Goal: Use online tool/utility: Utilize a website feature to perform a specific function

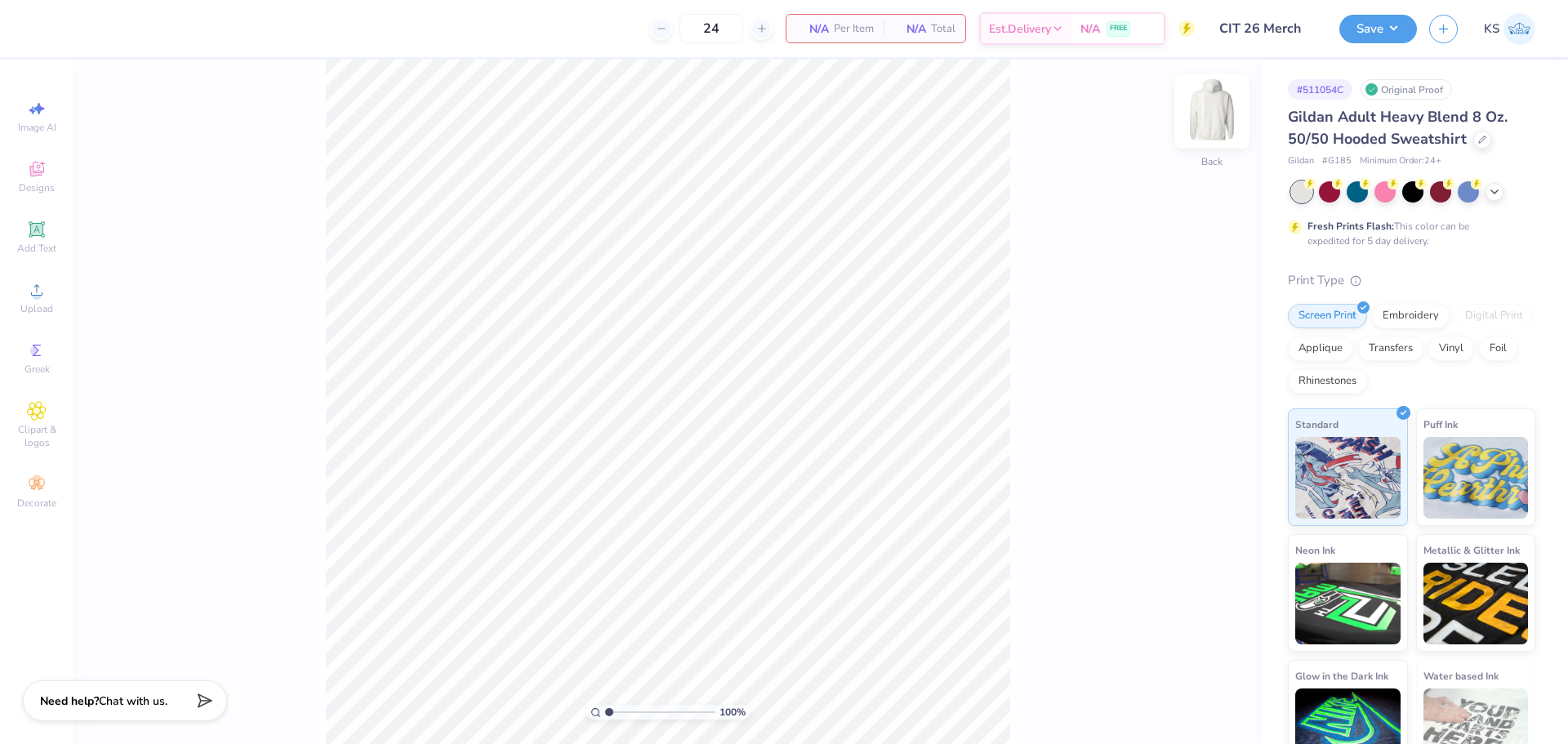
click at [1221, 104] on img at bounding box center [1212, 111] width 66 height 66
click at [31, 299] on div "Upload" at bounding box center [37, 298] width 57 height 48
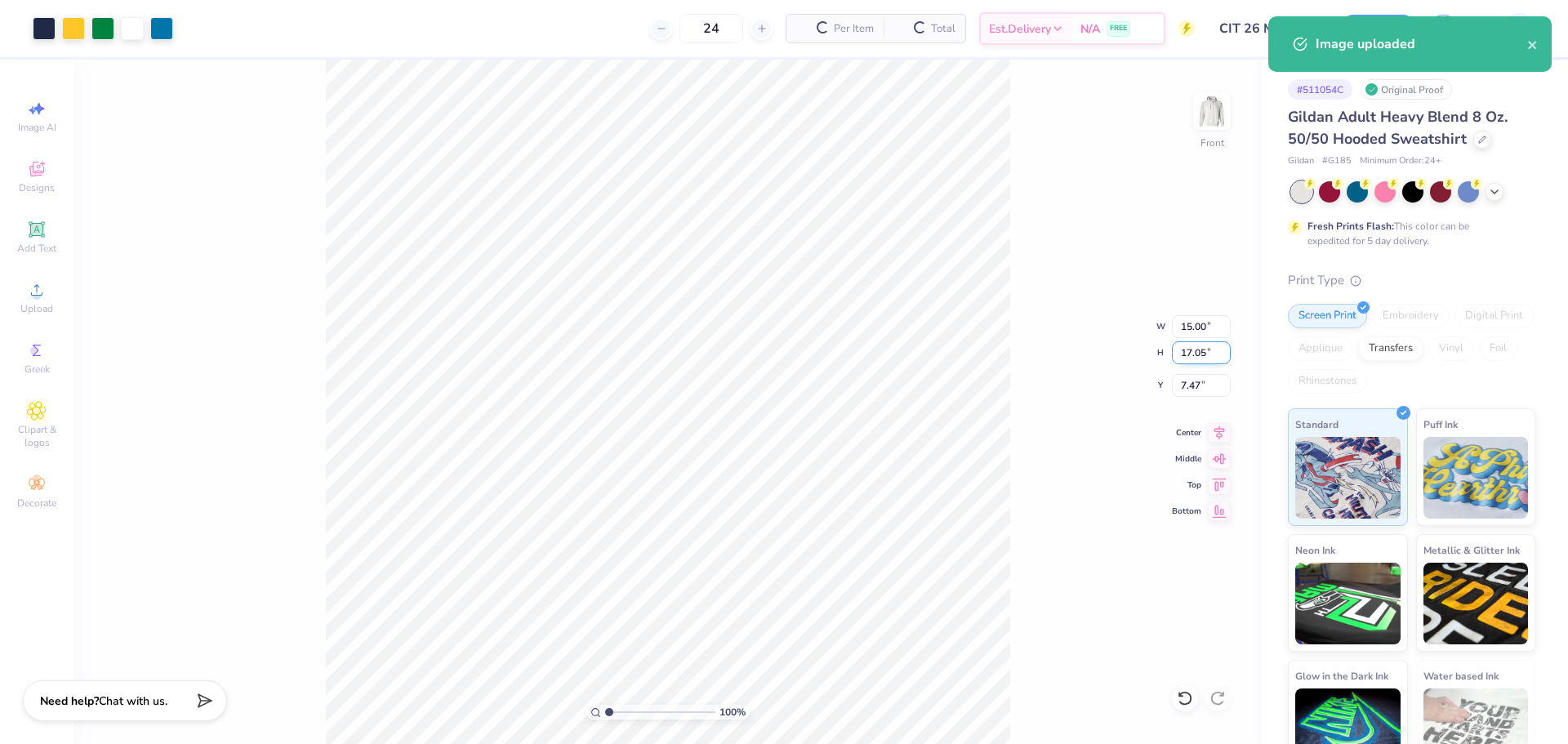
click at [1204, 359] on input "17.05" at bounding box center [1201, 353] width 59 height 23
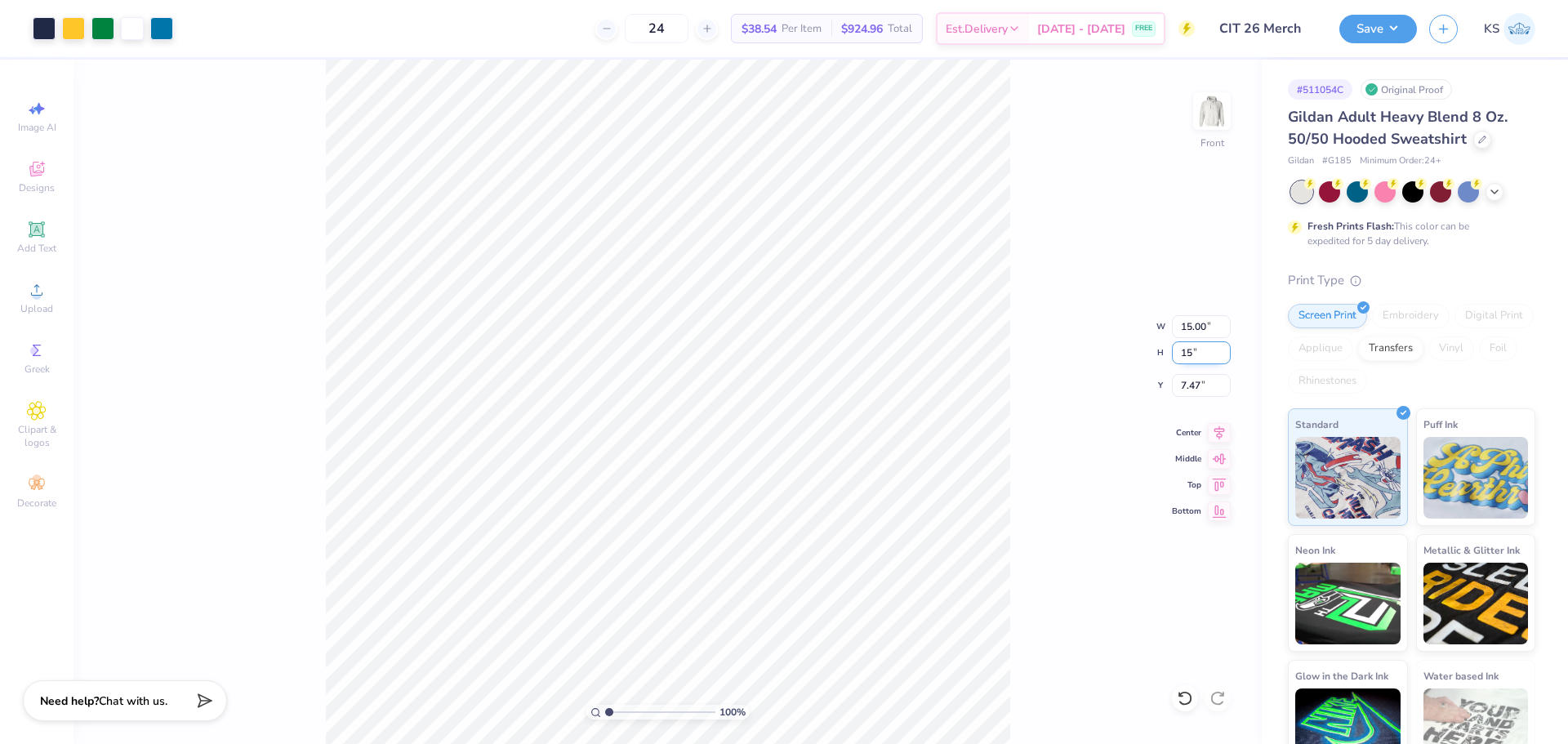
type input "15"
type input "13.19"
type input "15.00"
type input "8.50"
click at [1194, 323] on input "13.19" at bounding box center [1201, 327] width 59 height 23
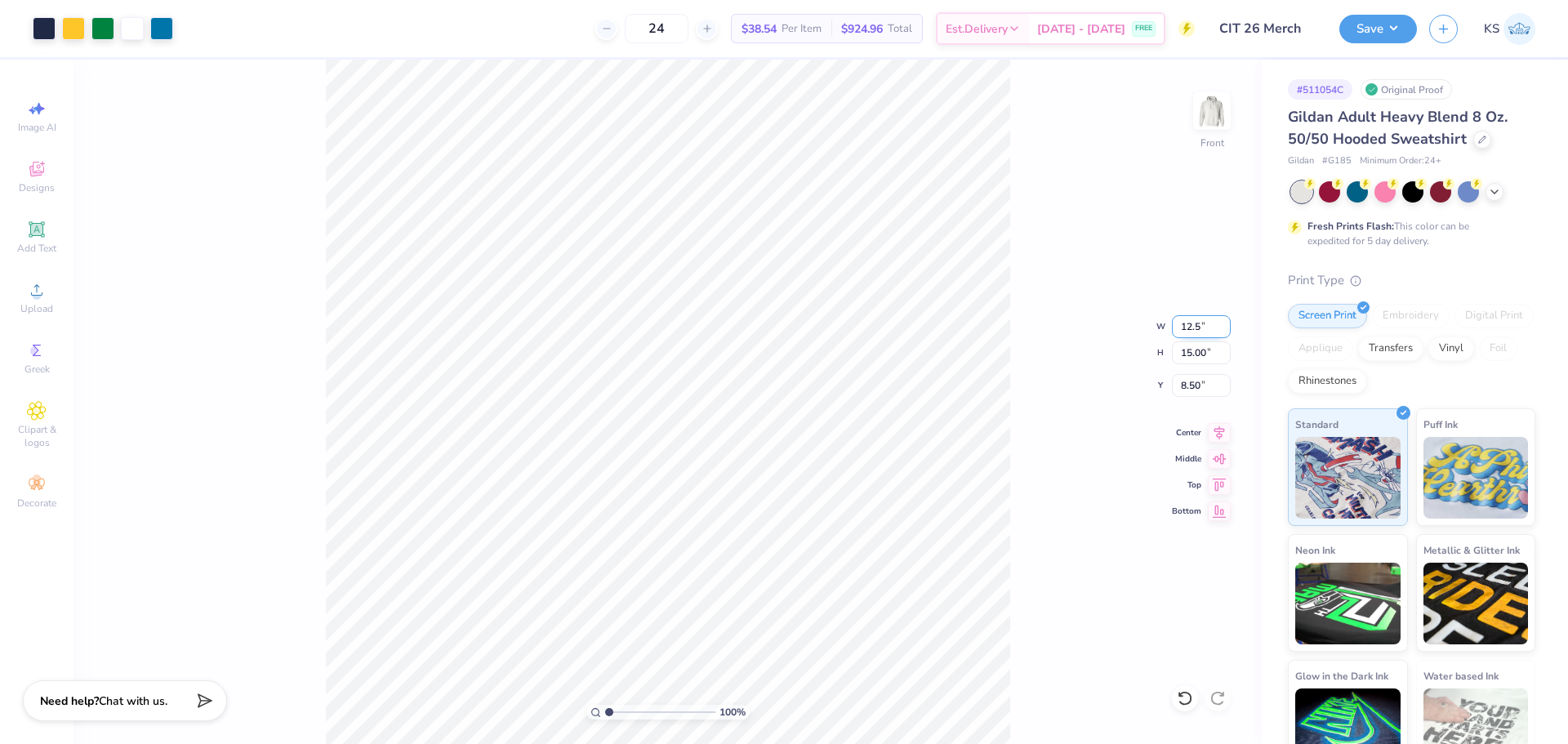
type input "12.50"
type input "14.21"
click at [1205, 379] on input "8.89" at bounding box center [1201, 386] width 59 height 23
type input "6.00"
type input "1.86"
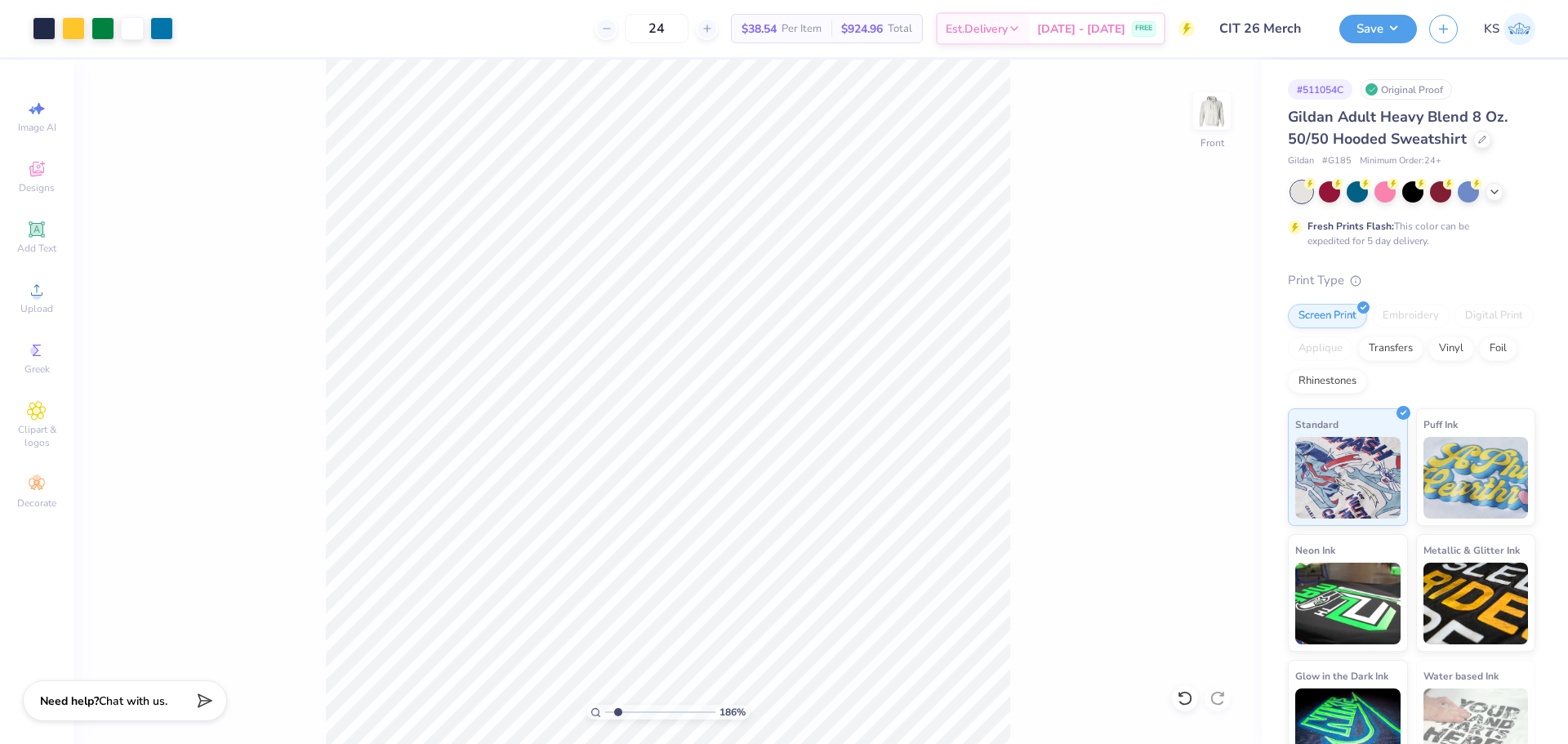
click at [618, 710] on input "range" at bounding box center [660, 712] width 110 height 15
click at [18, 236] on div "Add Text" at bounding box center [37, 237] width 57 height 48
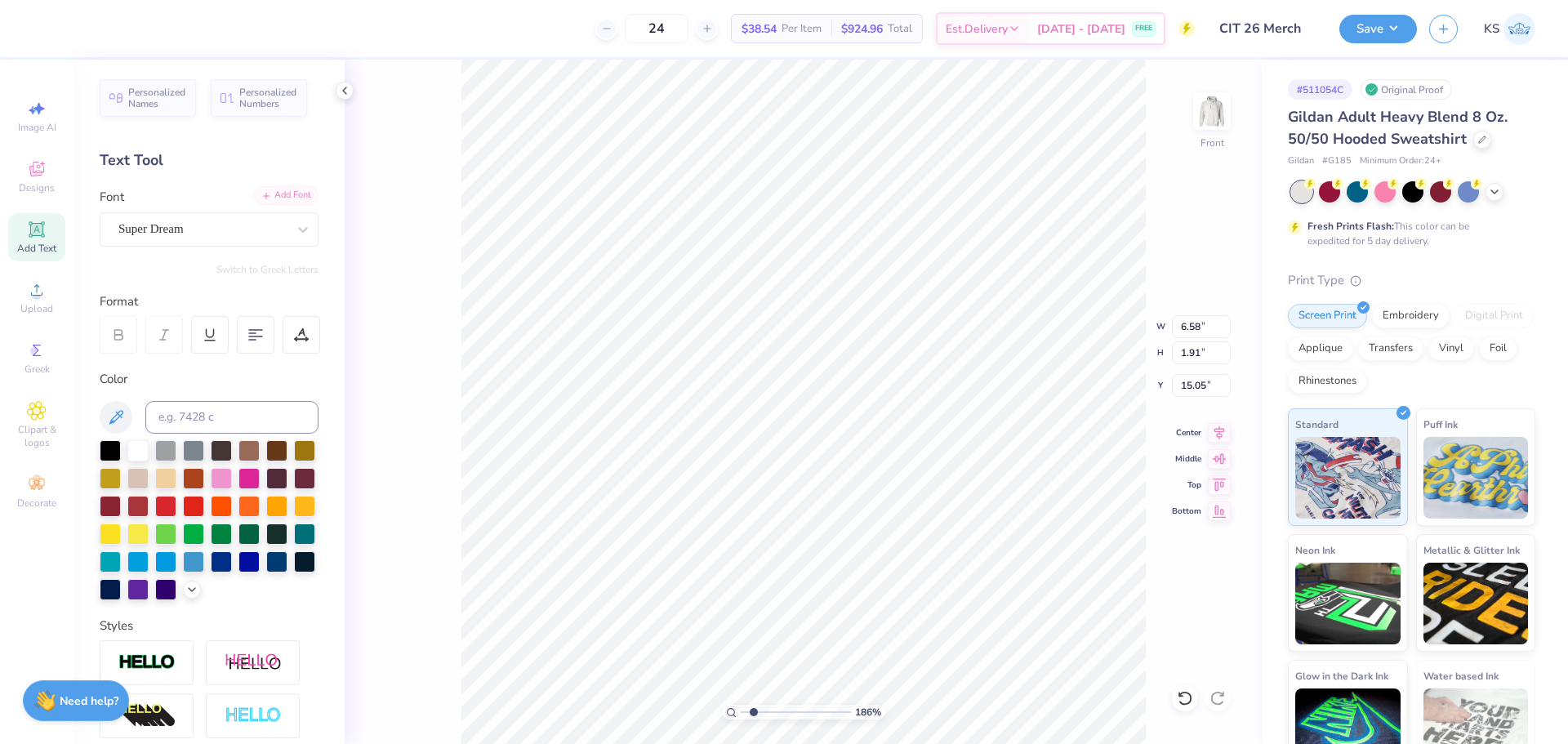
click at [282, 199] on div "Add Font" at bounding box center [286, 195] width 65 height 19
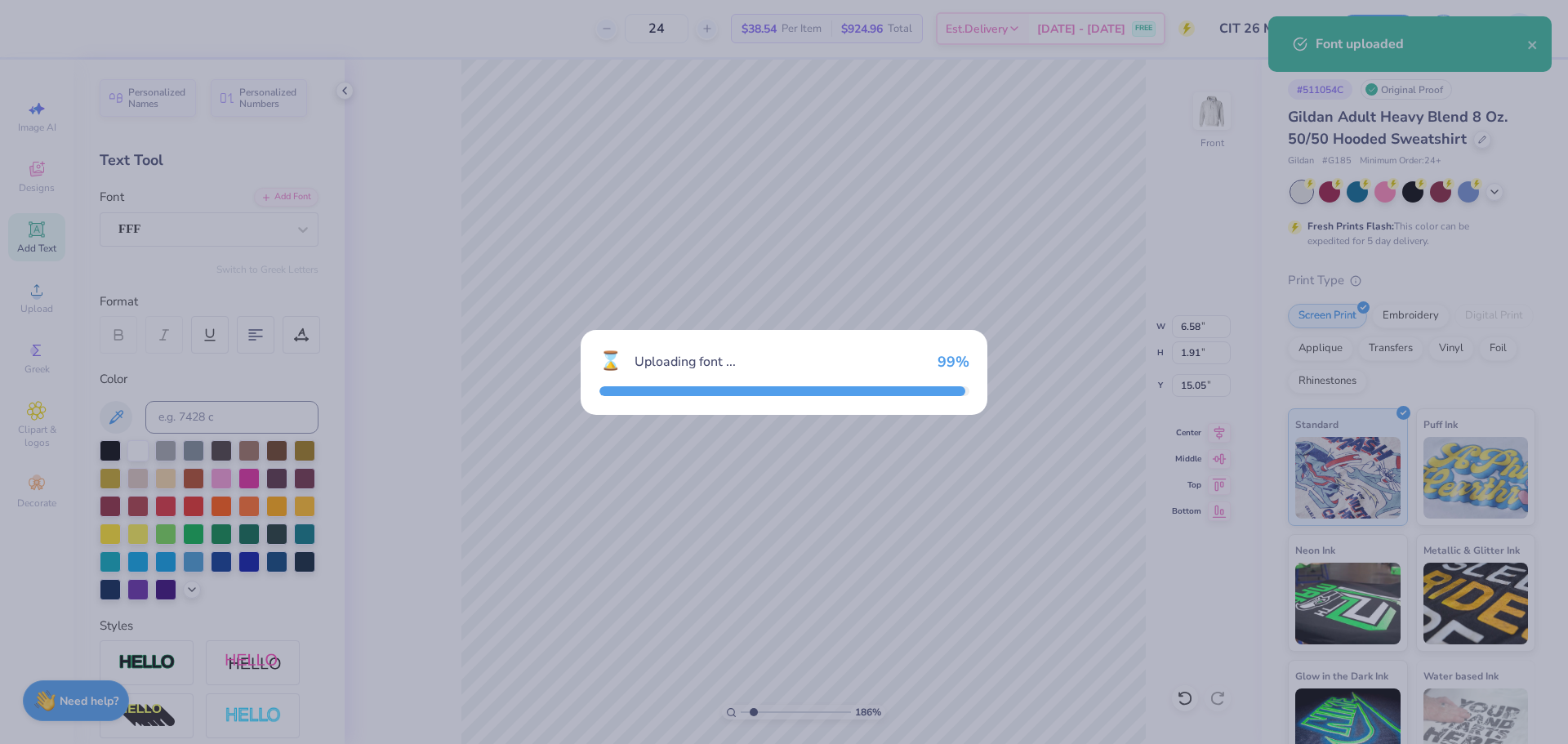
type input "4.83"
type input "1.90"
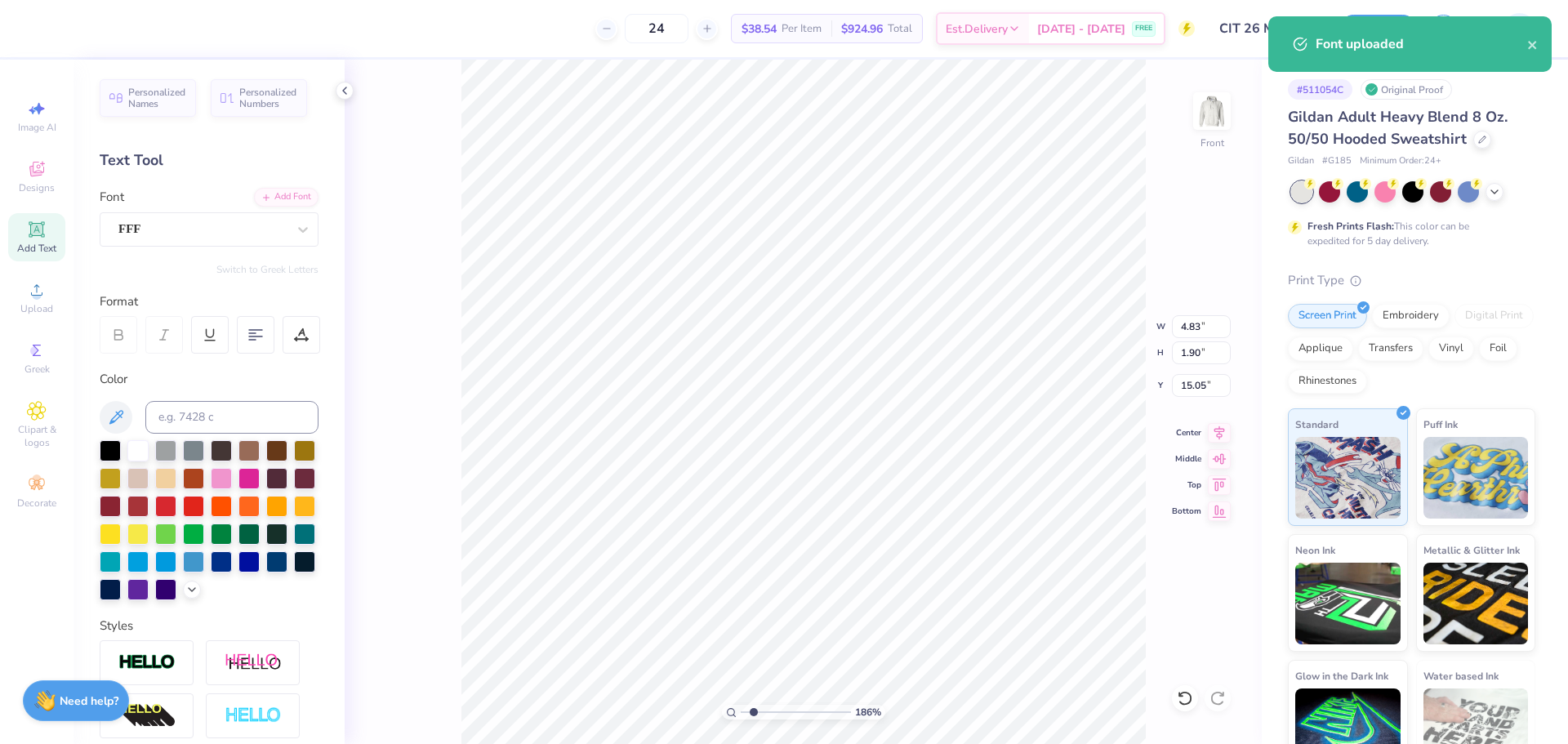
type textarea "cedar sisters"
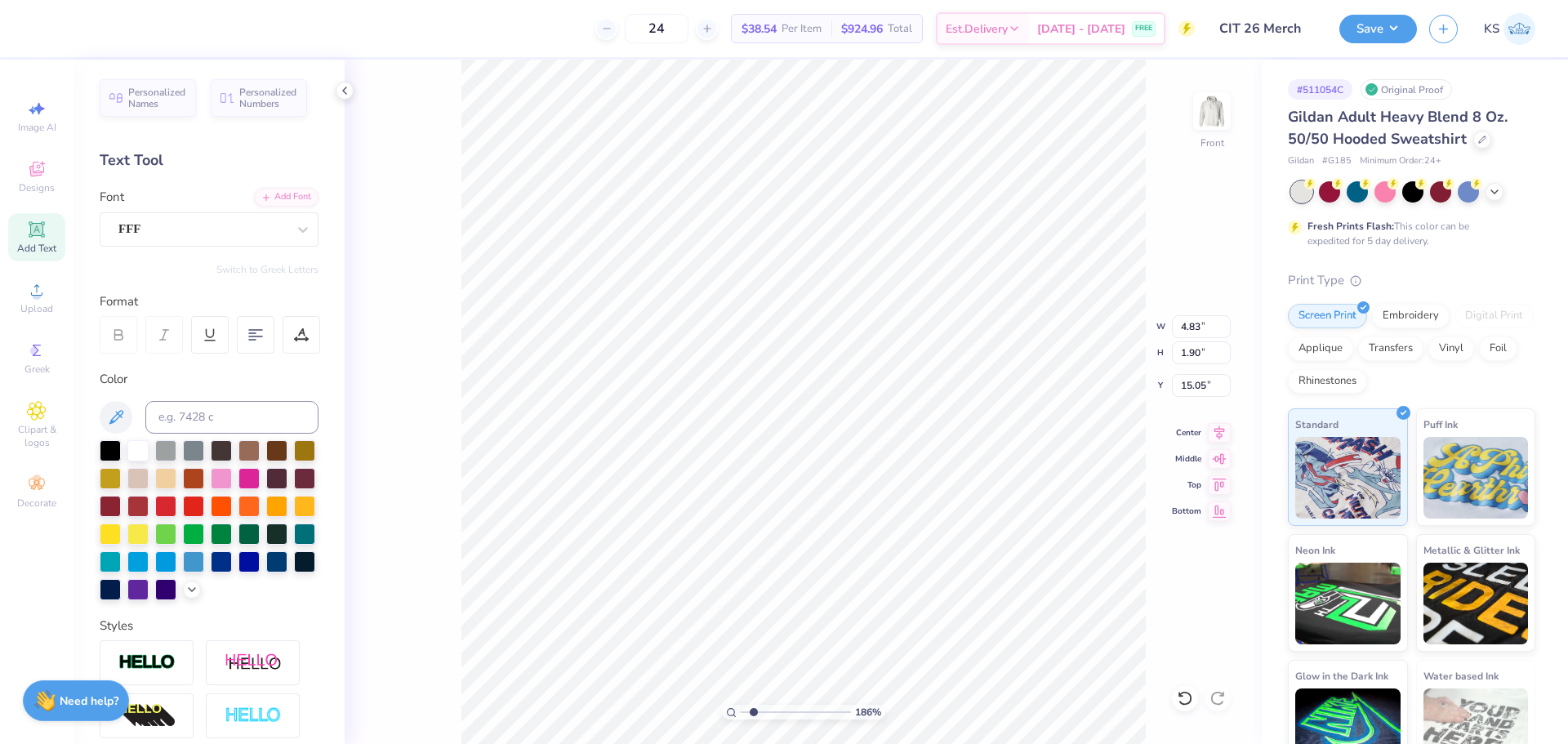
scroll to position [14, 5]
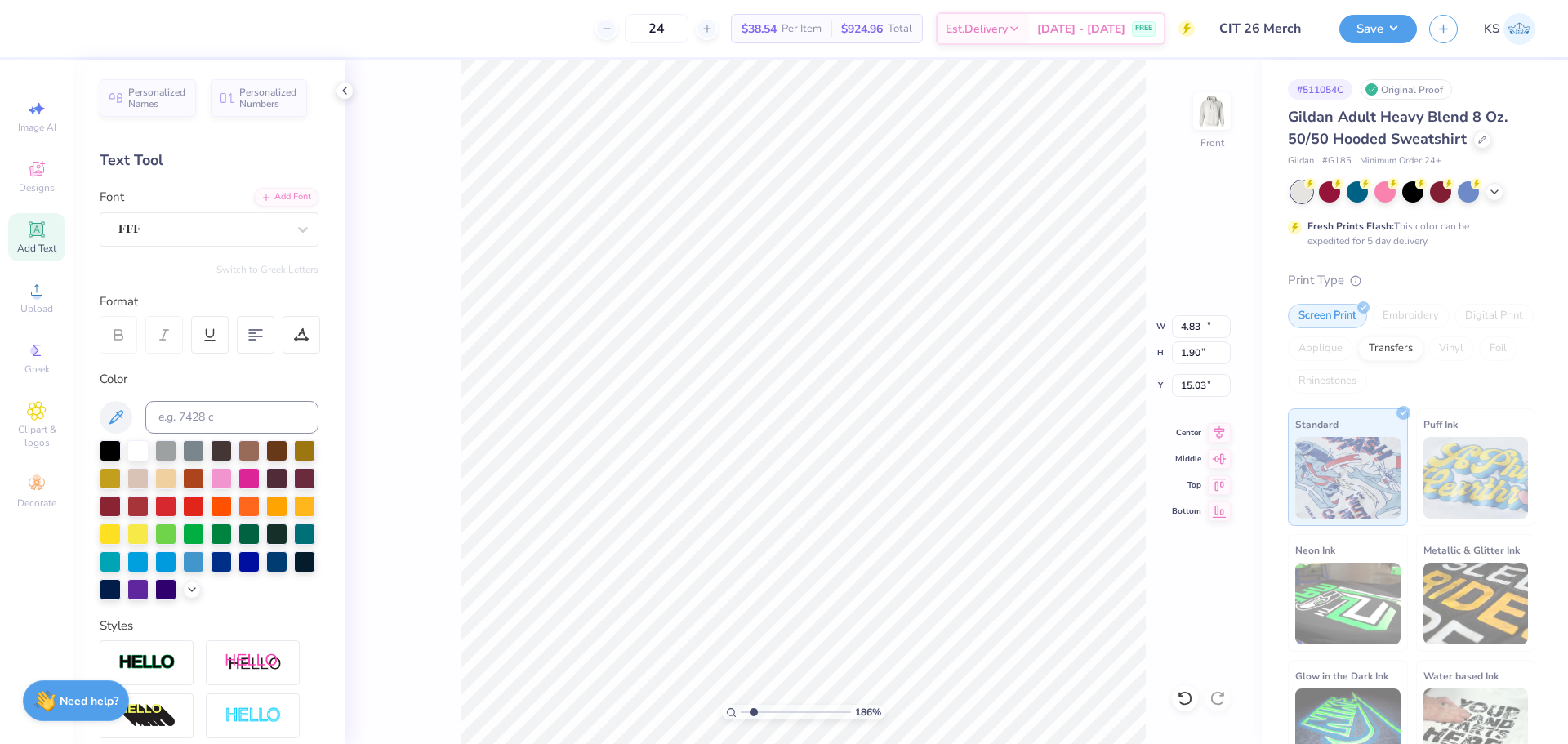
type input "15.34"
type input "1.94"
type input "6.00"
click at [1195, 316] on input "15.34" at bounding box center [1201, 327] width 59 height 23
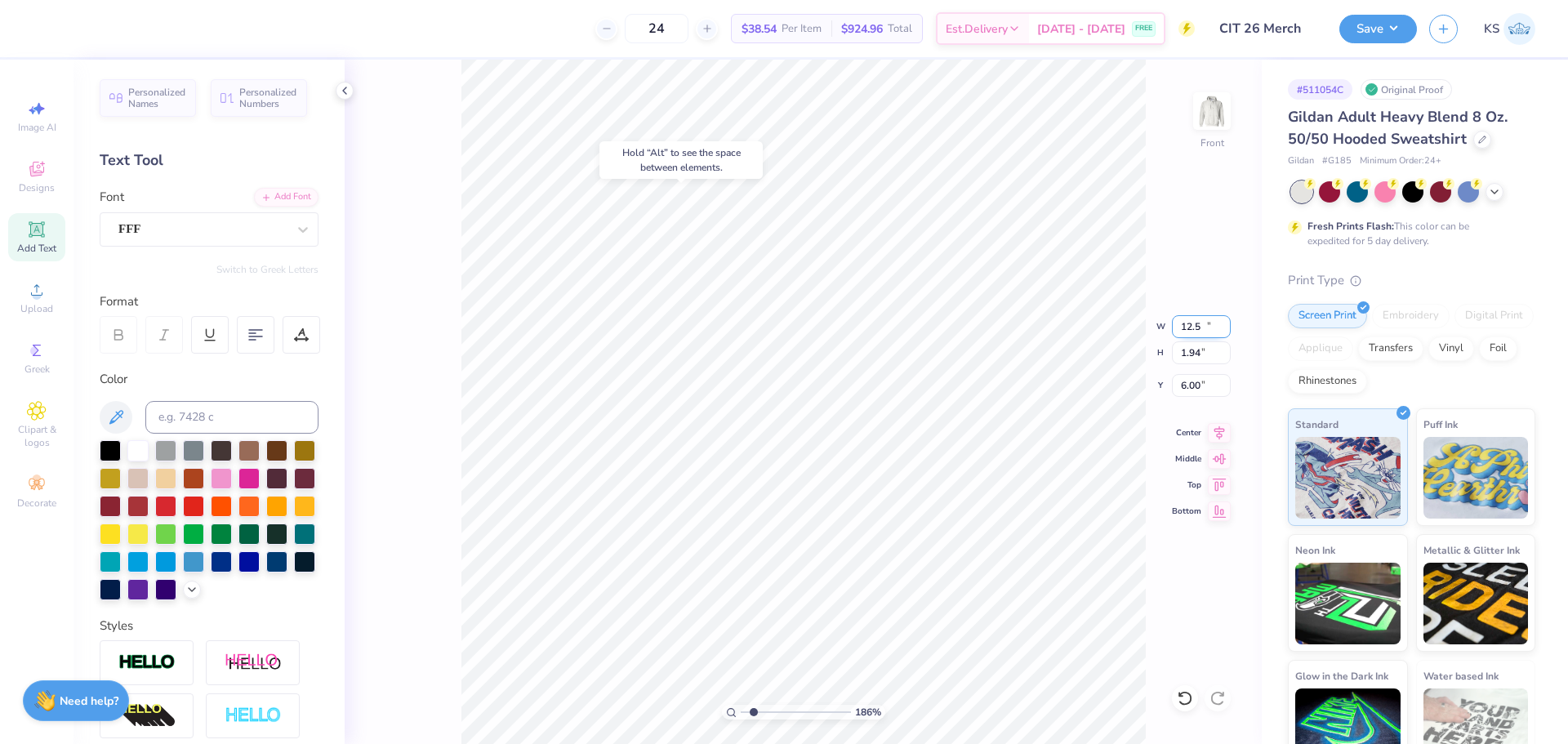
type input "12.50"
type input "1.58"
type input "6.18"
click at [119, 404] on button at bounding box center [115, 416] width 32 height 32
type input "10.65"
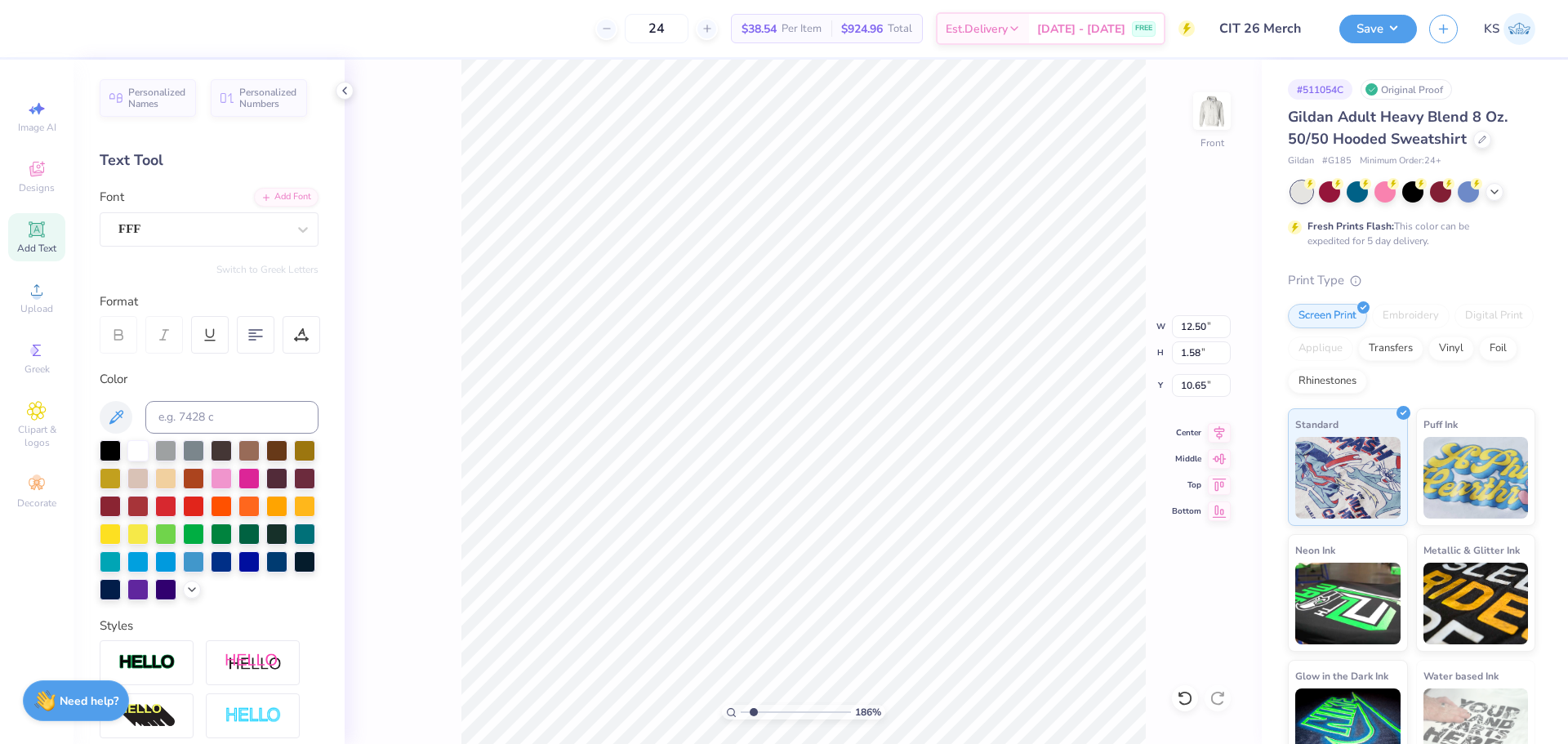
scroll to position [14, 2]
type textarea "CIT"
click at [277, 199] on div "Add Font" at bounding box center [286, 195] width 65 height 19
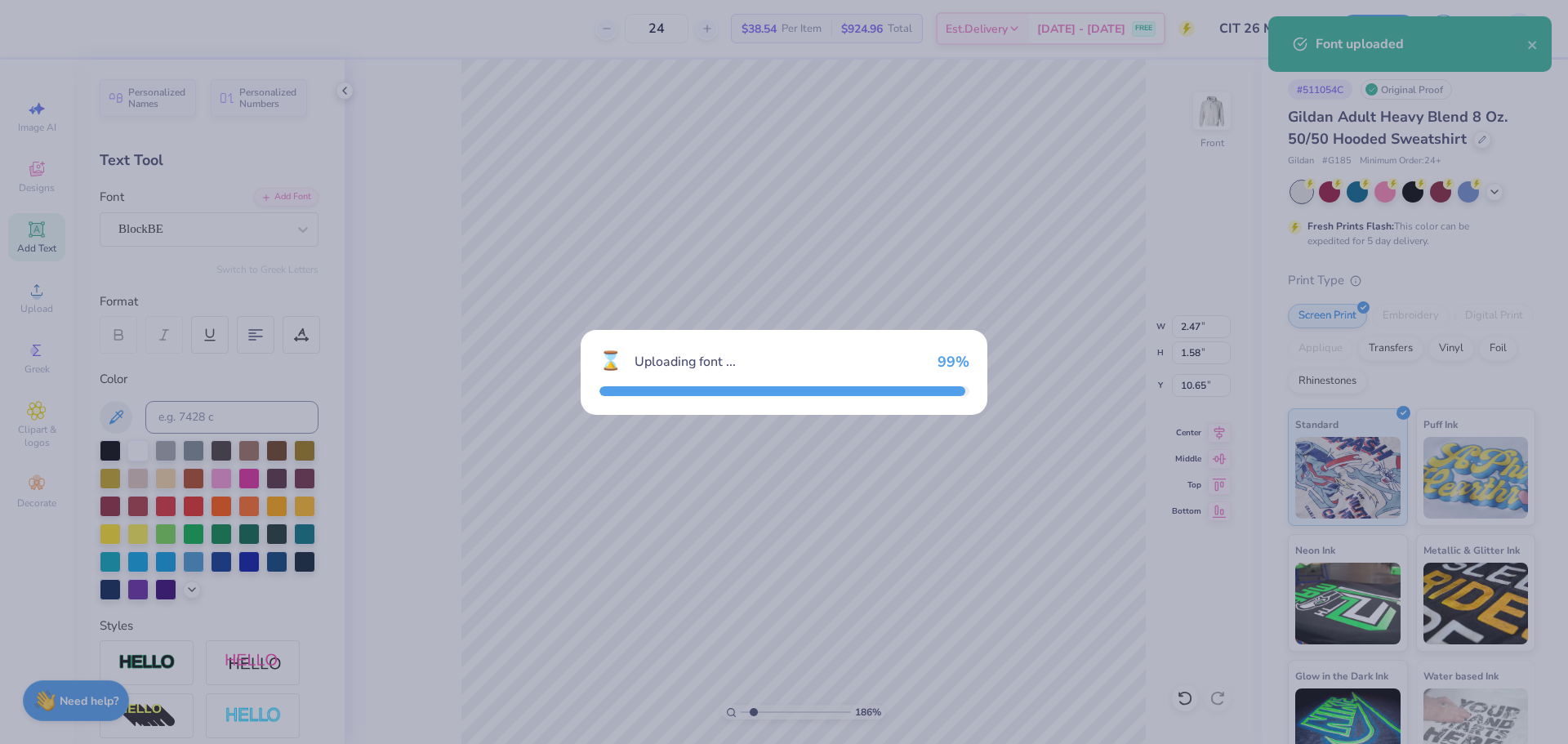
type input "2.22"
type input "1.60"
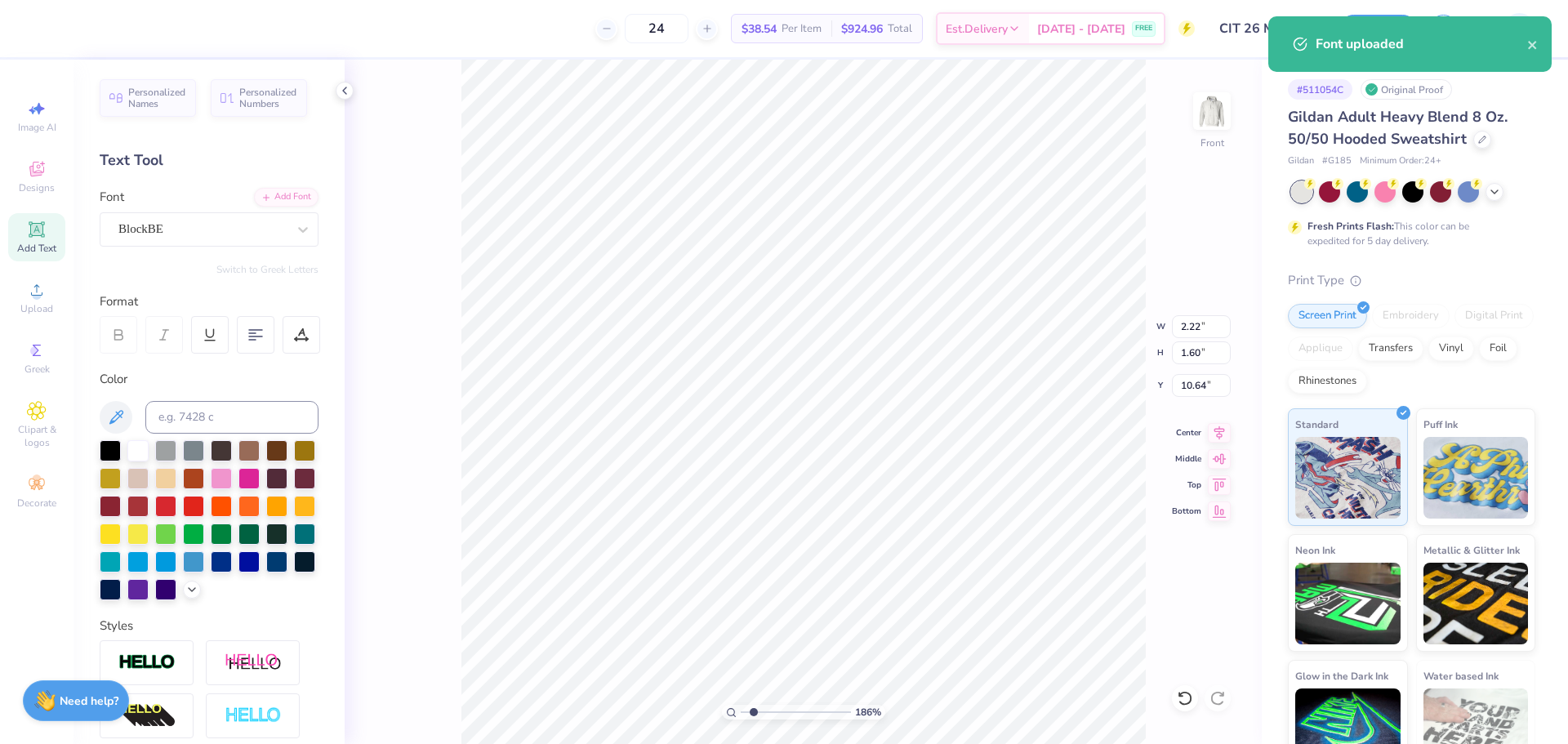
type input "17.27"
drag, startPoint x: 767, startPoint y: 712, endPoint x: 784, endPoint y: 705, distance: 18.4
type input "4.84"
click at [786, 708] on input "range" at bounding box center [796, 712] width 110 height 15
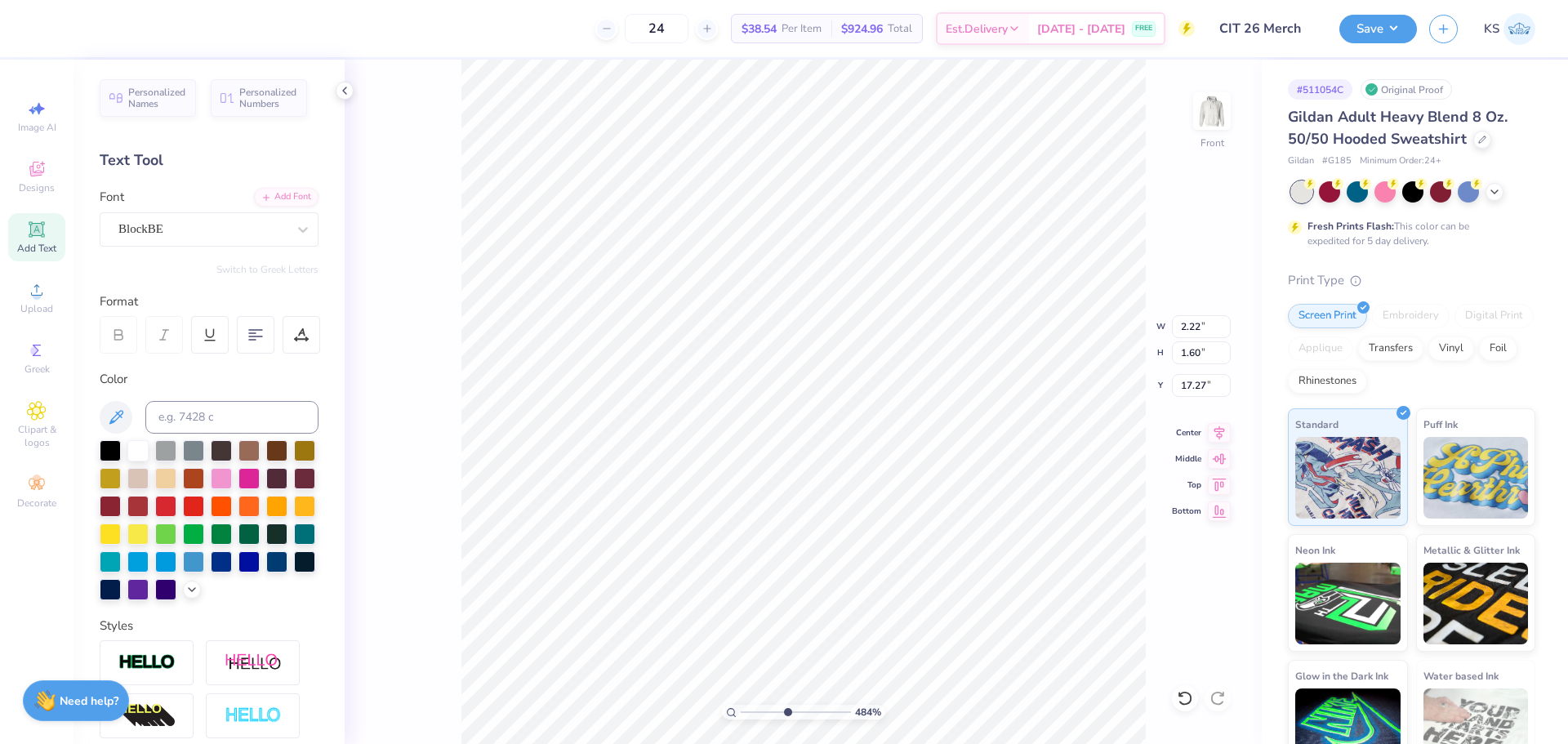
type input "17.50"
type input "3.09"
type input "3.08"
type input "17.16"
click at [1204, 331] on input "3.09" at bounding box center [1201, 327] width 59 height 23
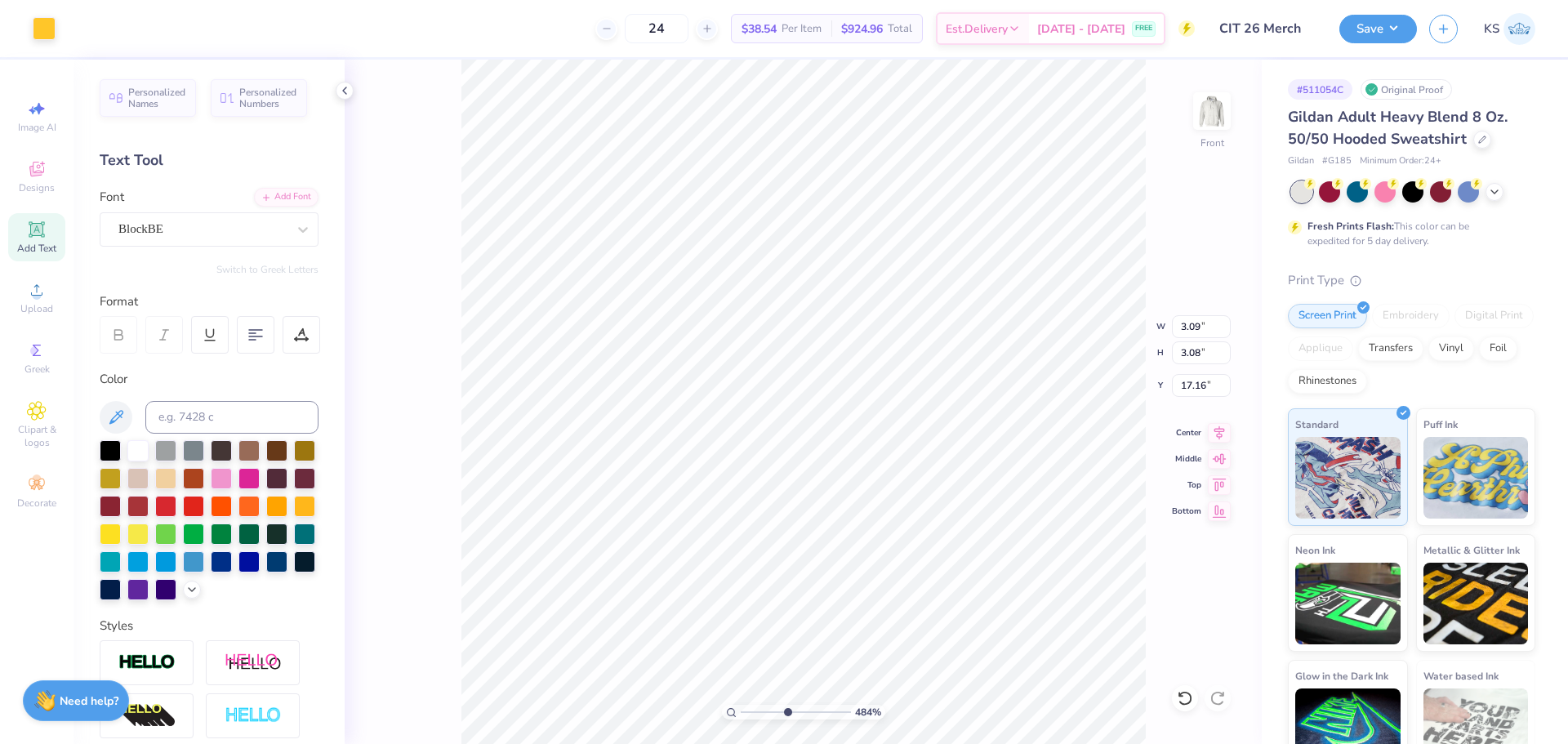
type input "2.22"
type input "1.60"
type input "17.50"
click at [1205, 325] on input "2.22" at bounding box center [1201, 327] width 59 height 23
paste input "3.09"
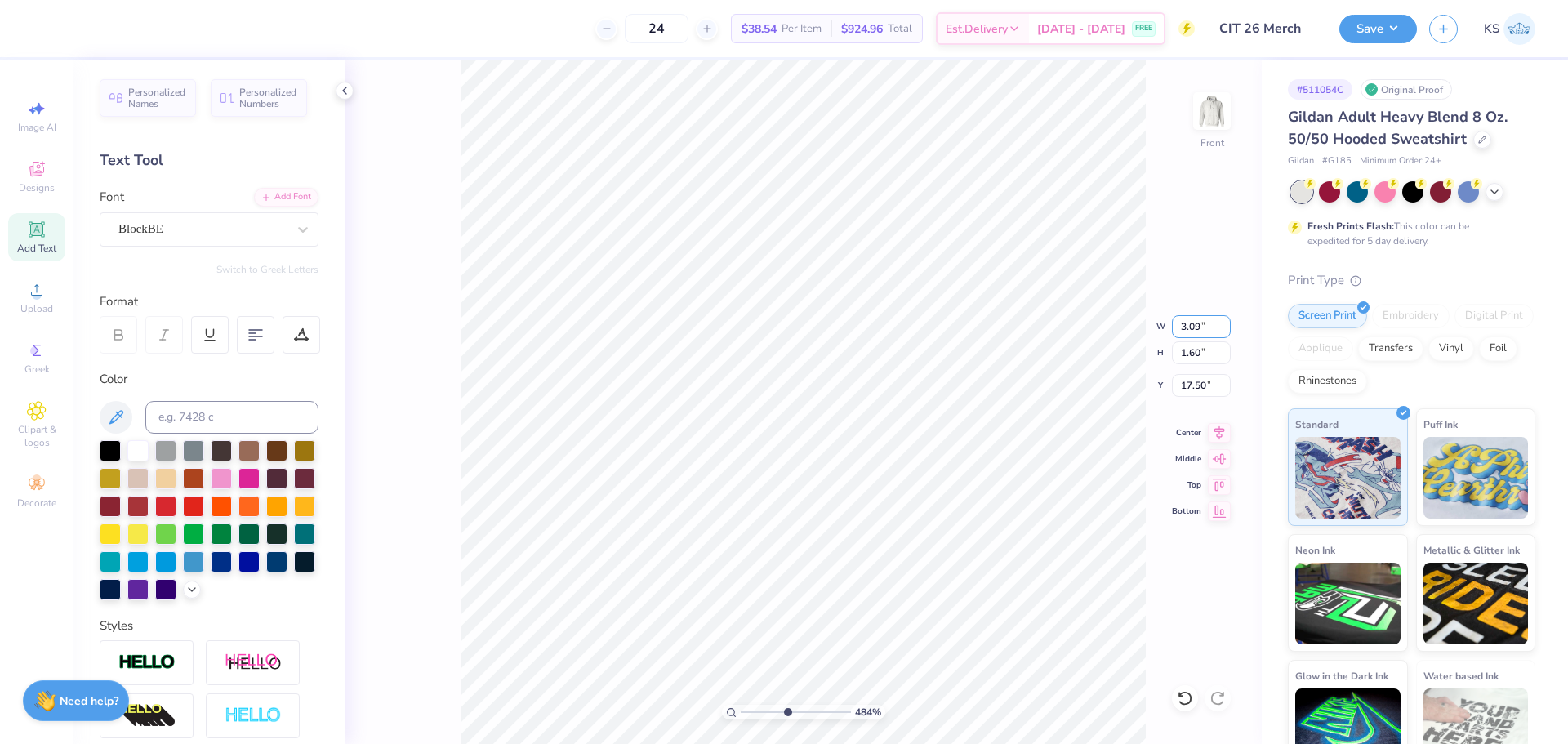
type input "3.09"
type input "2.23"
type input "18.08"
type input "2.22"
click at [1180, 696] on icon at bounding box center [1181, 694] width 3 height 3
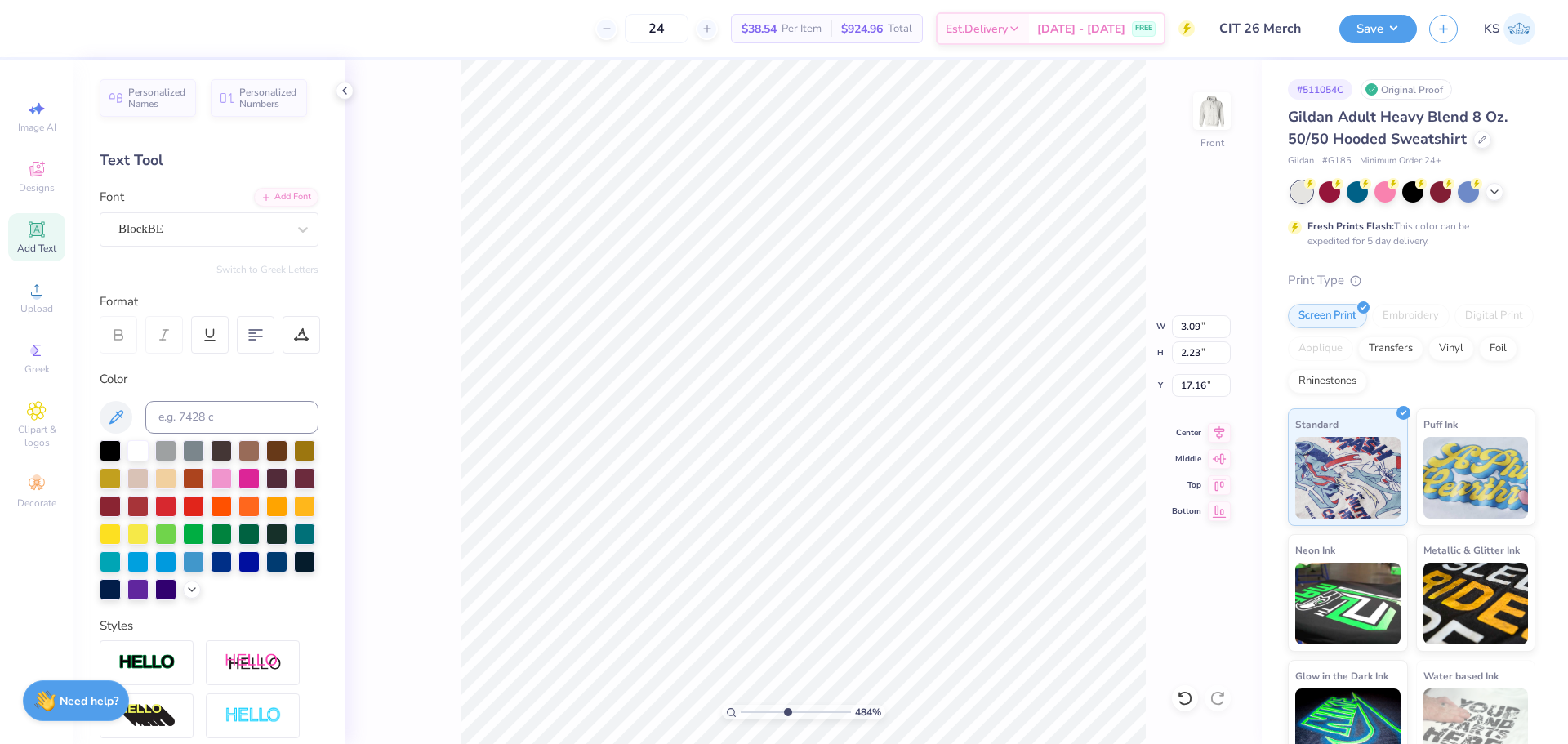
type input "19.98"
type textarea "2026"
type input "5.89"
type input "19.97"
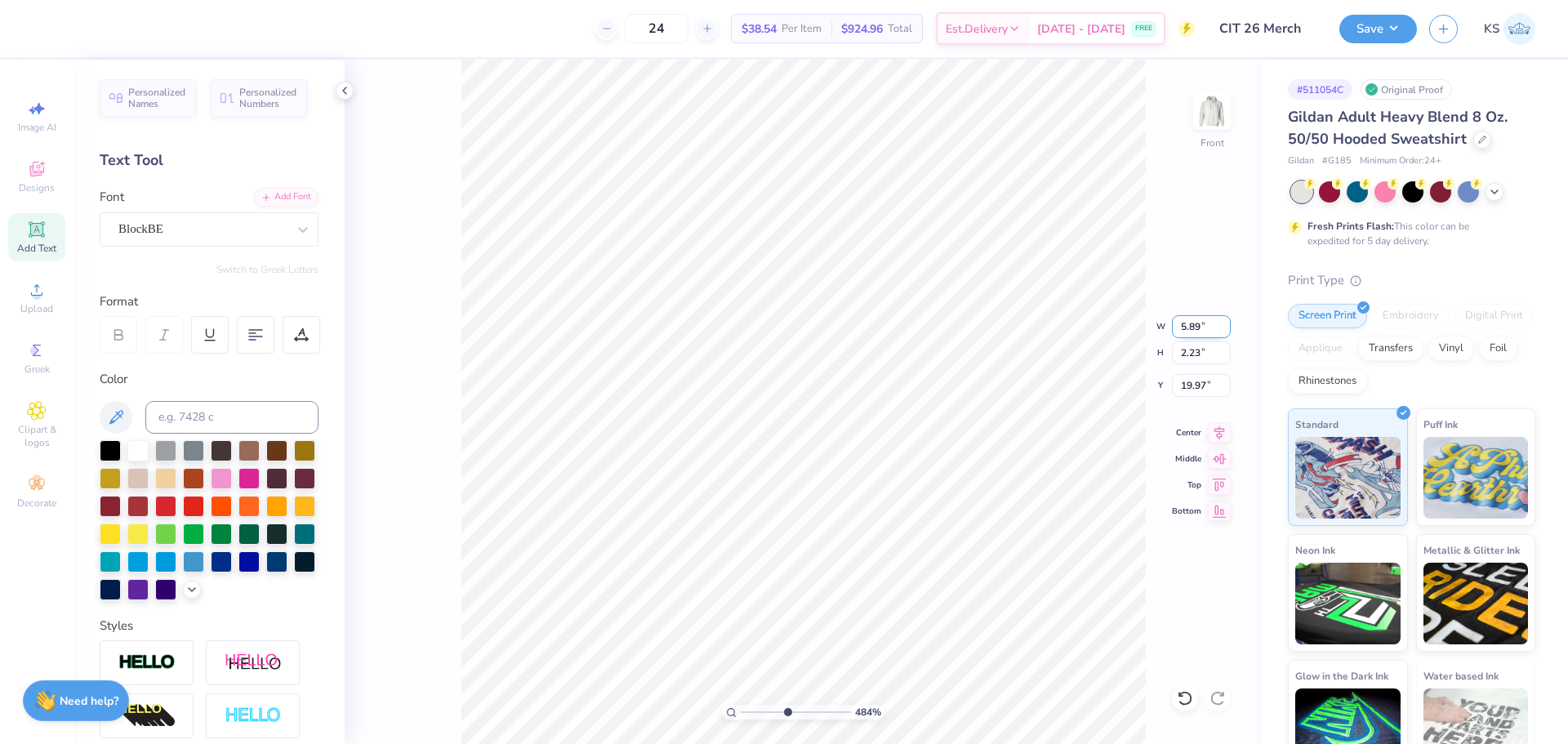
click at [1197, 328] on input "5.89" at bounding box center [1201, 327] width 59 height 23
paste input "3.0"
type input "3.09"
type input "1.17"
type input "19.50"
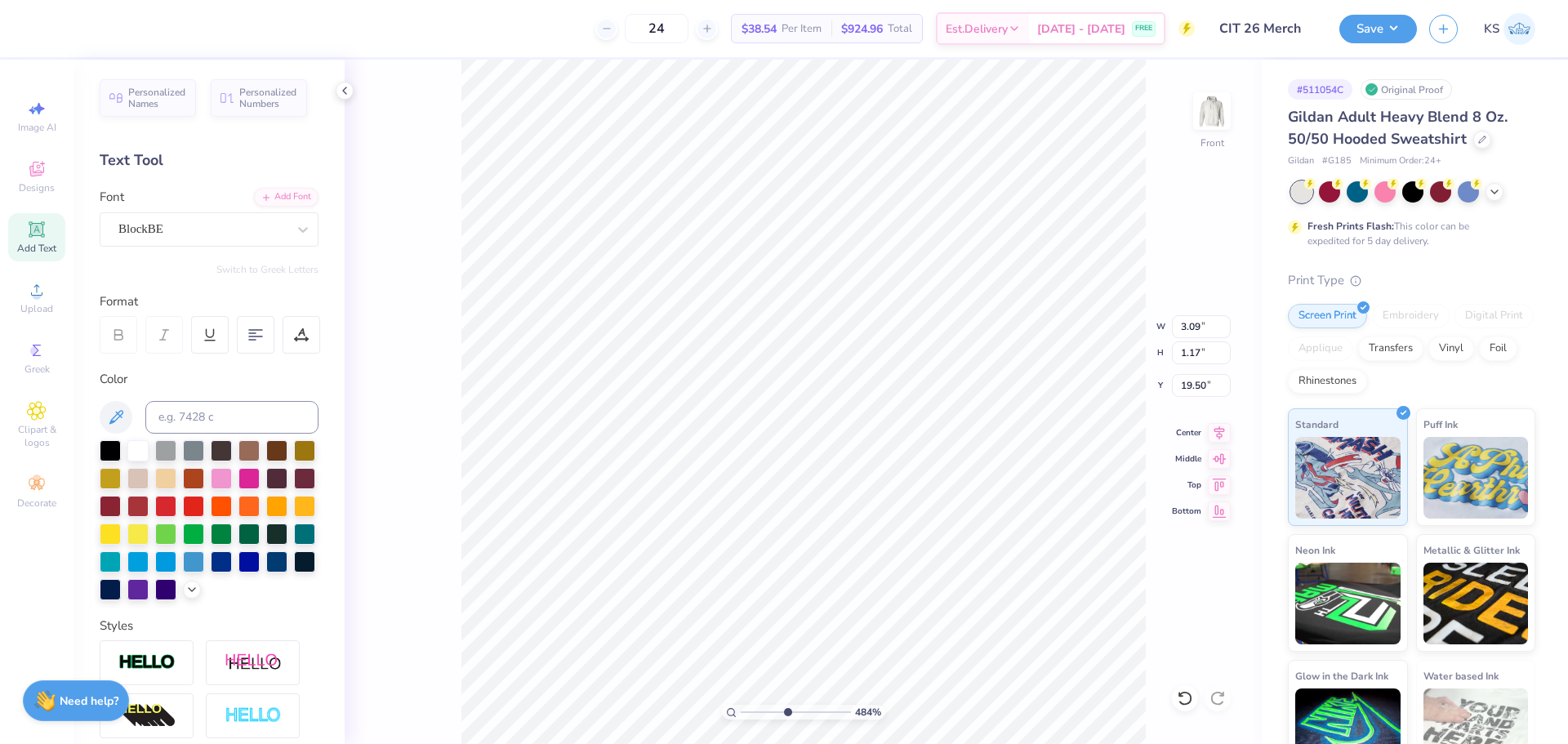
type input "1.94"
type input "0.74"
type input "19.47"
drag, startPoint x: 295, startPoint y: 339, endPoint x: 288, endPoint y: 353, distance: 15.7
click at [296, 339] on icon at bounding box center [301, 335] width 15 height 15
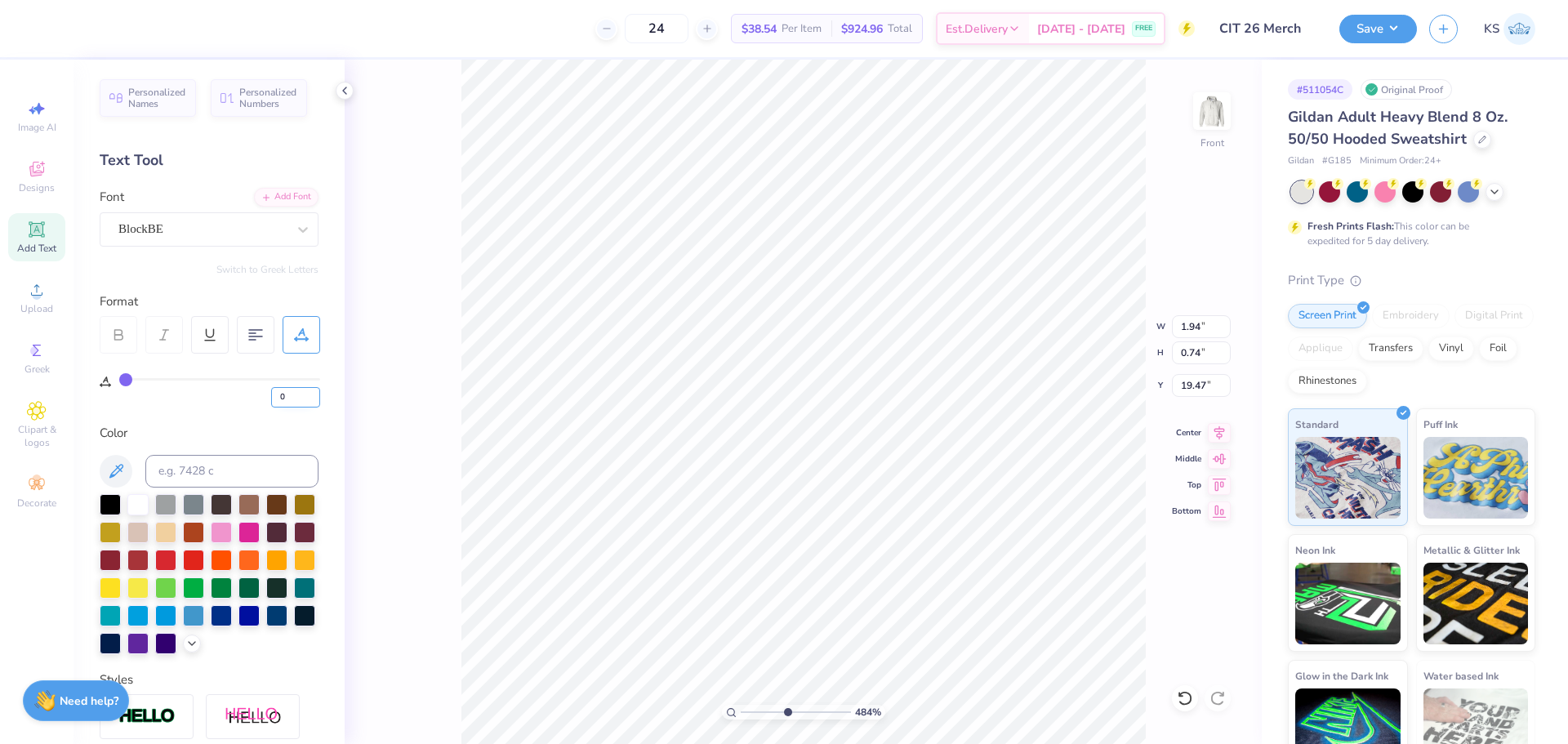
click at [296, 393] on input "0" at bounding box center [295, 397] width 49 height 21
type input "10"
type input "2.25"
type input "15"
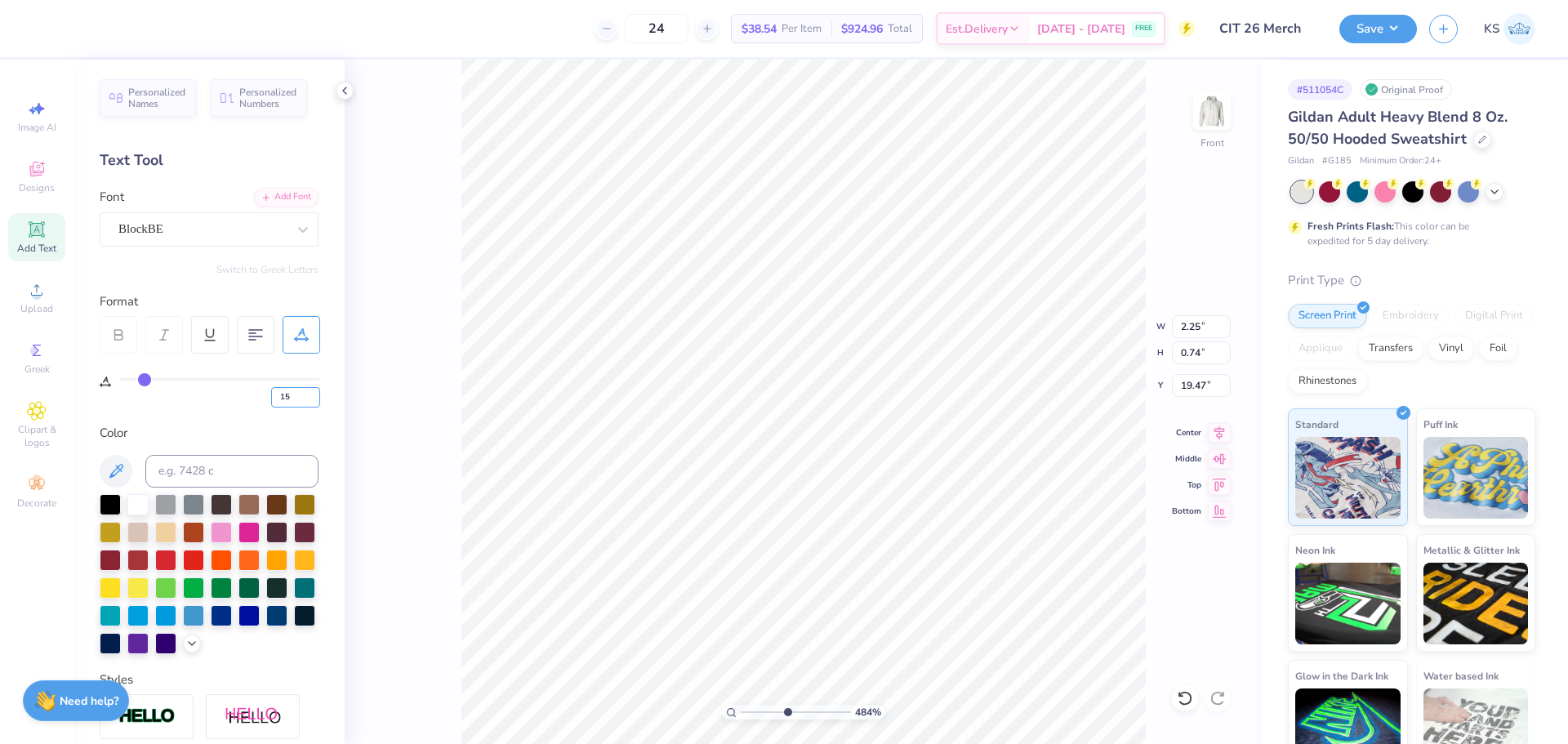
type input "15"
type input "2.51"
type input "0.77"
type input "2.55"
type input "0.78"
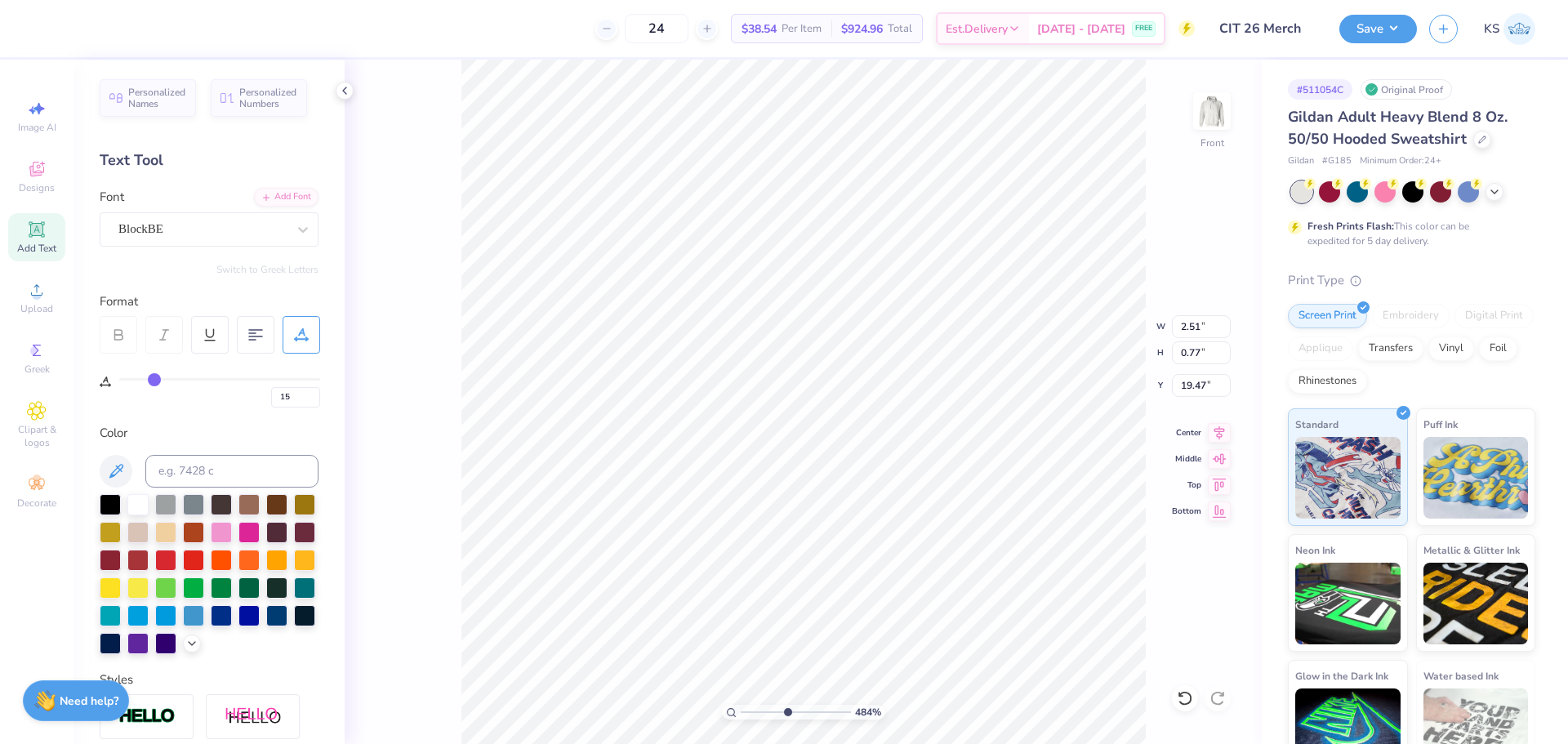
type input "19.46"
type input "3.09"
type input "3.08"
type input "17.16"
click at [122, 468] on icon at bounding box center [116, 470] width 14 height 14
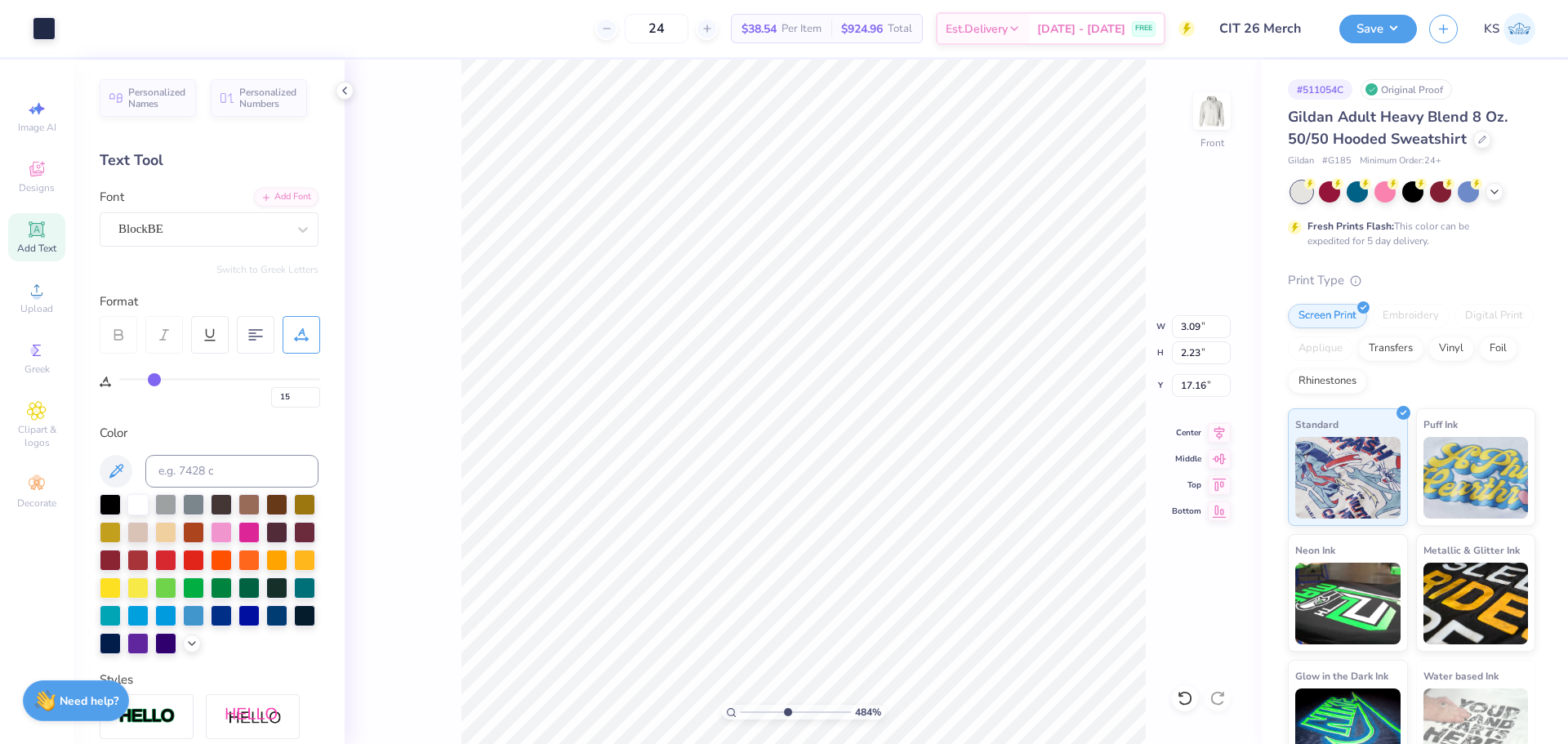
type input "0"
click at [1182, 694] on icon at bounding box center [1185, 698] width 14 height 15
type input "15"
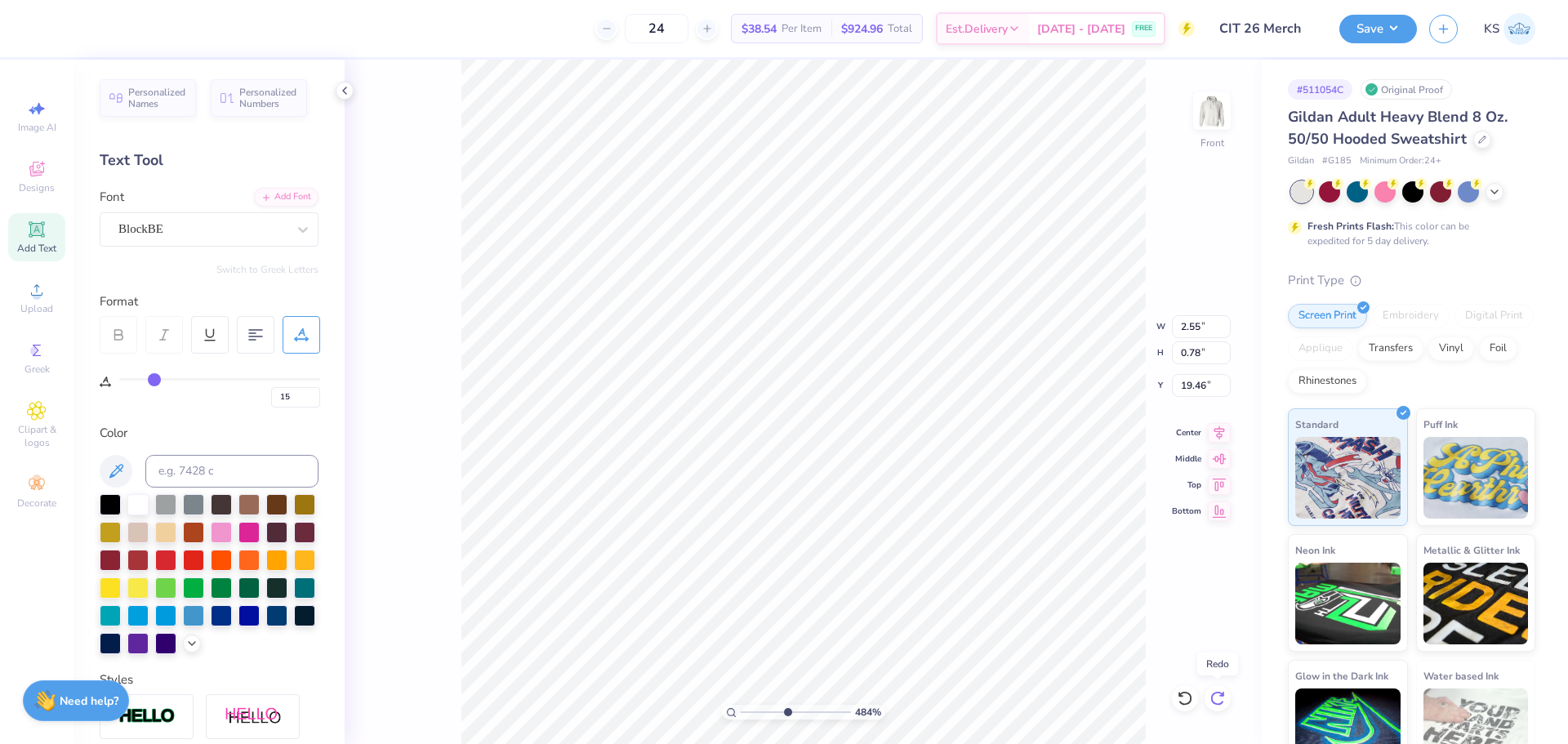
click at [1230, 698] on div at bounding box center [1218, 698] width 27 height 27
type input "0"
type input "3.09"
type input "2.23"
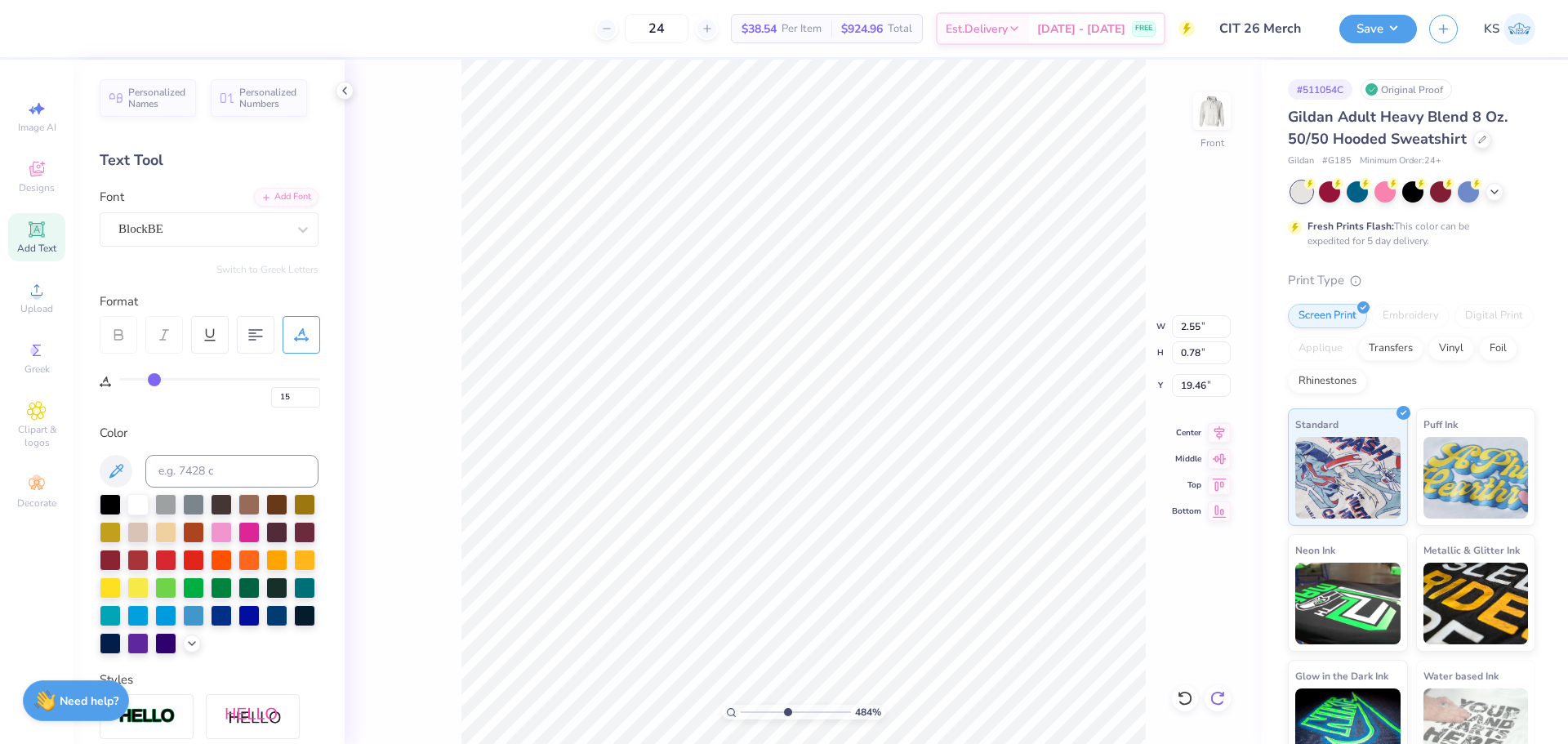
type input "17.16"
click at [124, 458] on button at bounding box center [115, 470] width 32 height 32
drag, startPoint x: 782, startPoint y: 709, endPoint x: 790, endPoint y: 707, distance: 8.2
type input "4.32"
click at [781, 709] on input "range" at bounding box center [796, 712] width 110 height 15
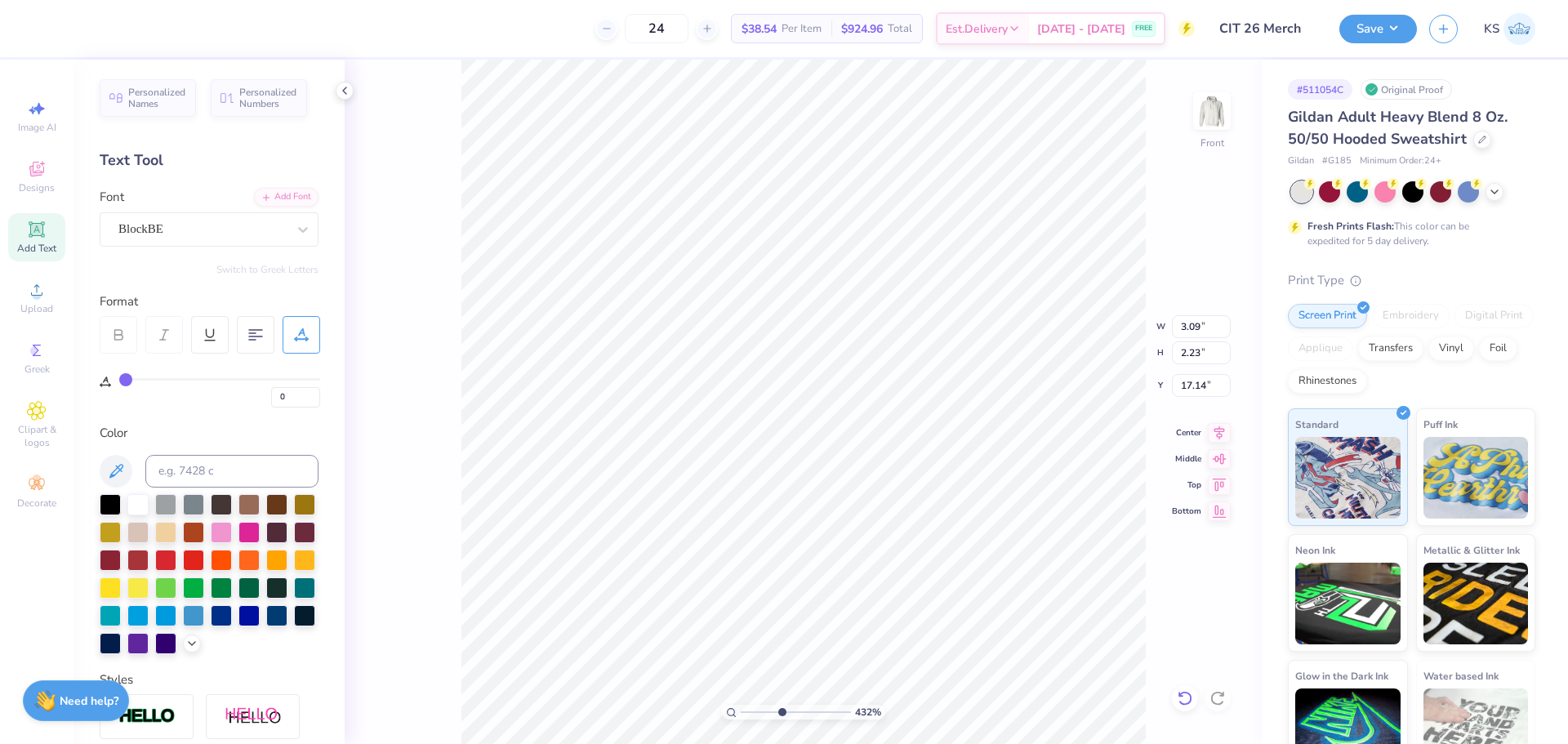
click at [1185, 694] on icon at bounding box center [1186, 698] width 17 height 17
click at [1190, 695] on icon at bounding box center [1185, 698] width 14 height 15
type input "17.14"
type input "15.13"
type input "10.70"
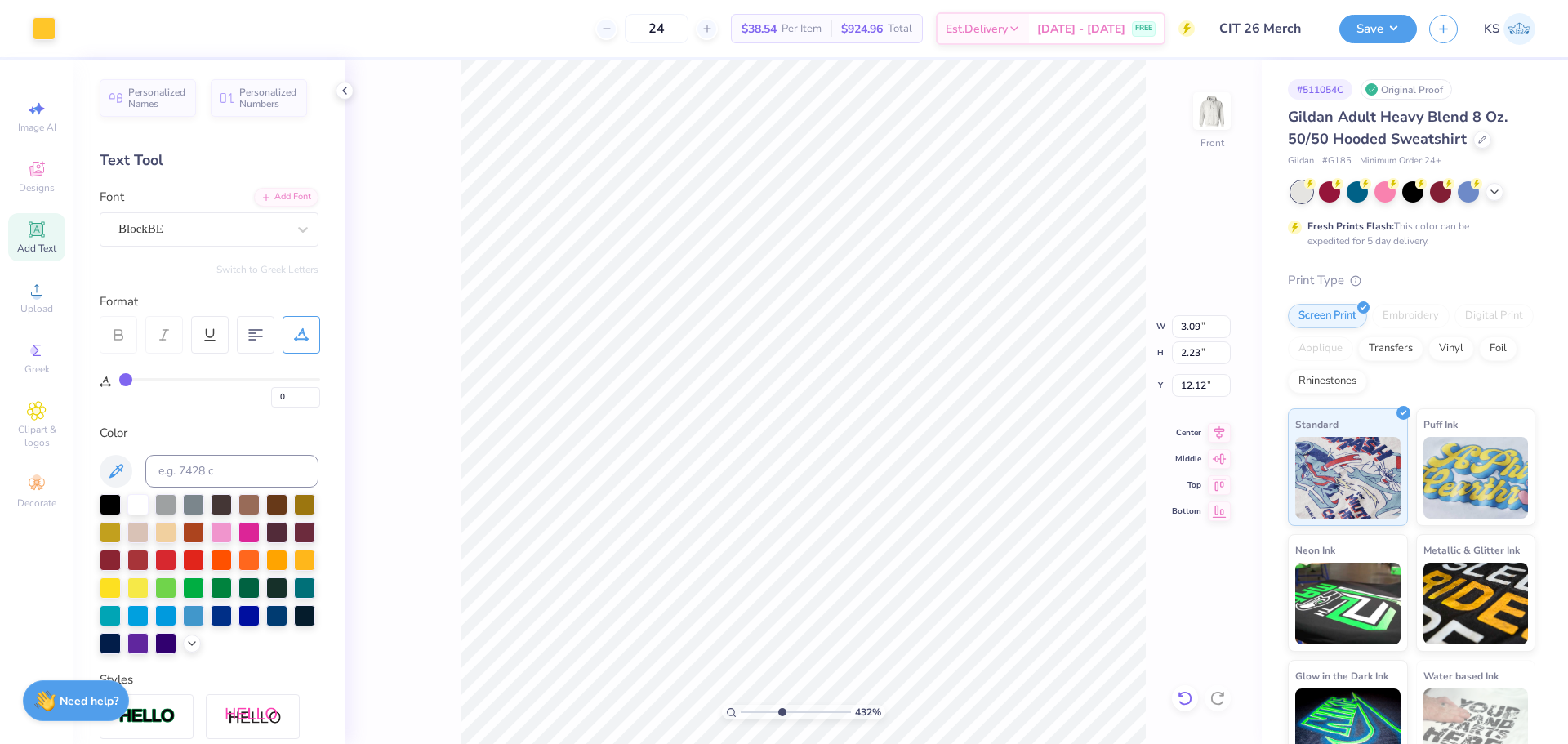
type input "12.12"
type textarea "Laurel"
type input "6.88"
type input "2.21"
type input "12.13"
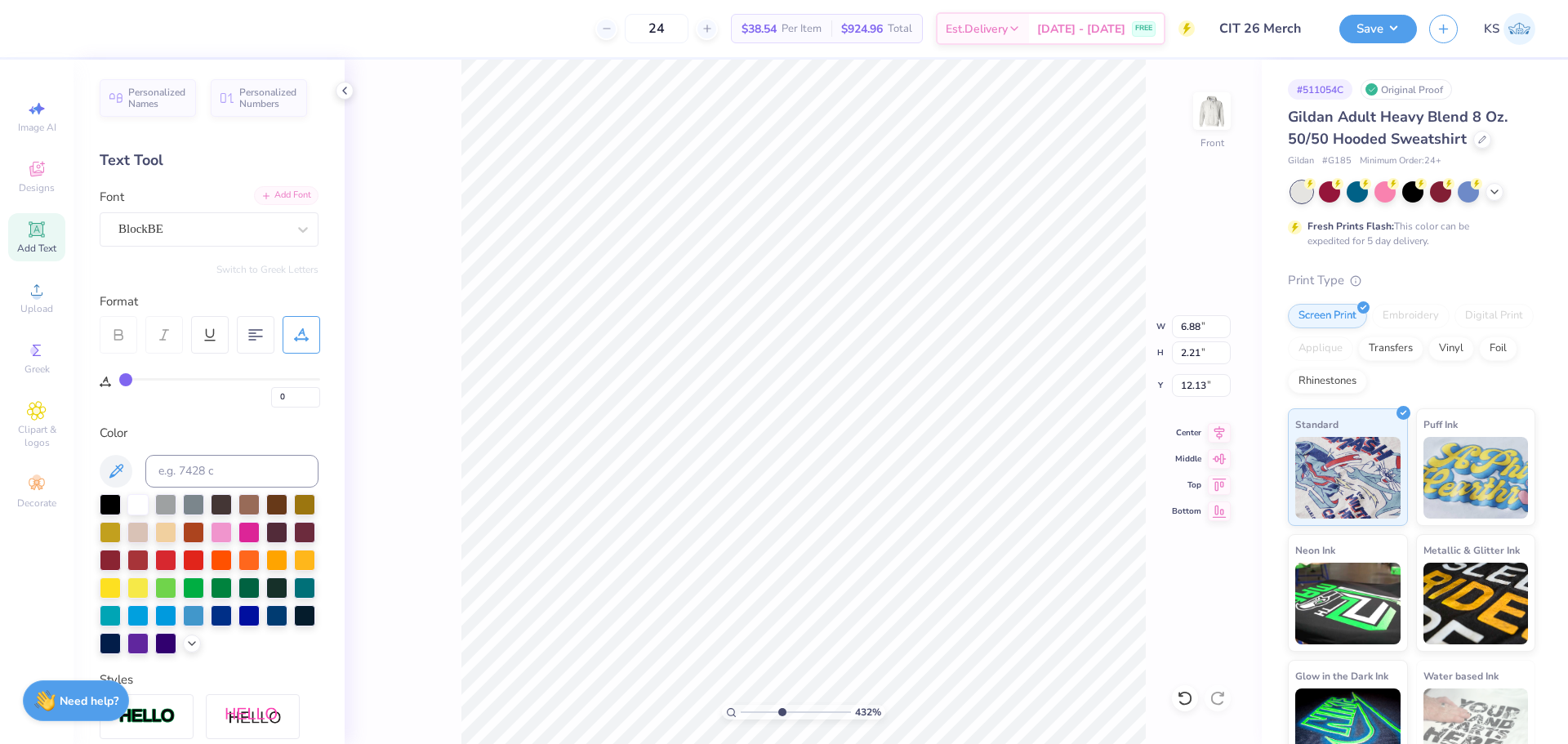
drag, startPoint x: 294, startPoint y: 197, endPoint x: 301, endPoint y: 192, distance: 8.6
click at [299, 193] on div "Add Font" at bounding box center [286, 195] width 65 height 19
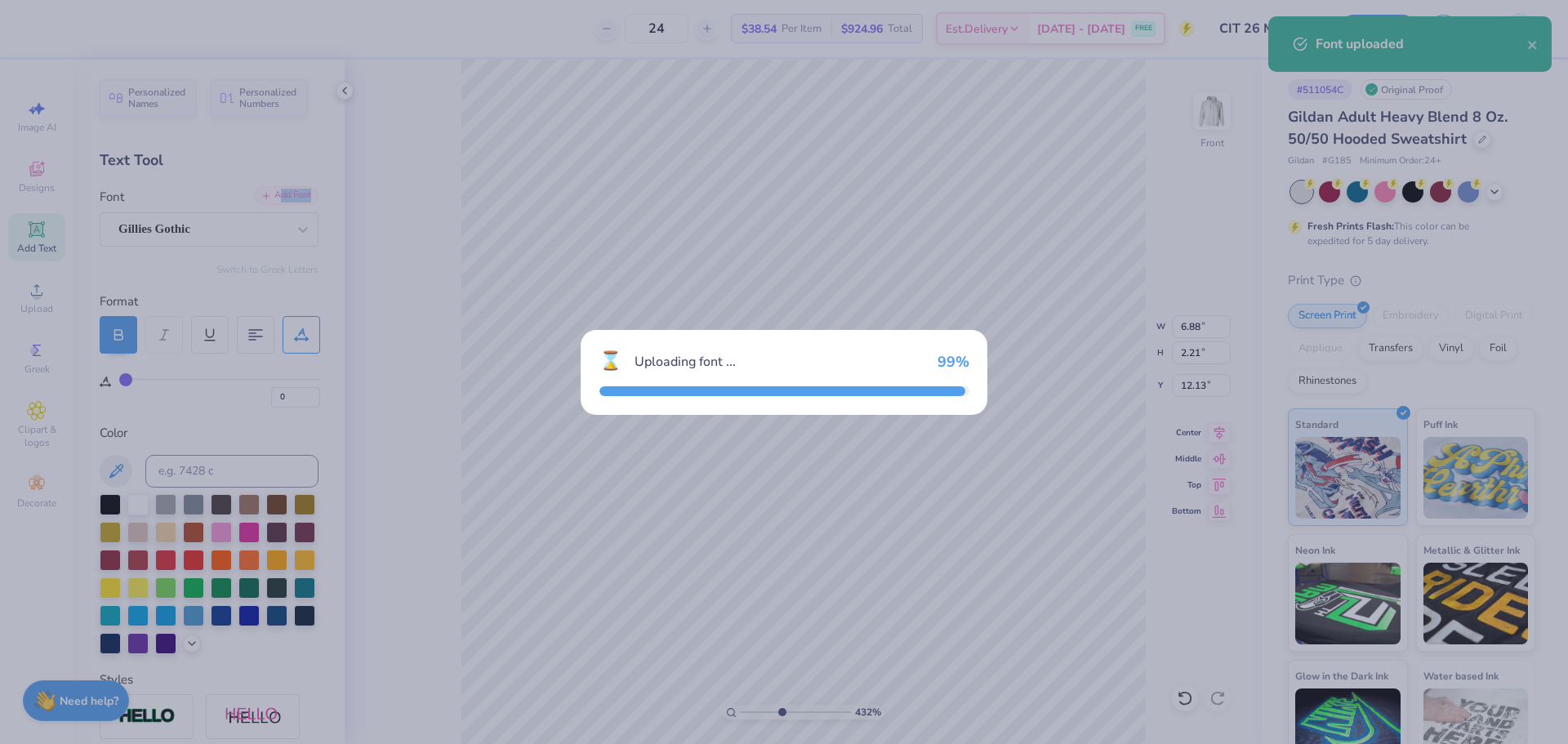
type input "7.65"
type input "2.58"
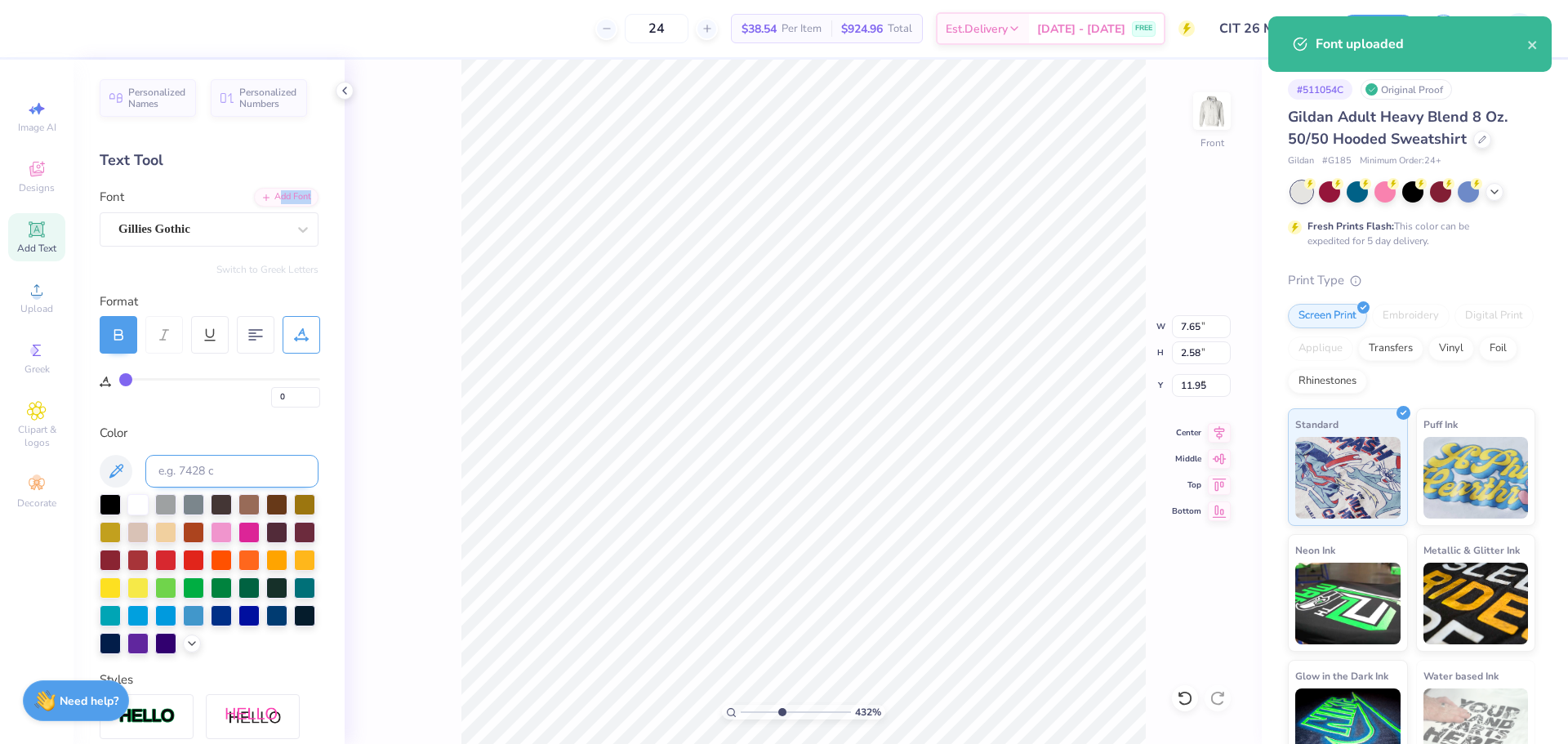
type input "8.90"
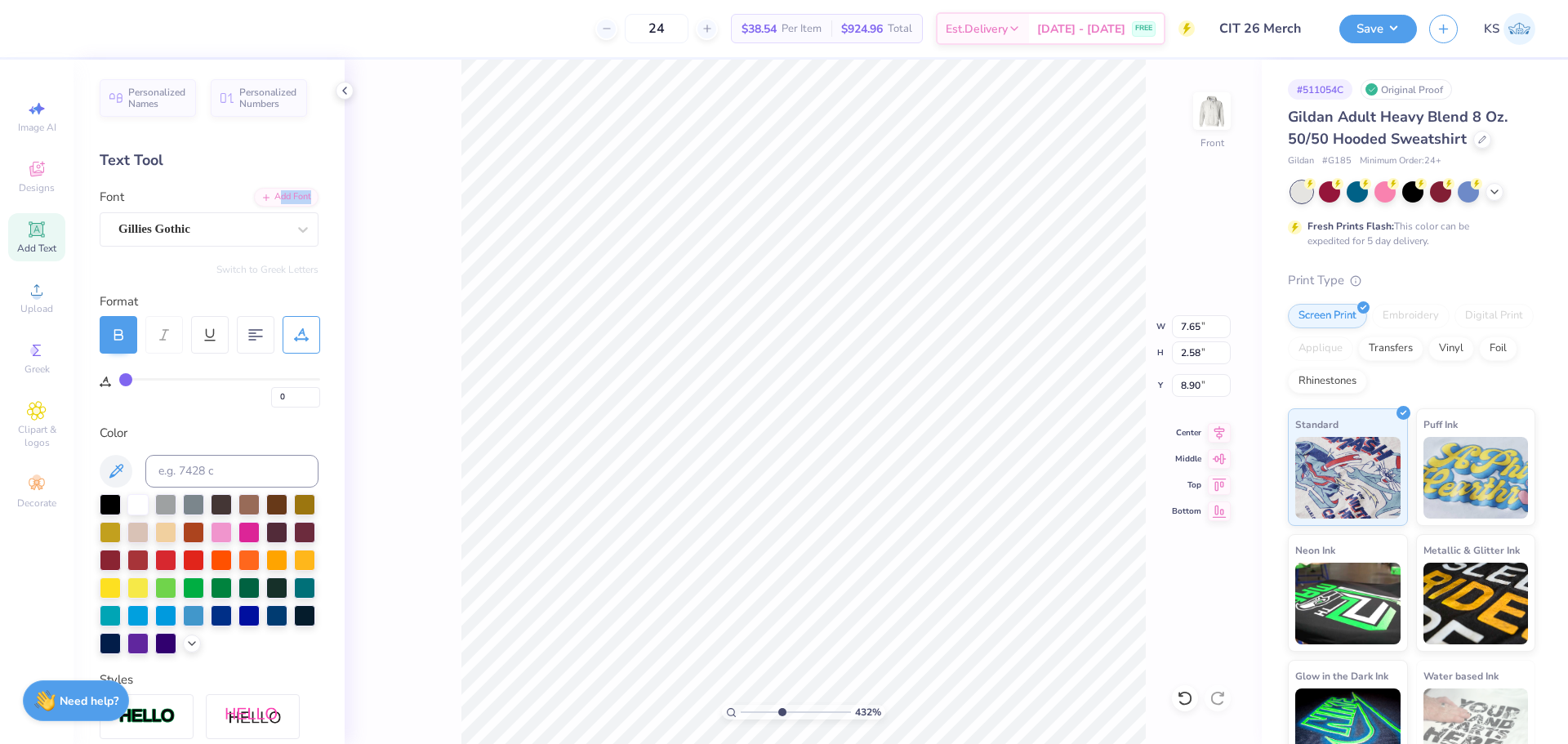
type input "3.82"
type input "1.29"
type input "3.12"
type input "2.55"
type input "9.48"
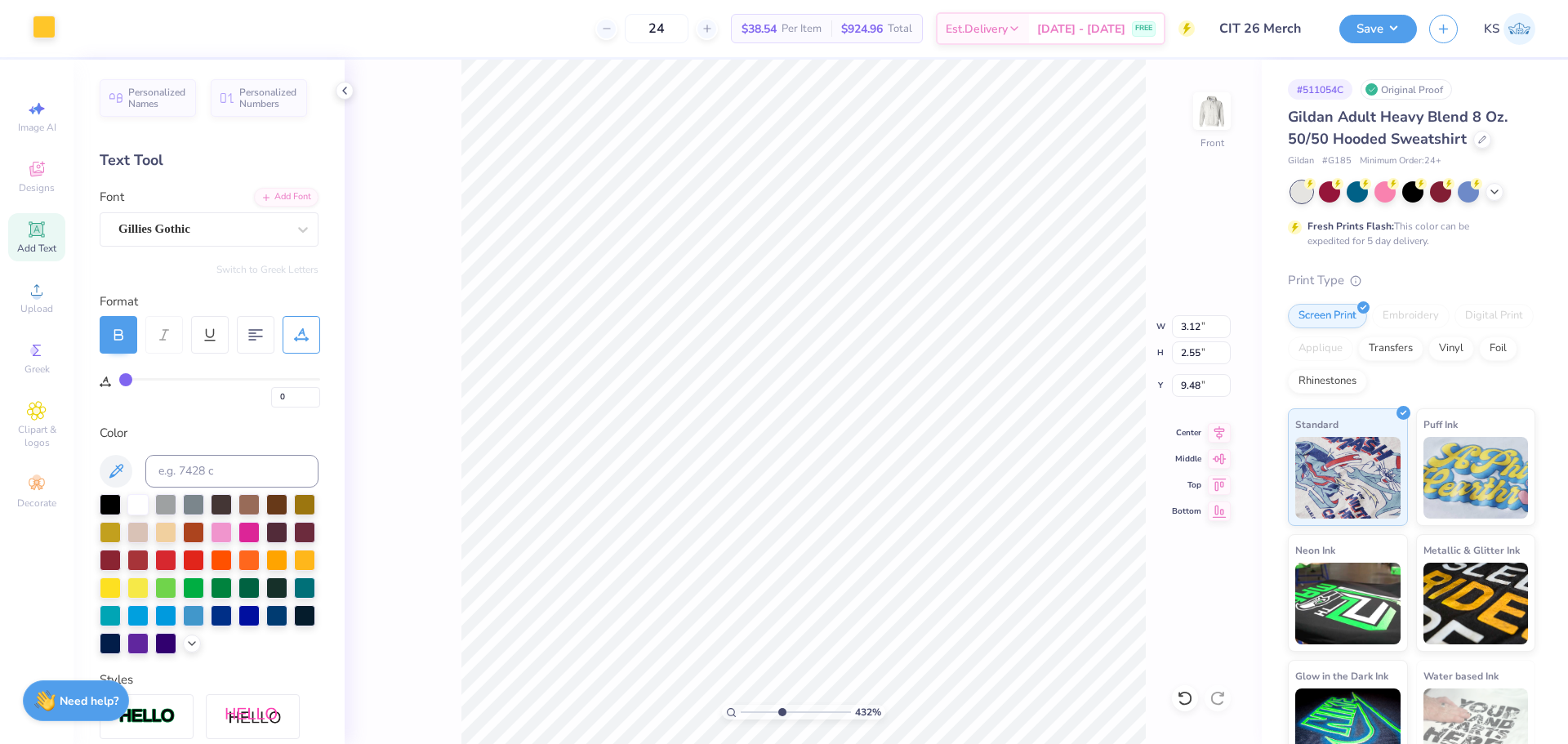
click at [44, 27] on div at bounding box center [44, 27] width 23 height 23
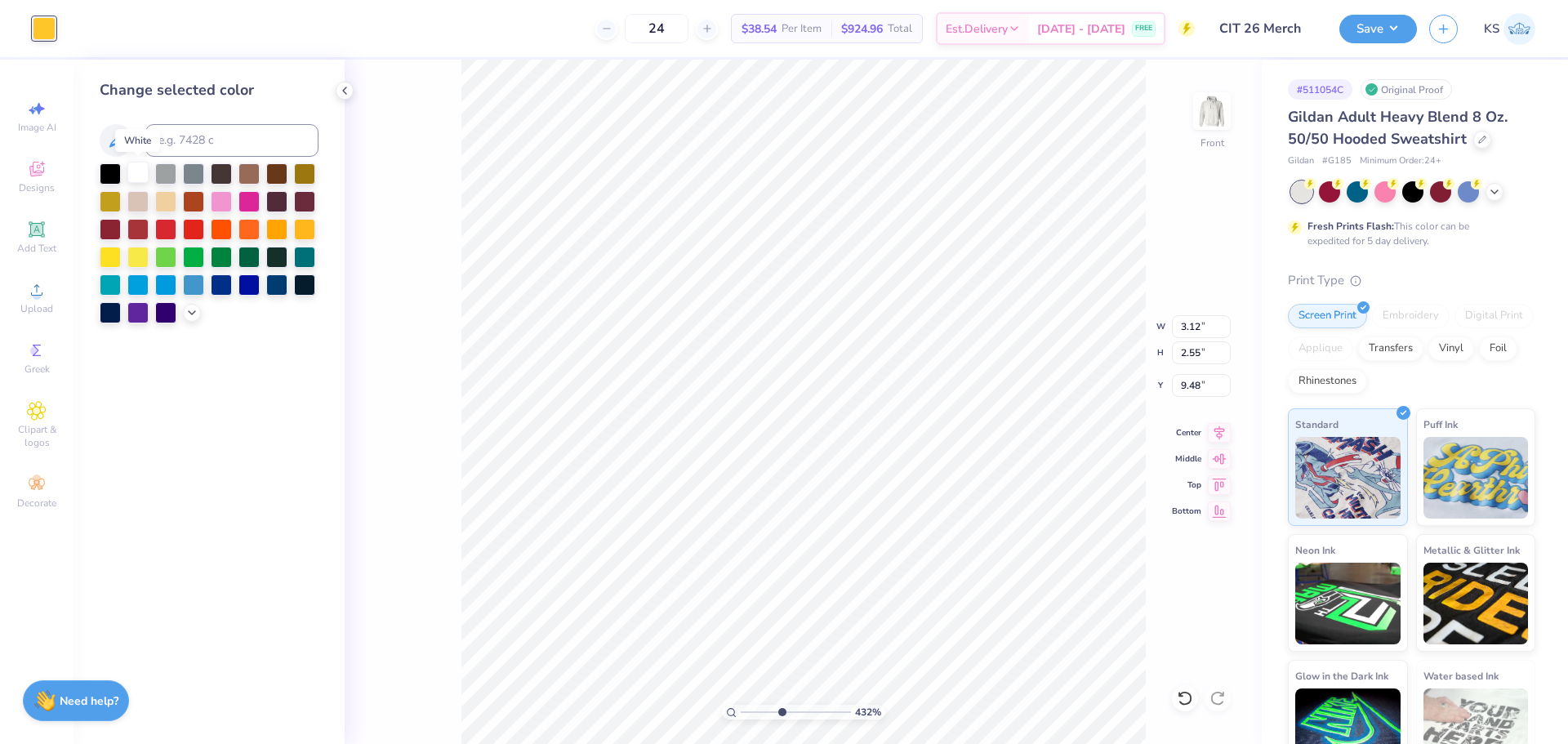
click at [135, 177] on div at bounding box center [139, 173] width 22 height 22
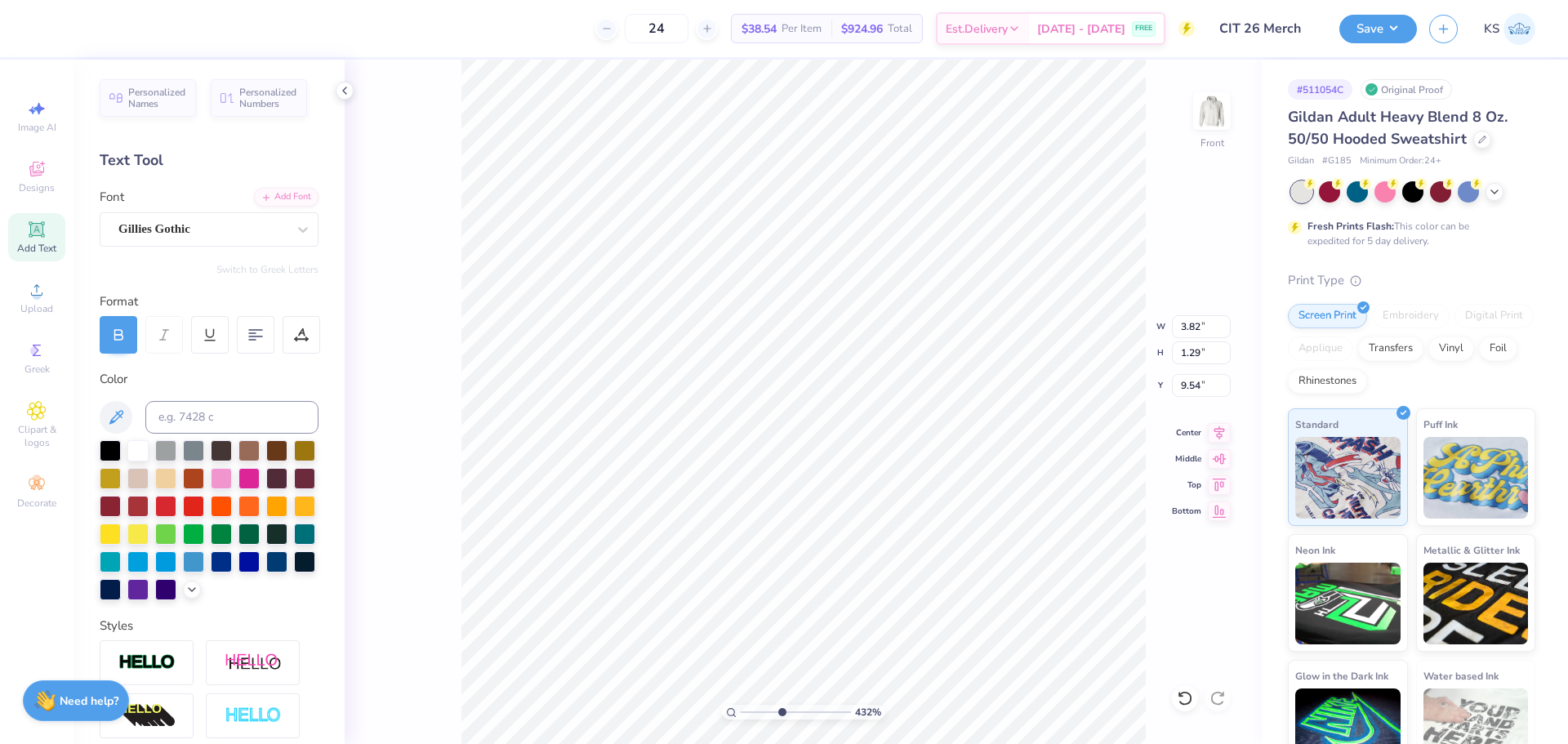
type input "9.54"
type input "2.47"
type input "0.83"
type input "10.00"
drag, startPoint x: 786, startPoint y: 710, endPoint x: 804, endPoint y: 708, distance: 18.1
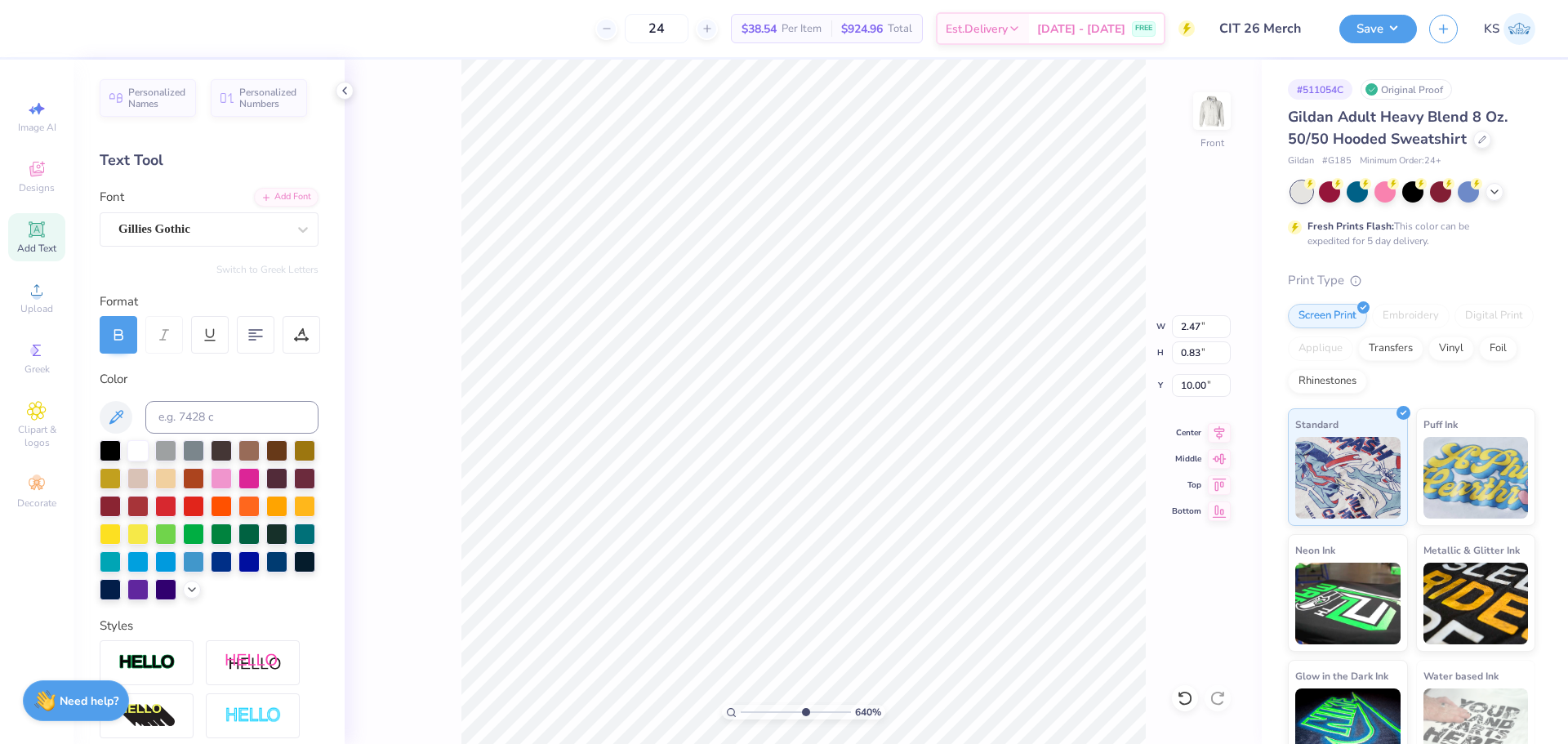
type input "6.4"
click at [804, 708] on input "range" at bounding box center [796, 712] width 110 height 15
type input "9.61"
type input "4.04"
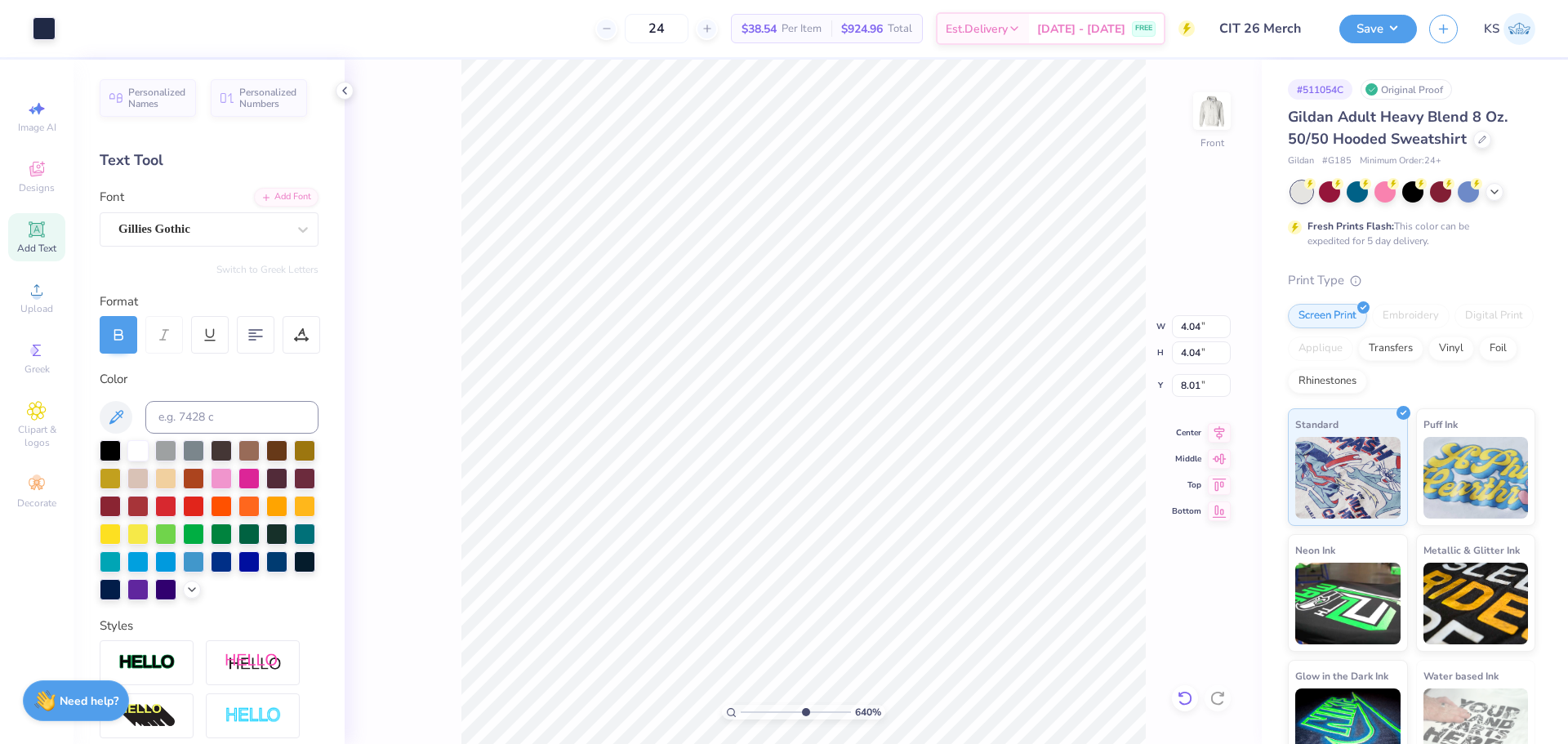
click at [1181, 693] on icon at bounding box center [1181, 694] width 3 height 3
type input "8.21"
type input "2.47"
type input "0.83"
type input "9.61"
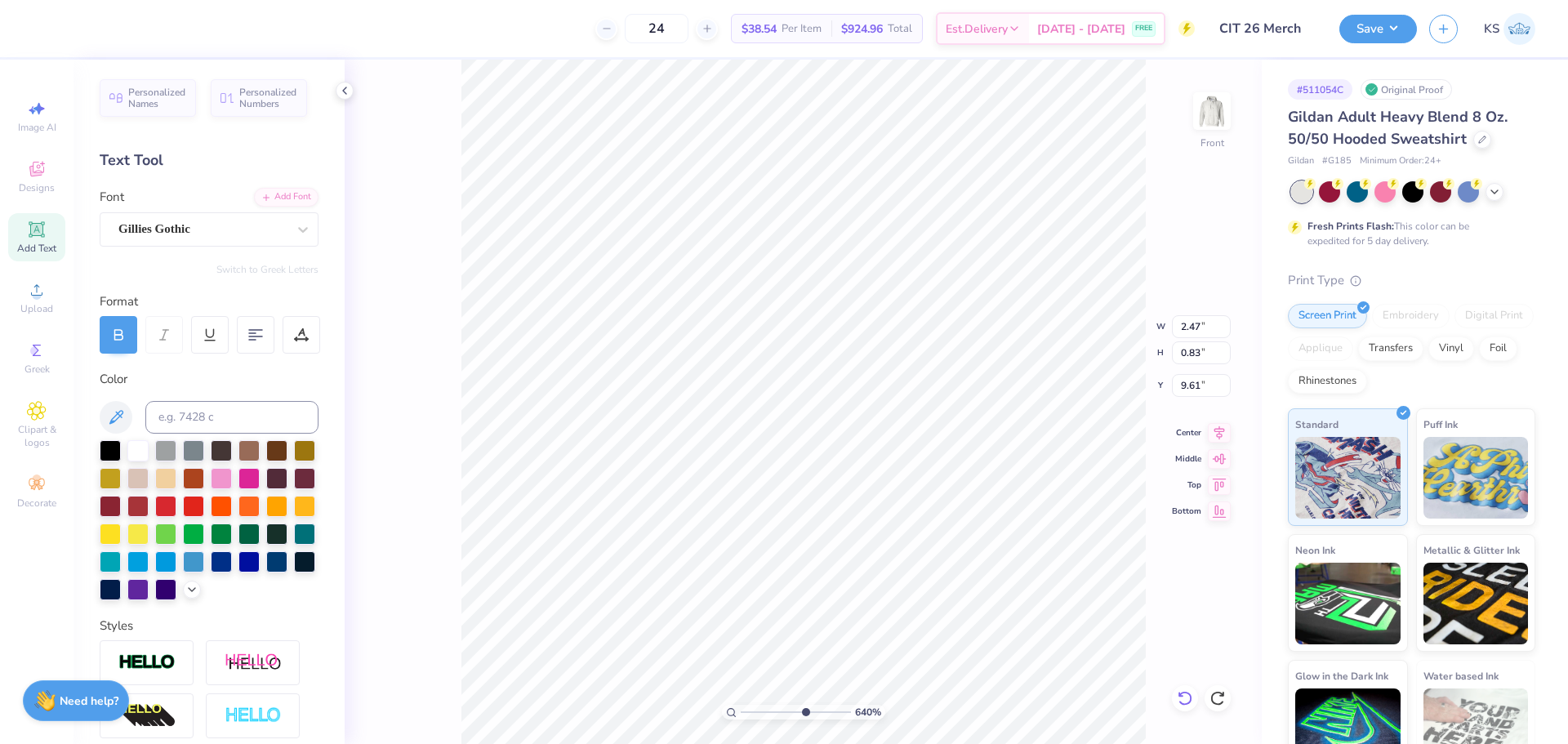
type input "2.88"
type input "0.97"
type input "10.37"
type textarea "South"
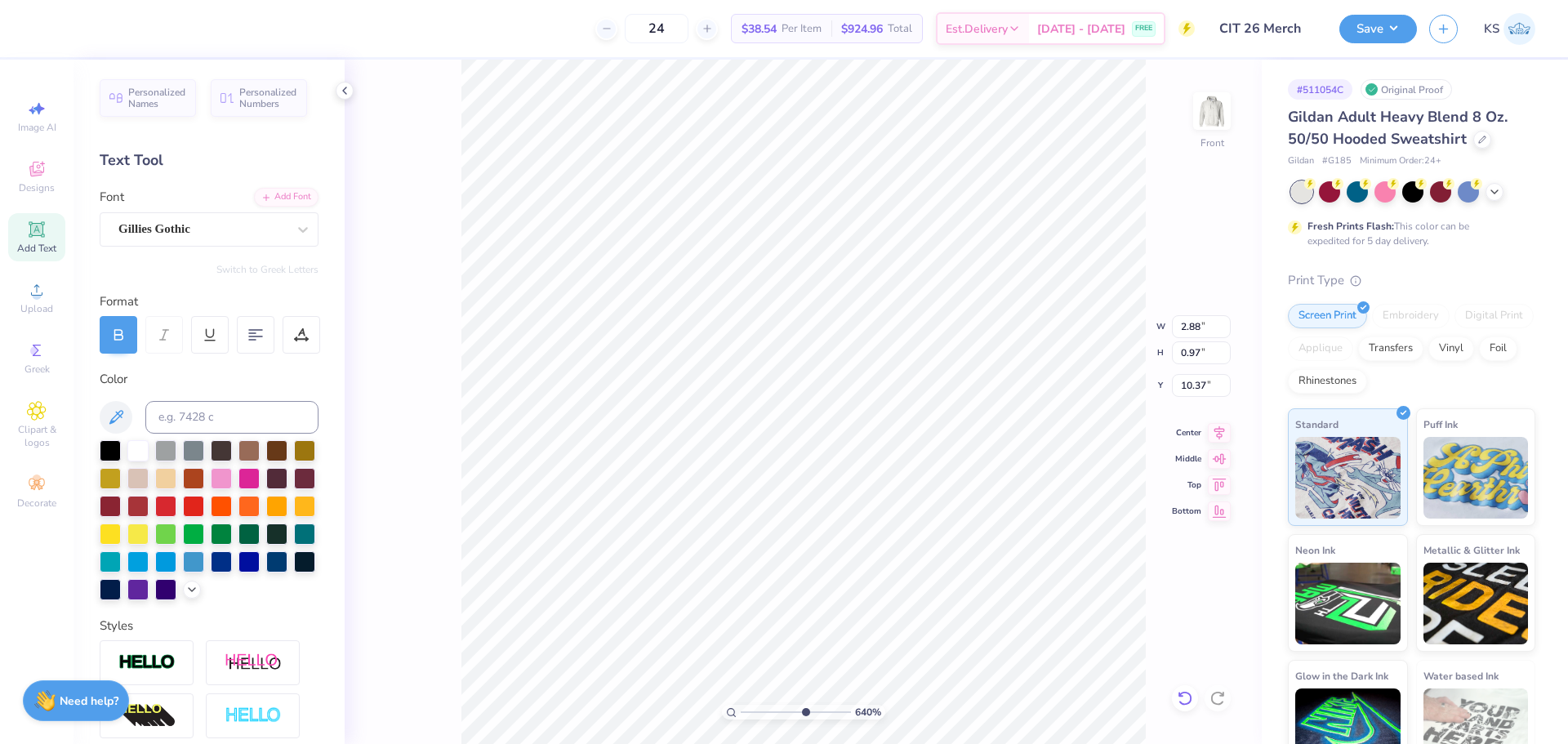
type input "2.28"
type input "0.81"
type input "11.11"
type textarea "Forever"
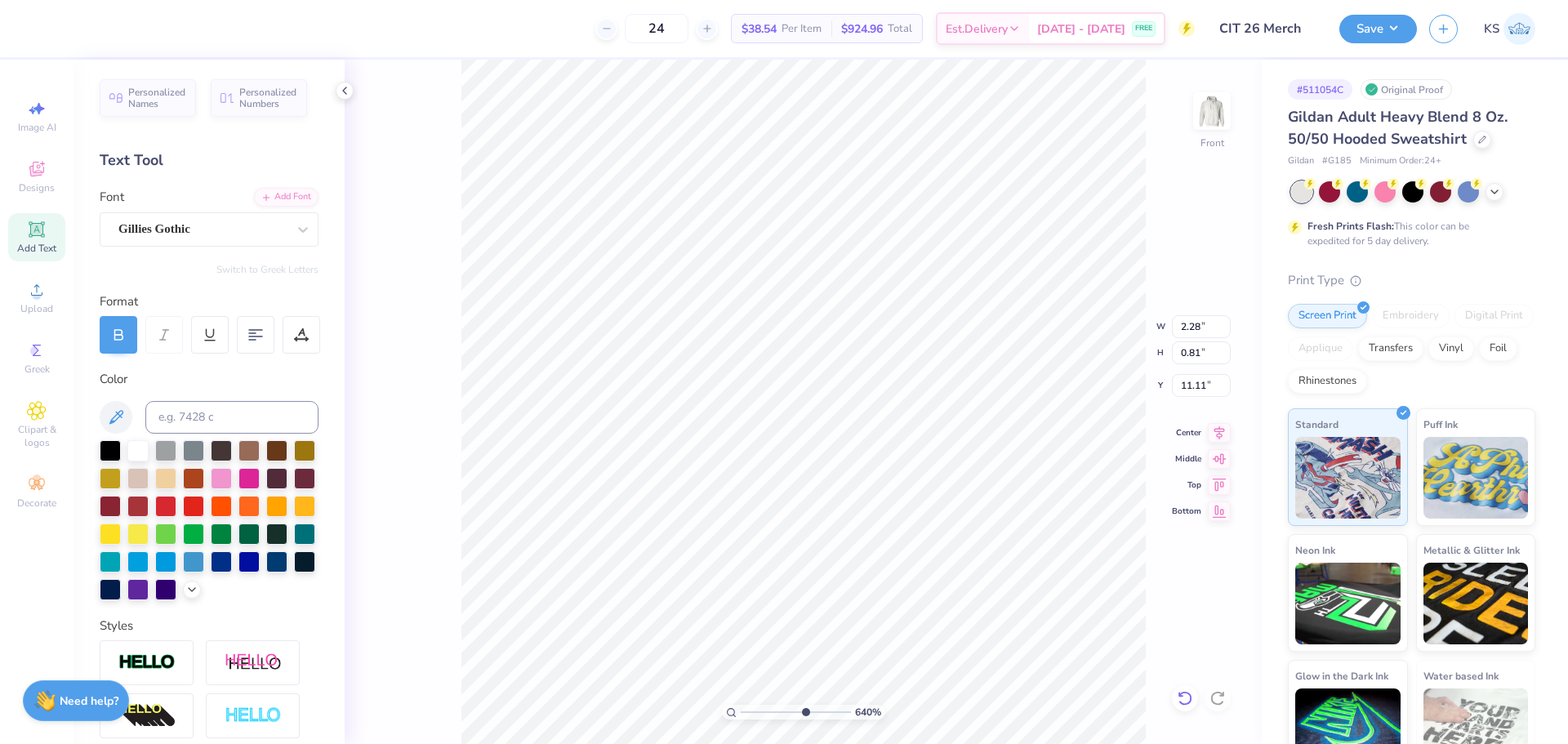
type input "3.01"
type input "11.22"
type input "3.12"
type input "2.55"
type input "9.48"
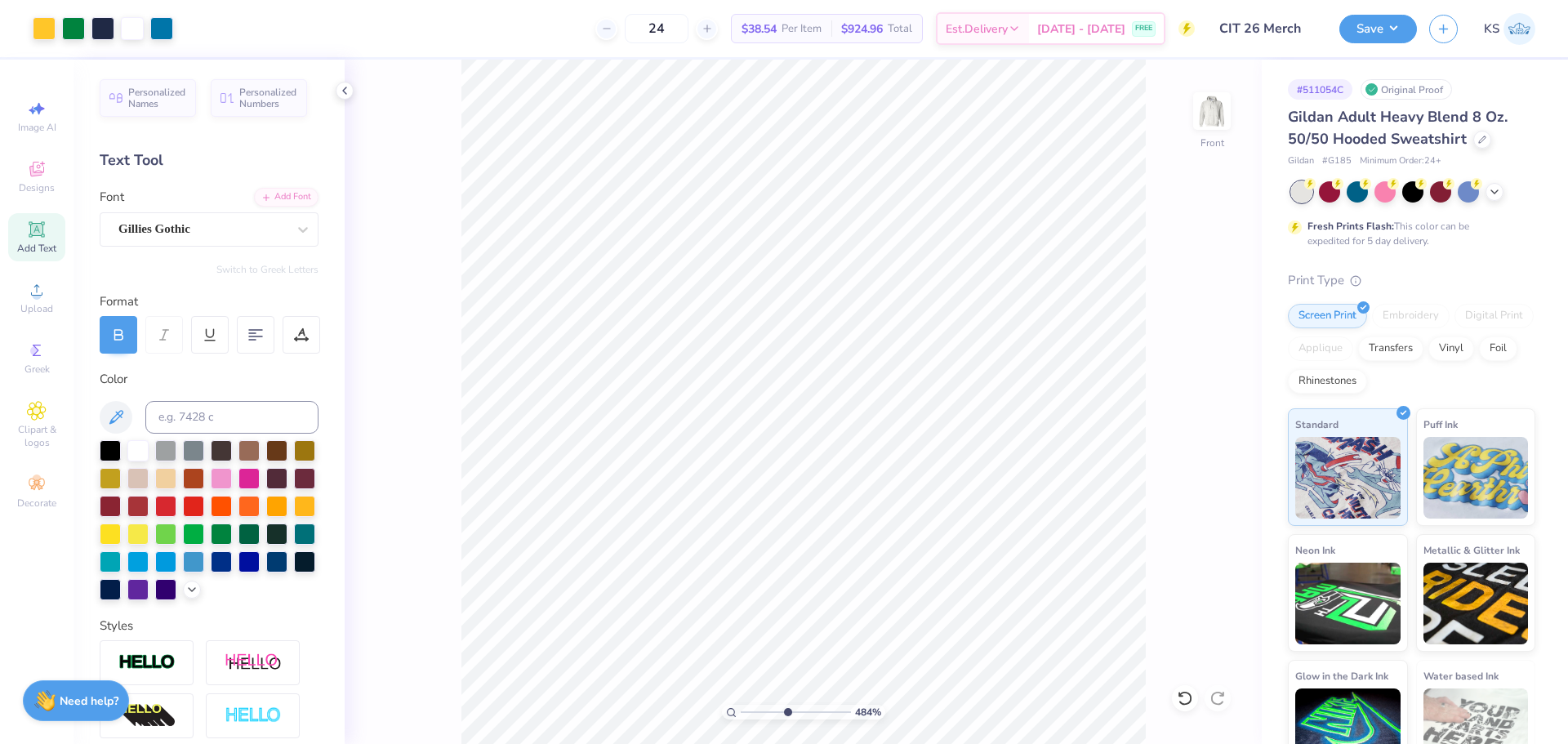
drag, startPoint x: 799, startPoint y: 710, endPoint x: 789, endPoint y: 707, distance: 10.4
type input "4.99"
click at [788, 708] on input "range" at bounding box center [796, 712] width 110 height 15
type input "10.66"
type textarea "cedar"
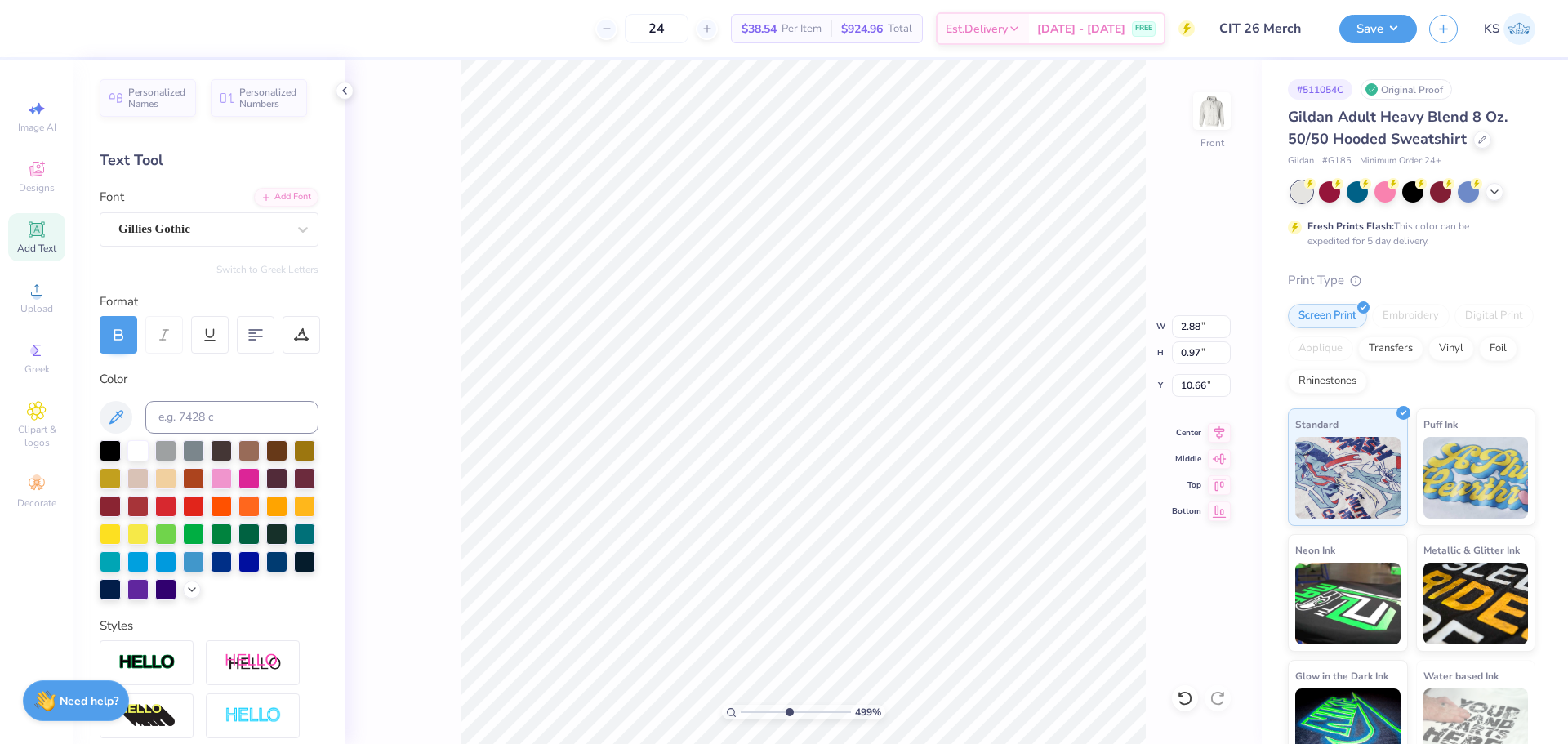
scroll to position [14, 2]
type input "2.12"
type input "0.79"
type input "10.75"
click at [287, 197] on div "Add Font" at bounding box center [286, 195] width 65 height 19
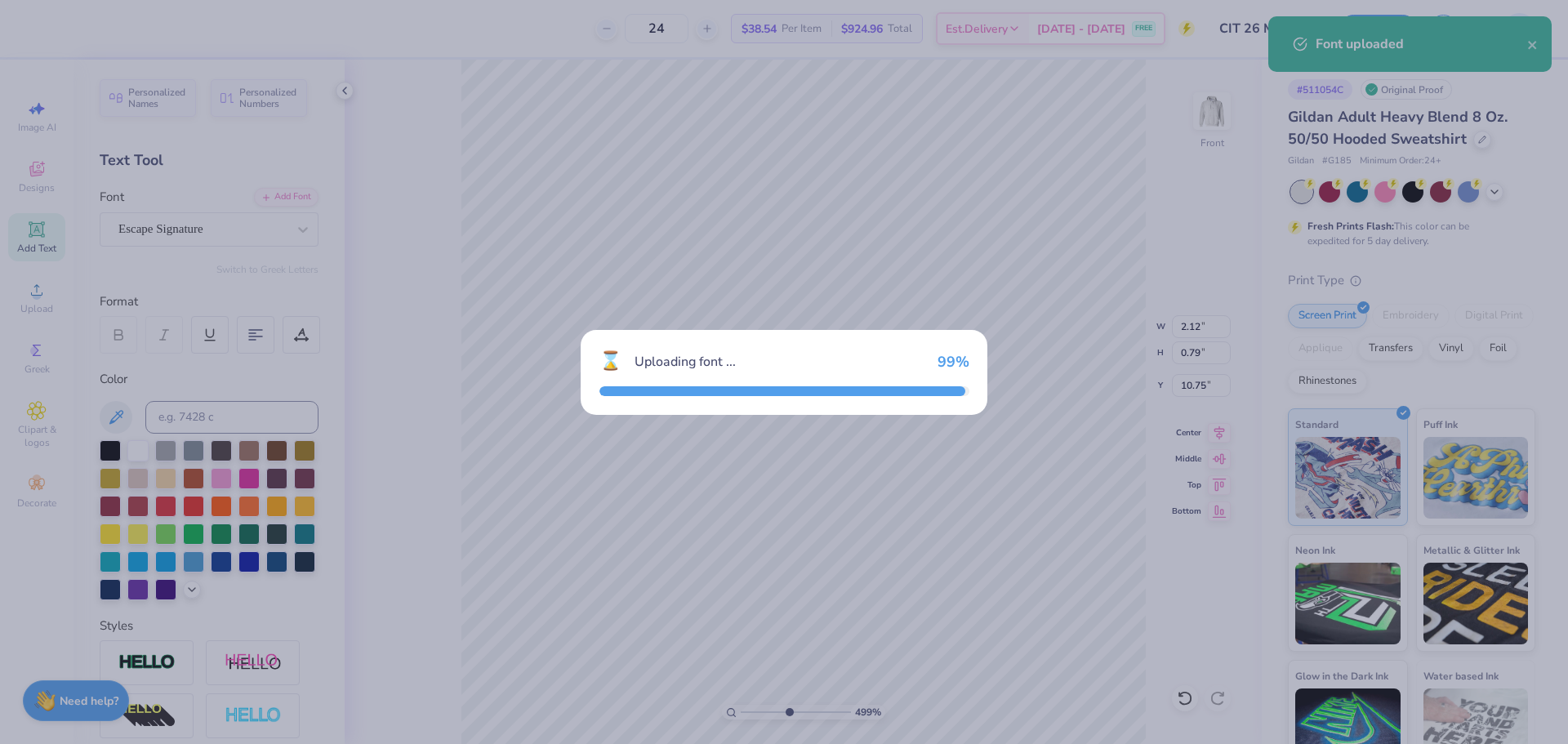
type input "1.74"
type input "0.41"
type input "10.94"
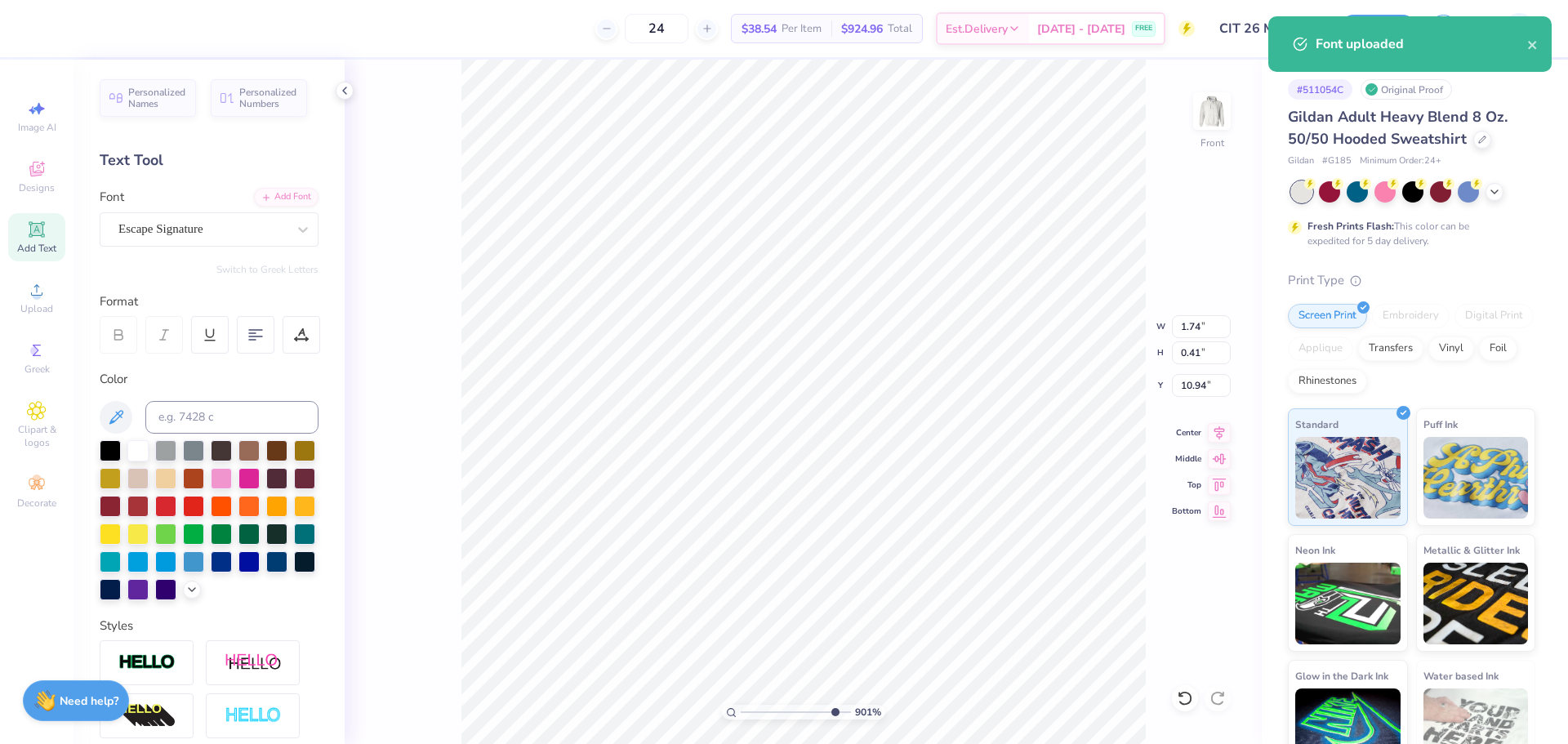
type input "9.01"
click at [832, 705] on input "range" at bounding box center [796, 712] width 110 height 15
type input "4.04"
type input "8.22"
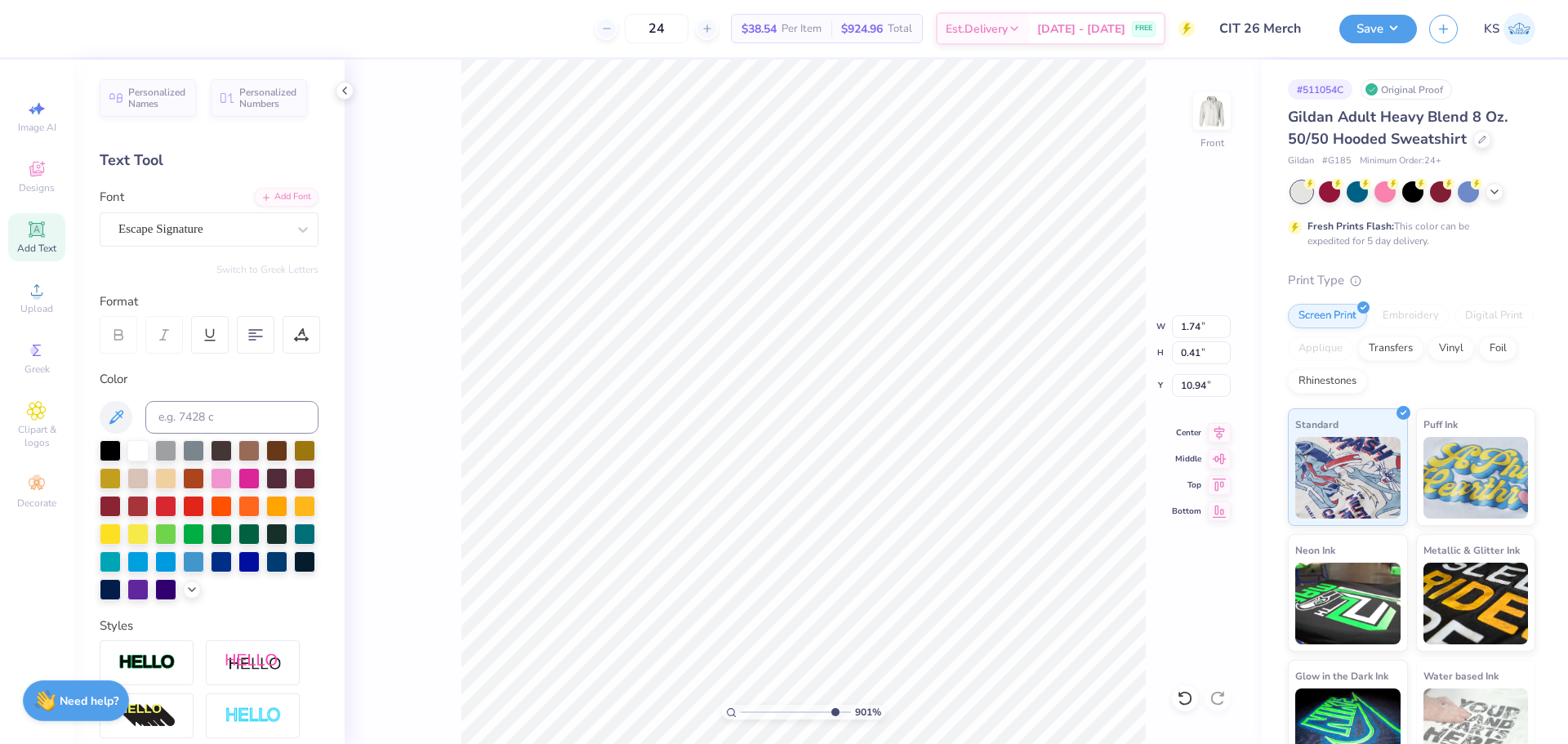
type input "10.57"
type input "0.64"
type input "0.15"
type input "10.37"
type input "0.56"
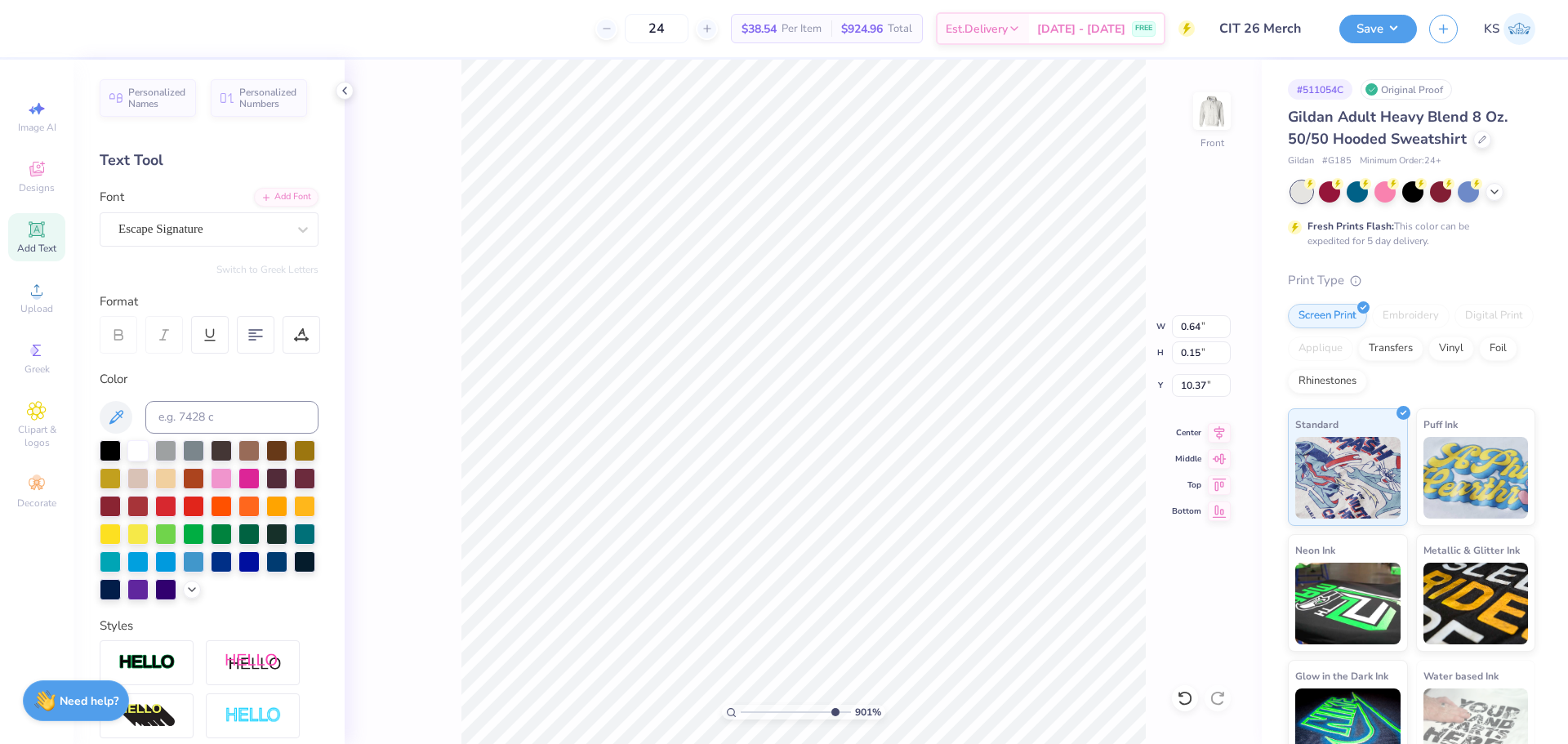
type input "0.34"
type input "10.30"
type input "0.68"
type input "0.42"
type input "10.22"
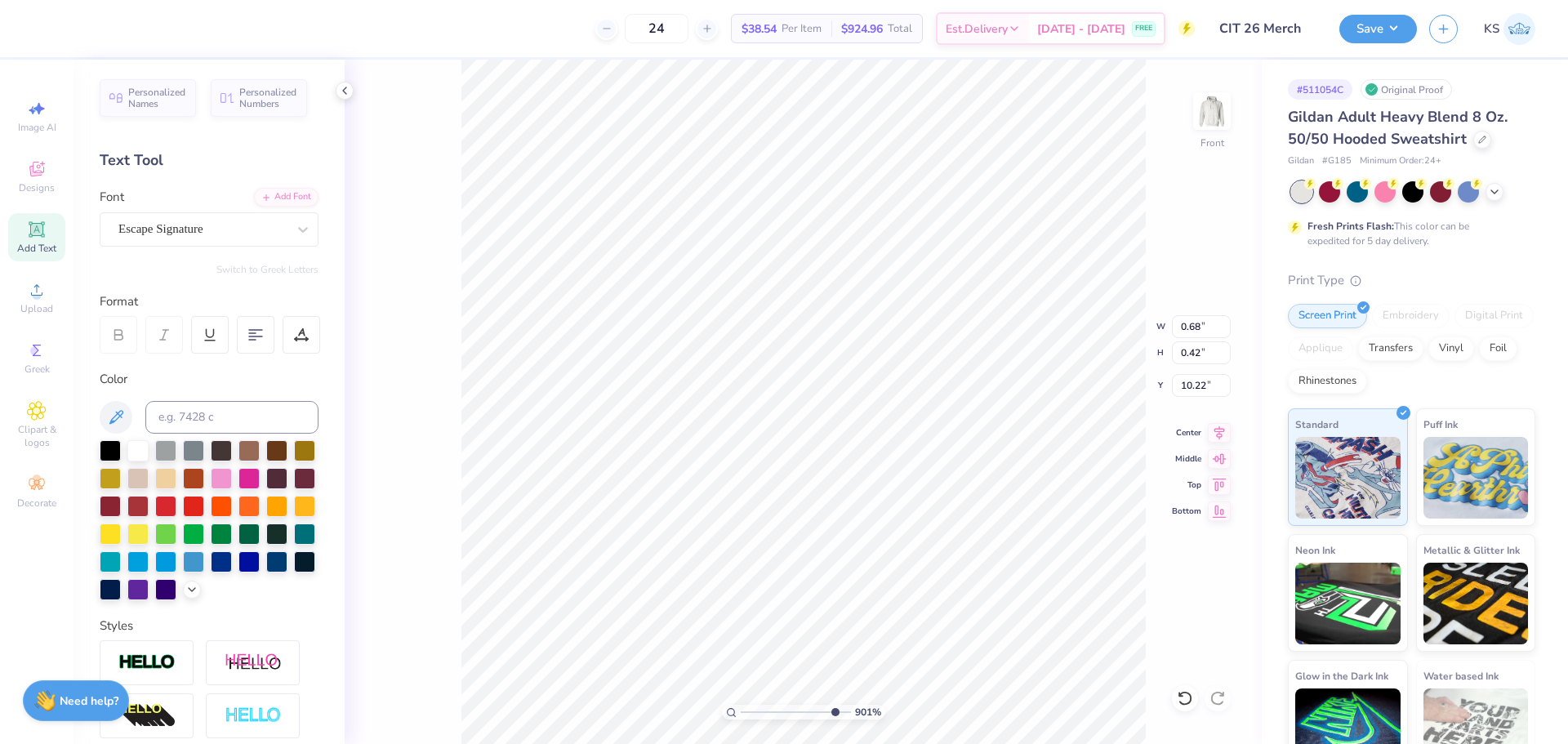
type input "2.17"
type input "0.39"
type input "10.13"
type input "2.78"
type input "1.25"
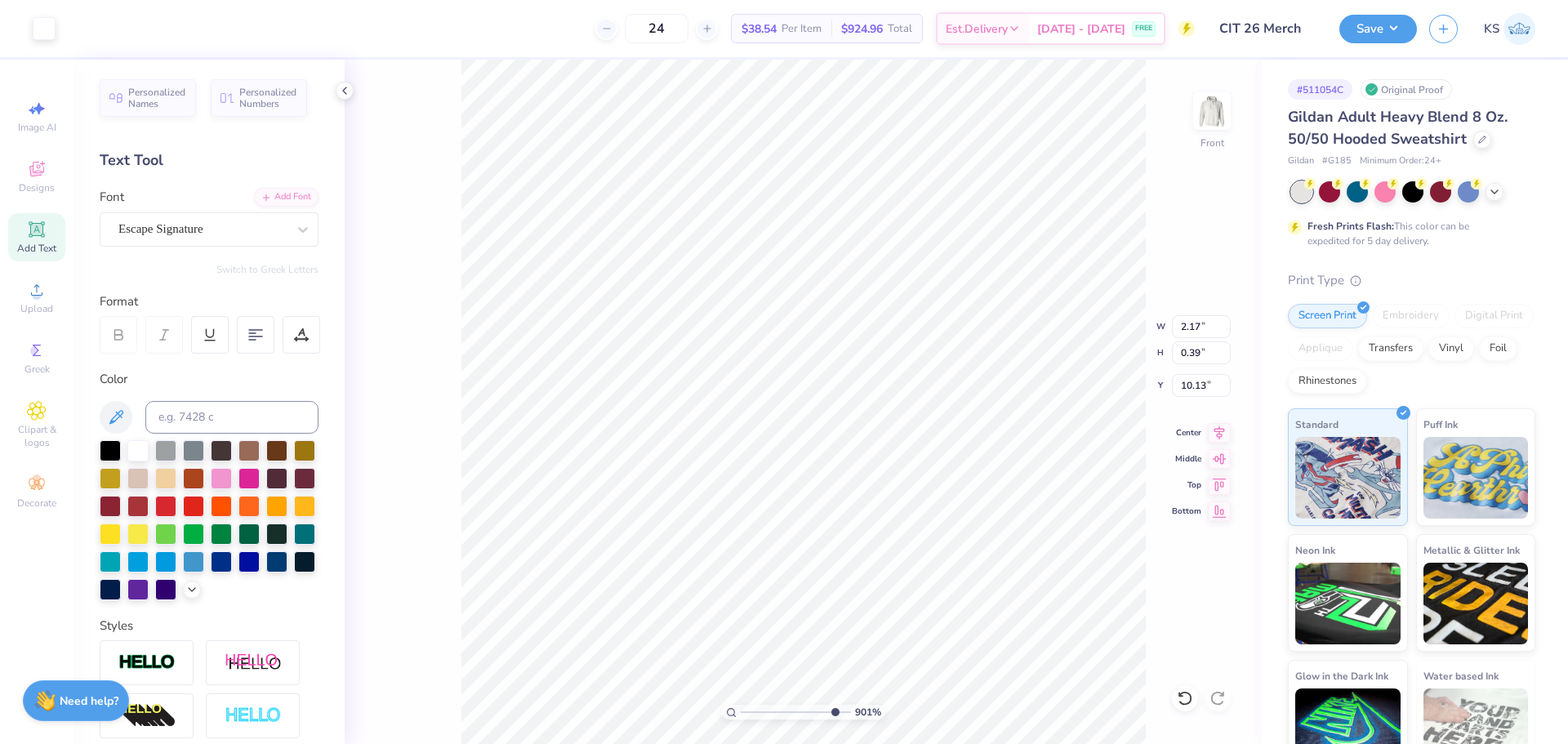
type input "9.73"
type input "0.68"
type input "0.42"
type input "10.10"
type input "0.70"
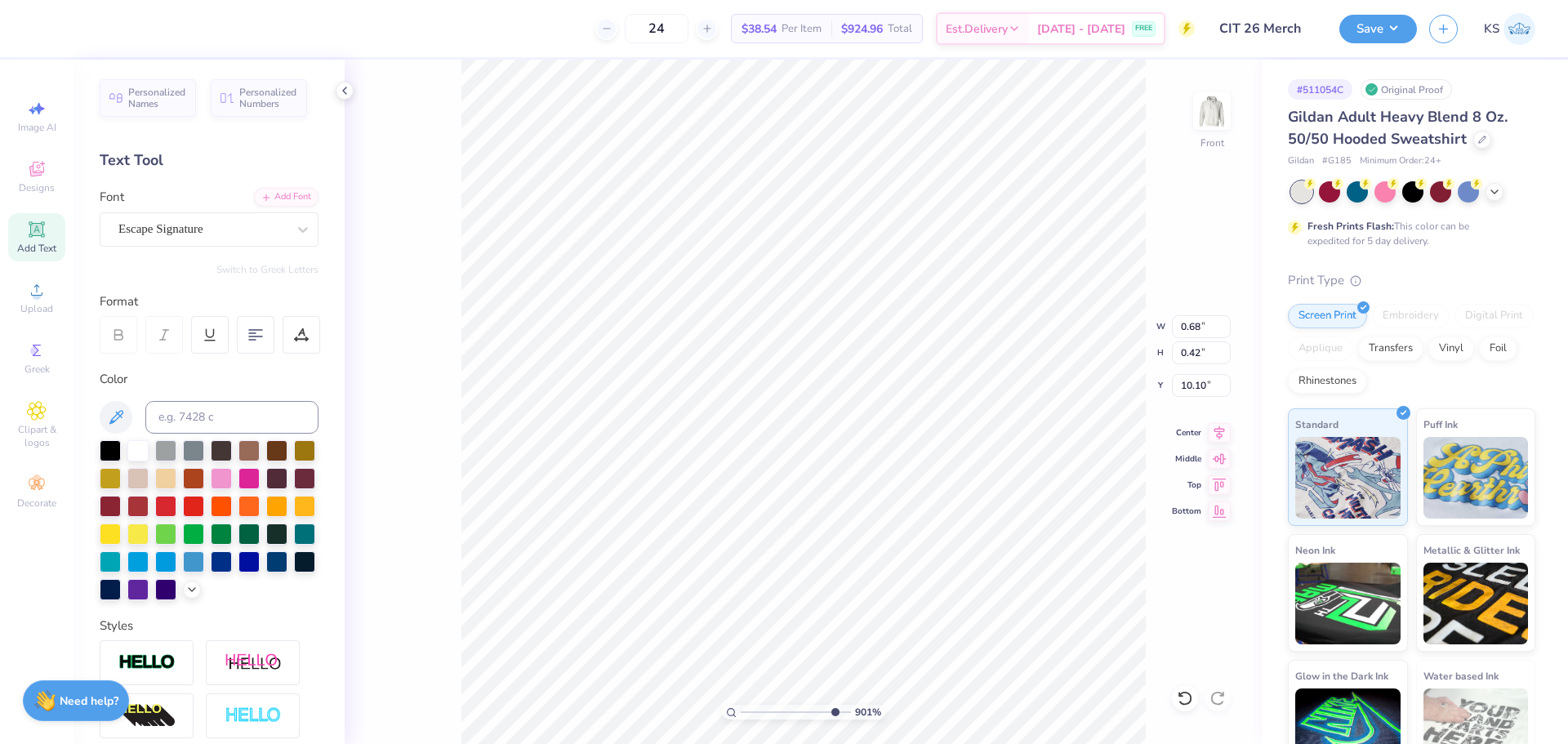
type input "0.39"
type input "10.42"
type textarea "sisters"
type input "0.84"
type input "0.43"
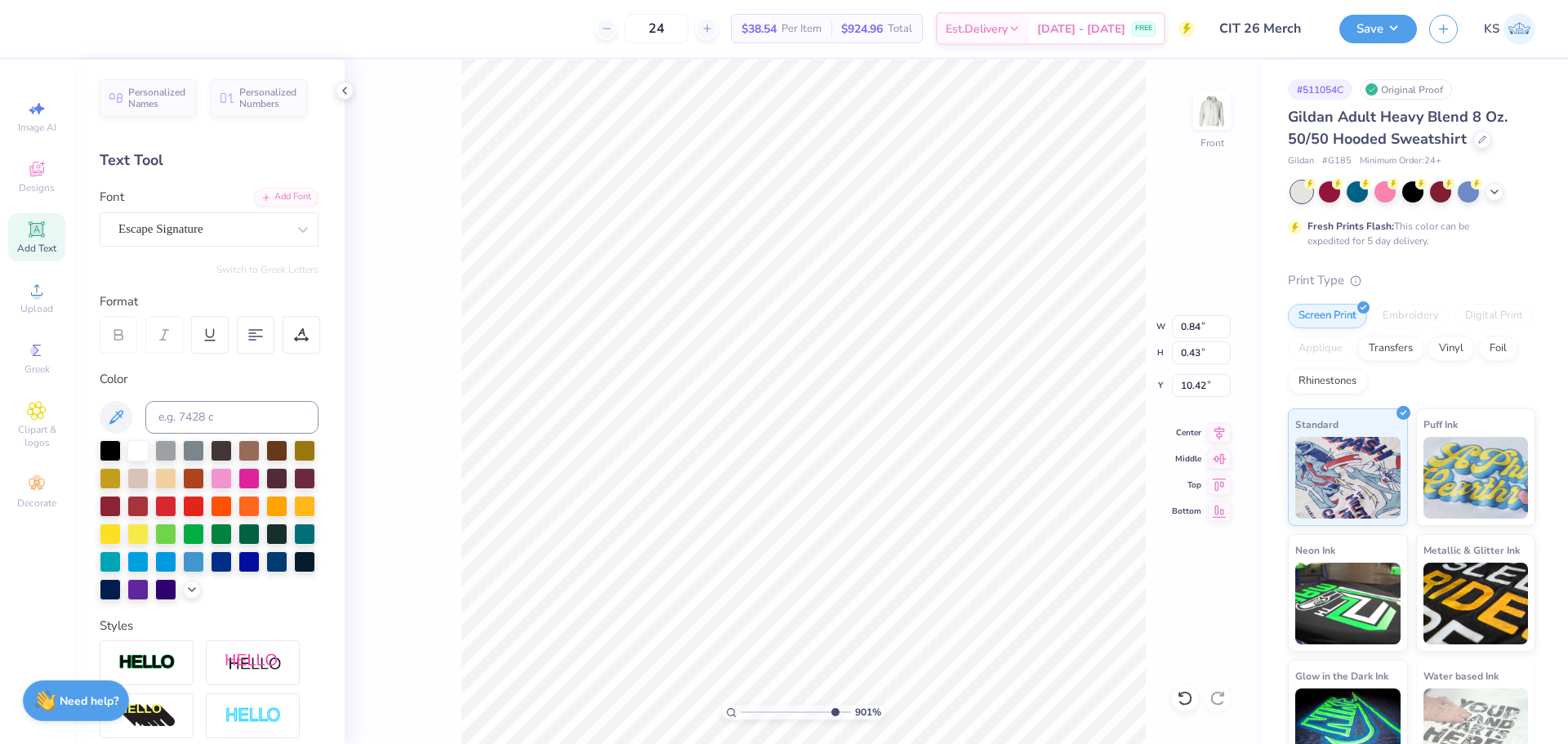
type input "0.91"
type input "0.30"
type input "10.22"
type input "2.17"
type input "0.39"
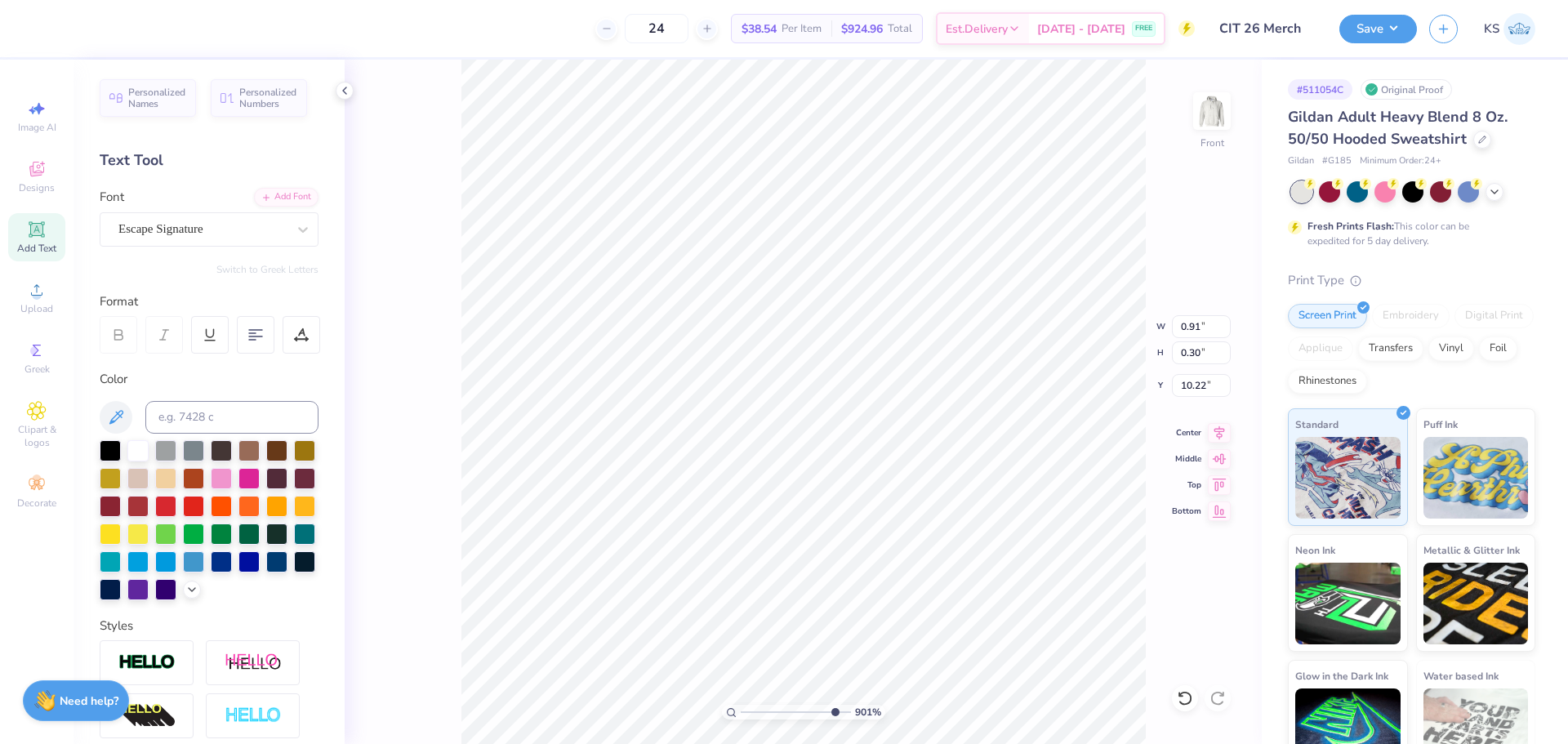
type input "10.13"
drag, startPoint x: 814, startPoint y: 717, endPoint x: 775, endPoint y: 712, distance: 39.3
type input "3.72"
click at [774, 715] on input "range" at bounding box center [796, 712] width 110 height 15
type input "14.06"
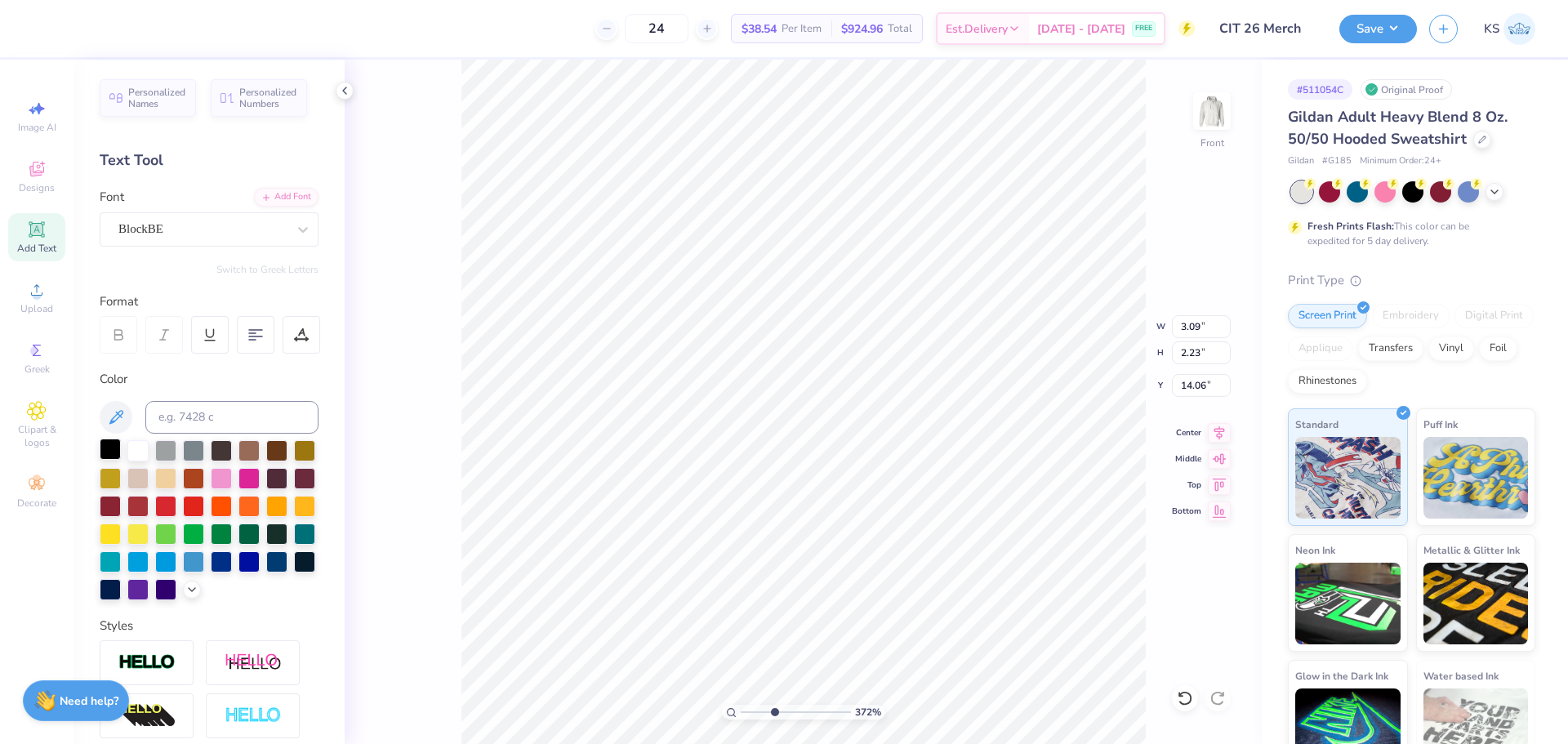
click at [114, 449] on div at bounding box center [110, 450] width 22 height 22
type input "6.55"
click at [806, 706] on input "range" at bounding box center [796, 712] width 110 height 15
click at [279, 188] on div "Add Font" at bounding box center [286, 195] width 65 height 19
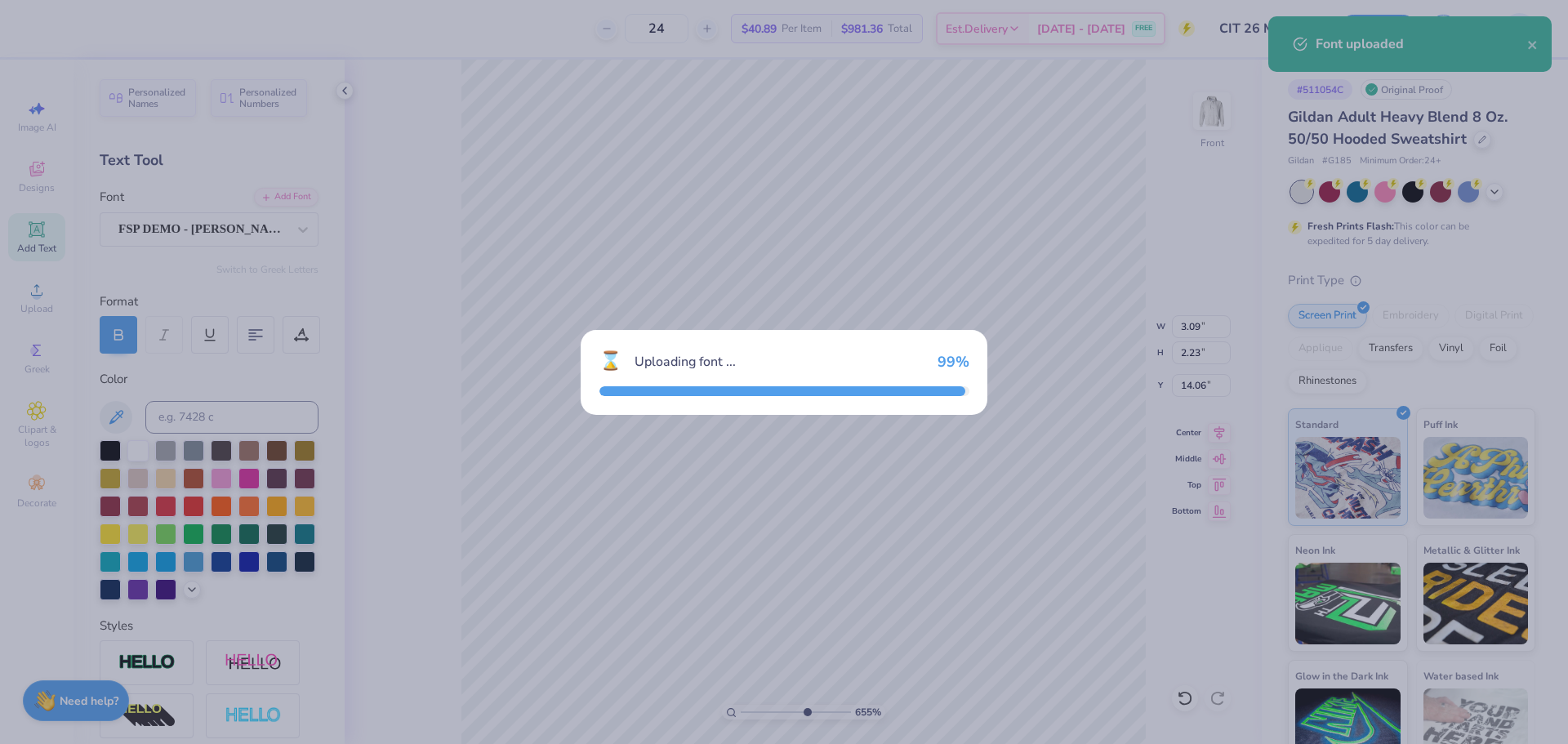
type input "5.36"
type input "2.18"
type input "14.09"
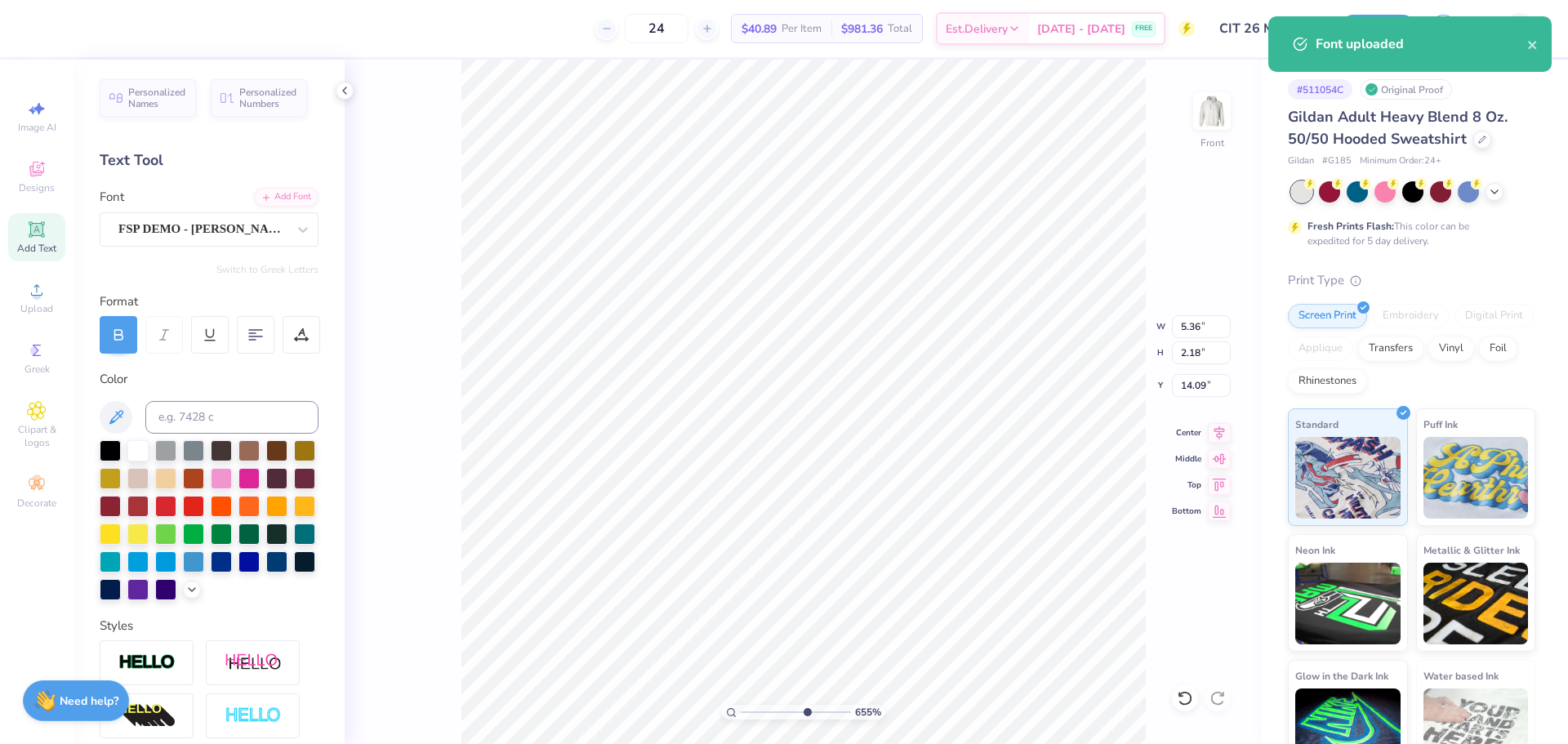
scroll to position [14, 3]
type textarea "LAUREL"
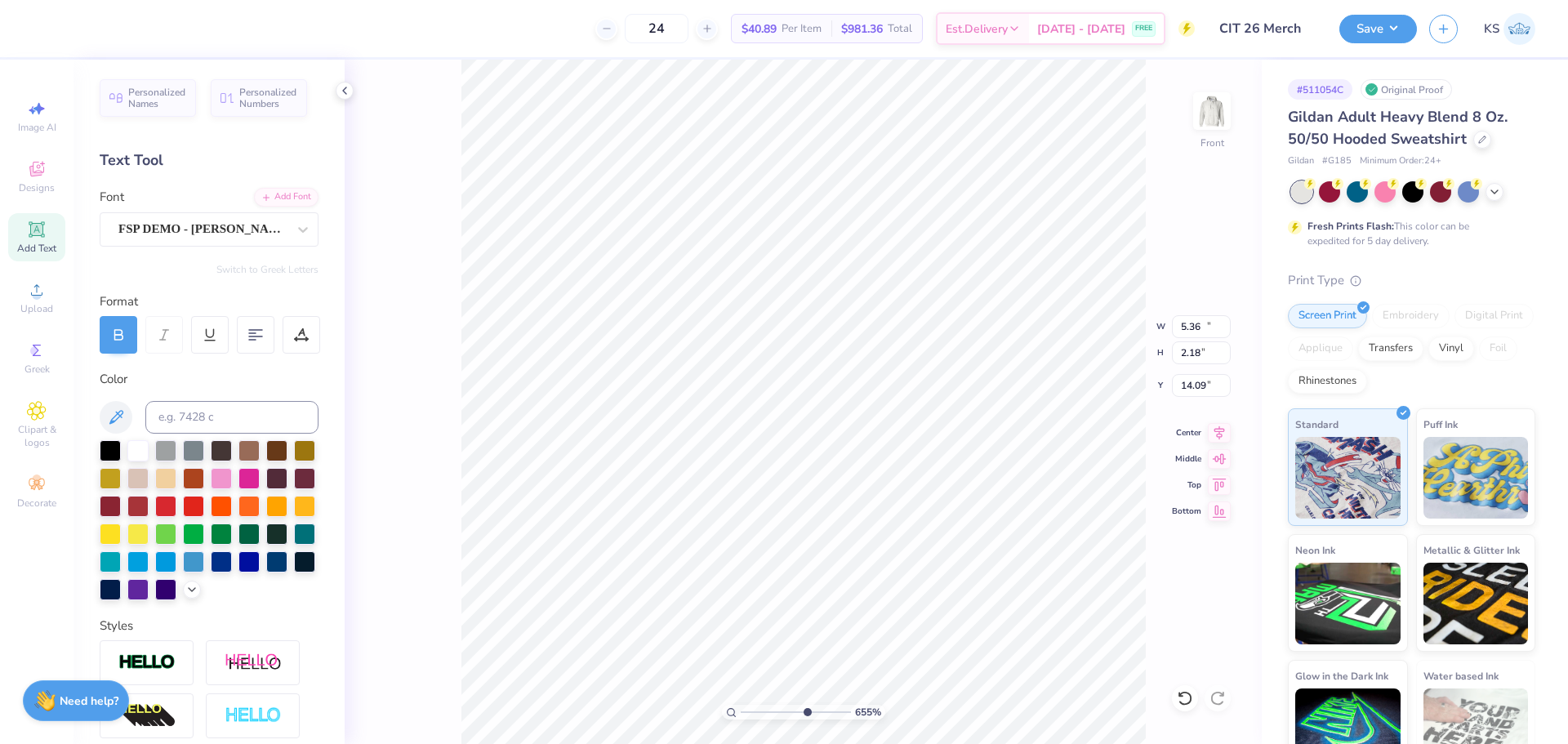
type input "12.71"
type input "2.15"
type input "14.10"
click at [1199, 326] on input "12.71" at bounding box center [1201, 327] width 59 height 23
type input "5.00"
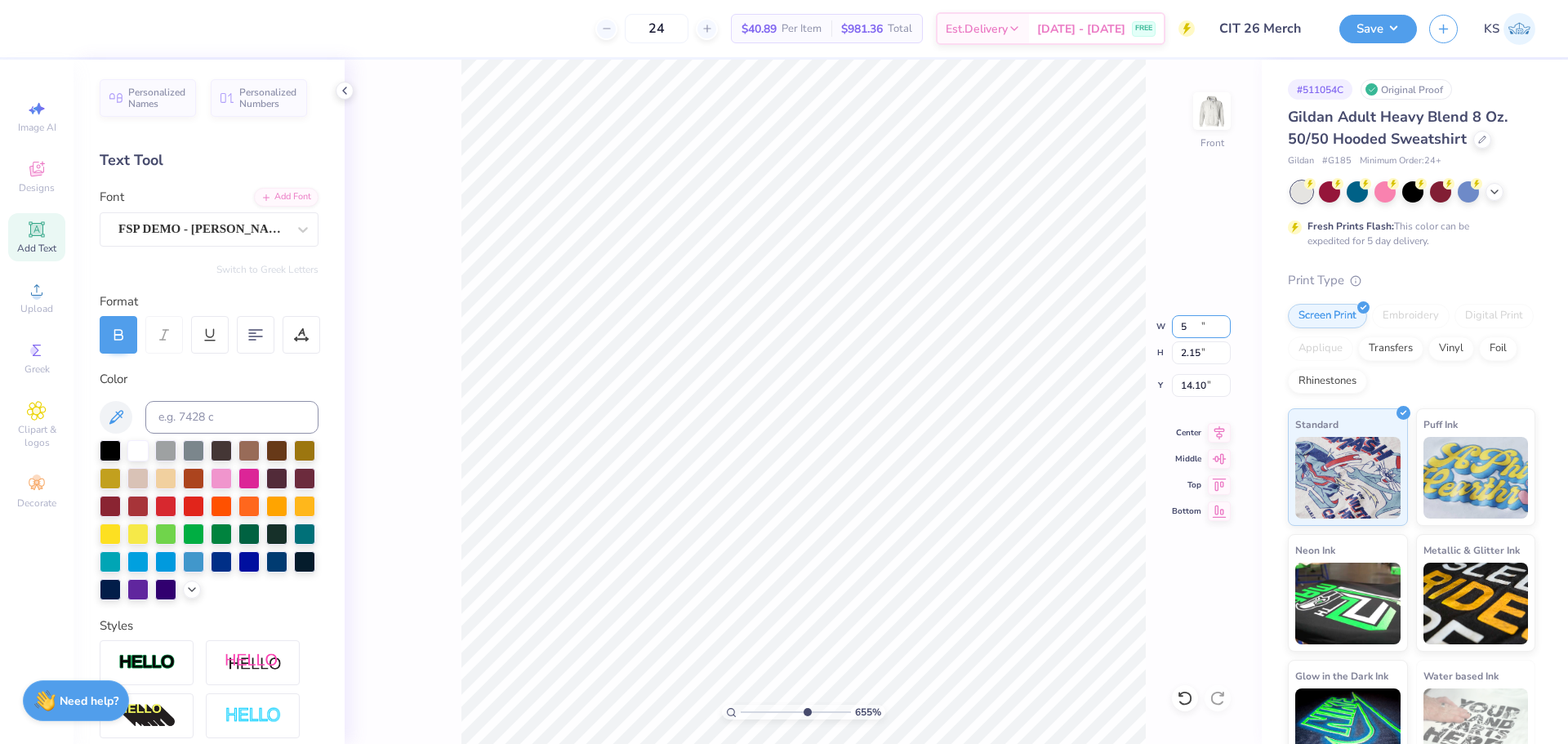
type input "0.84"
type input "14.75"
type input "3.03"
type input "0.51"
type input "13.59"
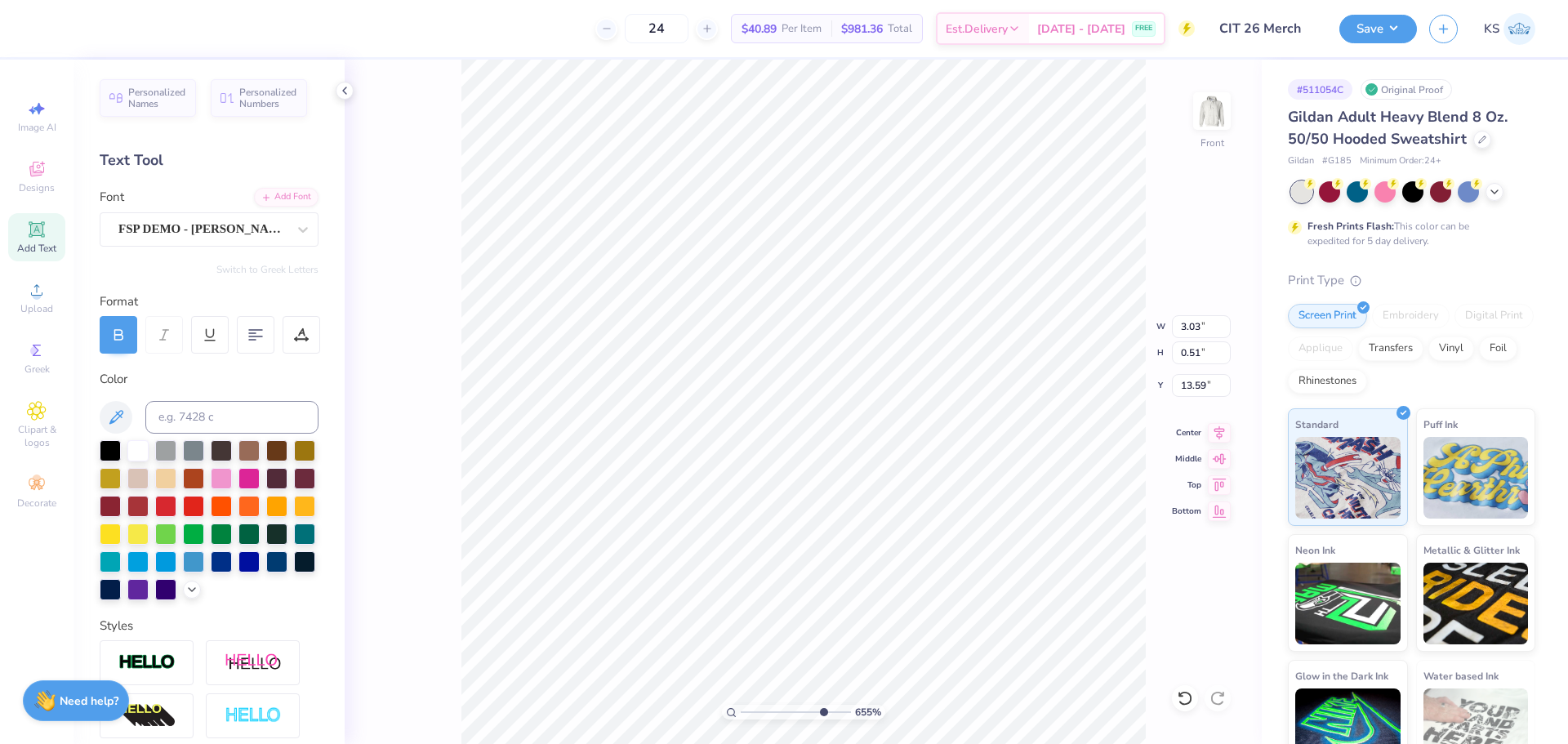
type input "8.04"
click at [822, 709] on input "range" at bounding box center [796, 712] width 110 height 15
type input "4.04"
type input "12.44"
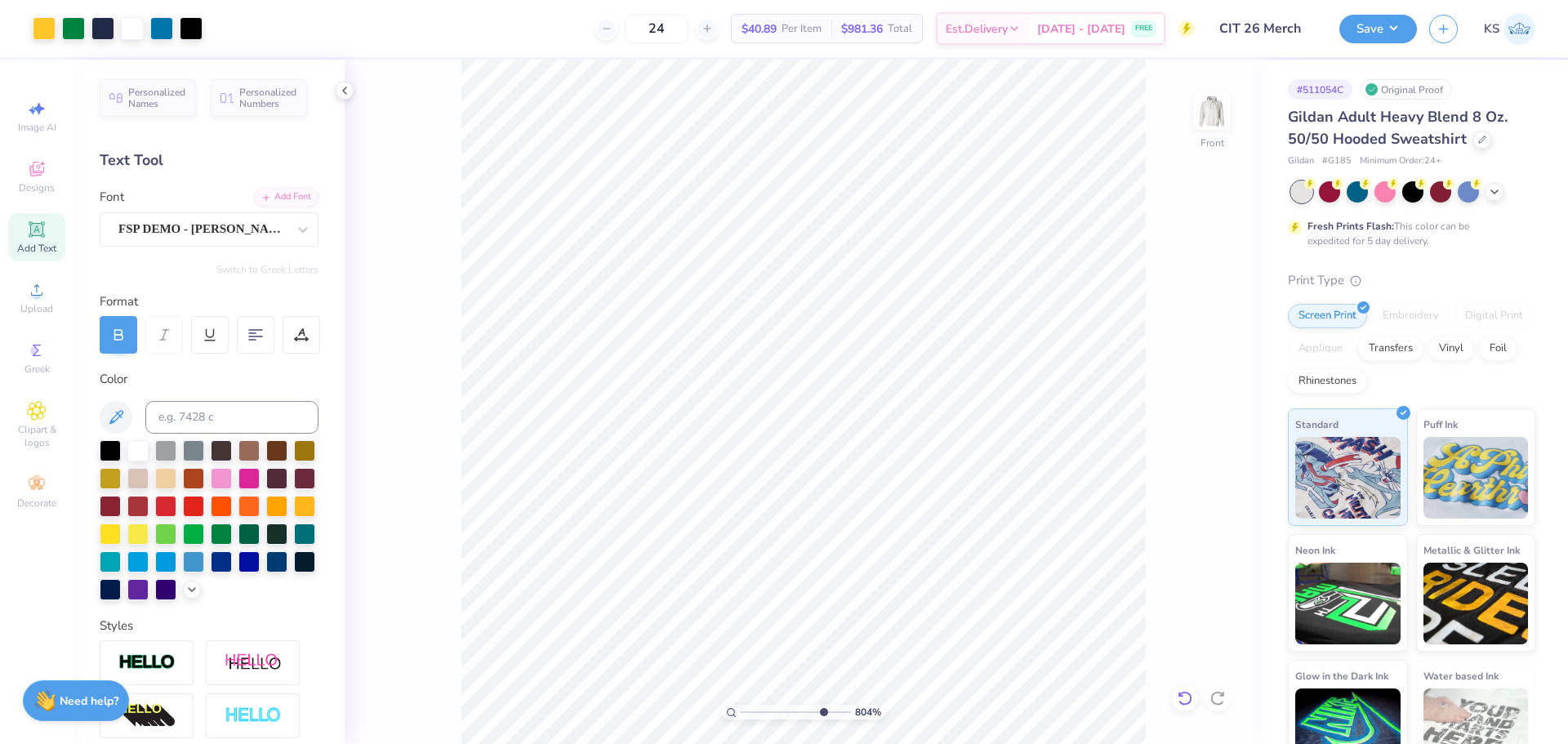
click at [1195, 698] on div at bounding box center [1186, 698] width 27 height 27
click at [1220, 703] on icon at bounding box center [1218, 698] width 17 height 17
type input "13.66"
type input "3.07"
type input "0.52"
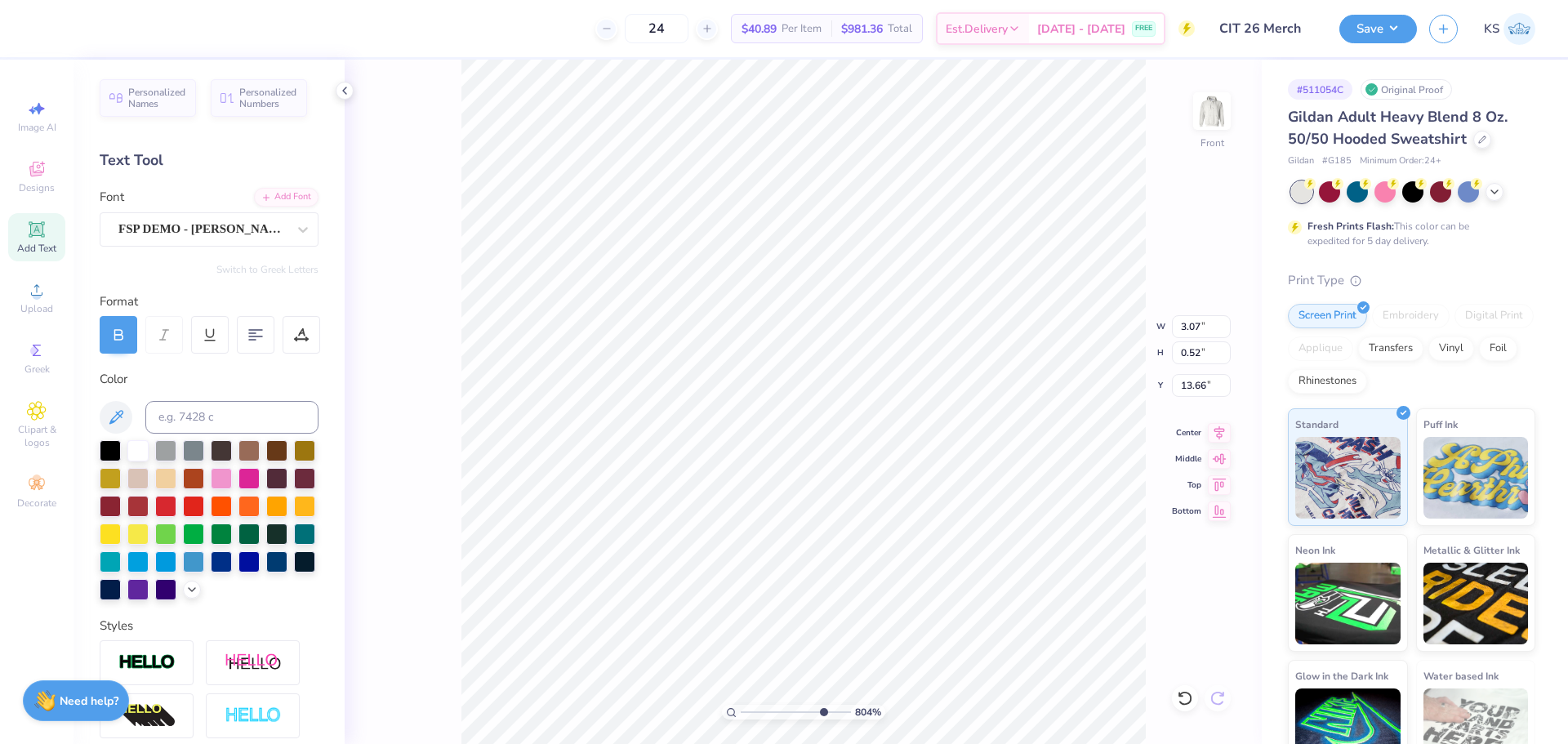
type input "13.65"
type input "3.28"
type input "0.55"
type input "13.64"
type input "3.30"
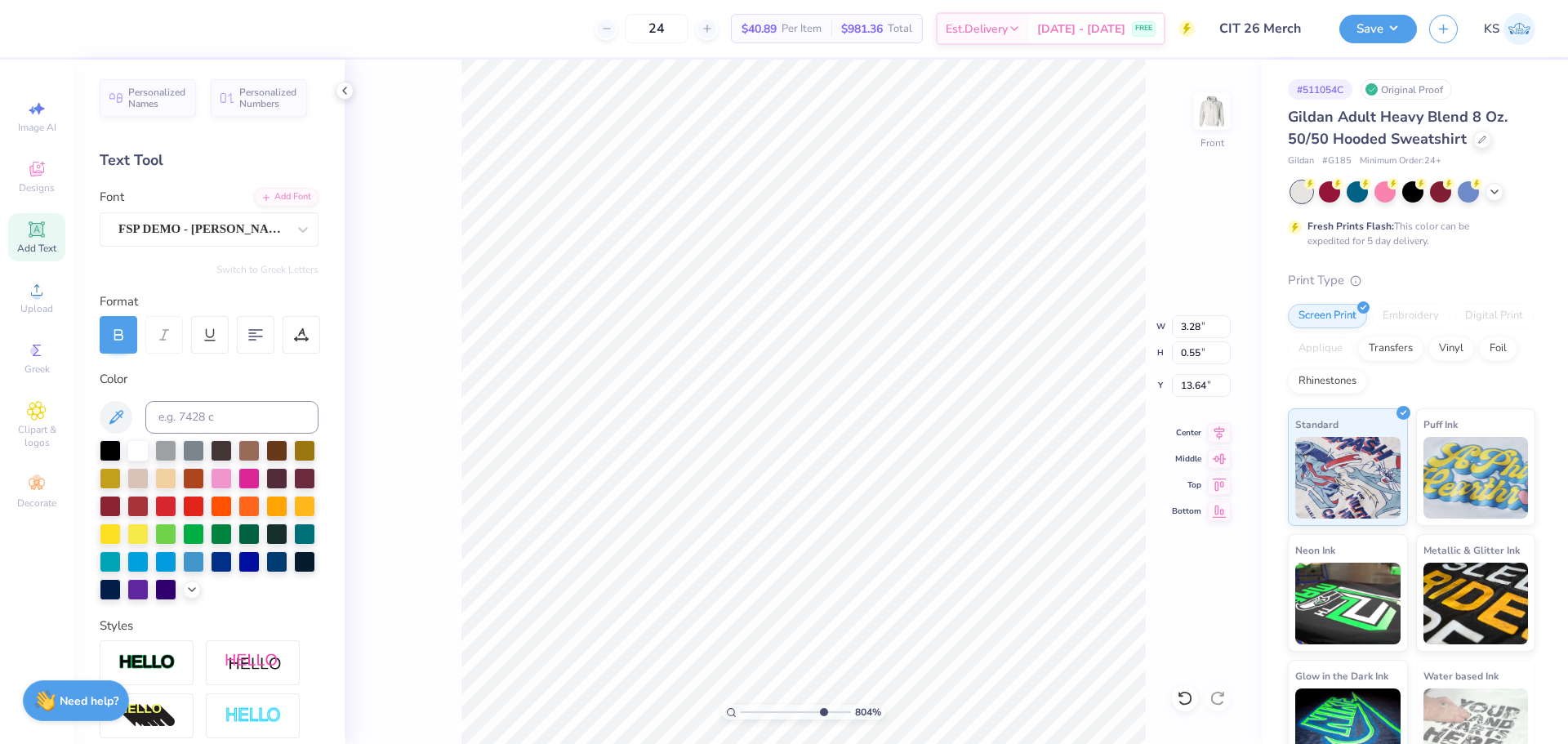
type input "0.56"
type input "14.43"
type textarea "Camp"
type input "2.31"
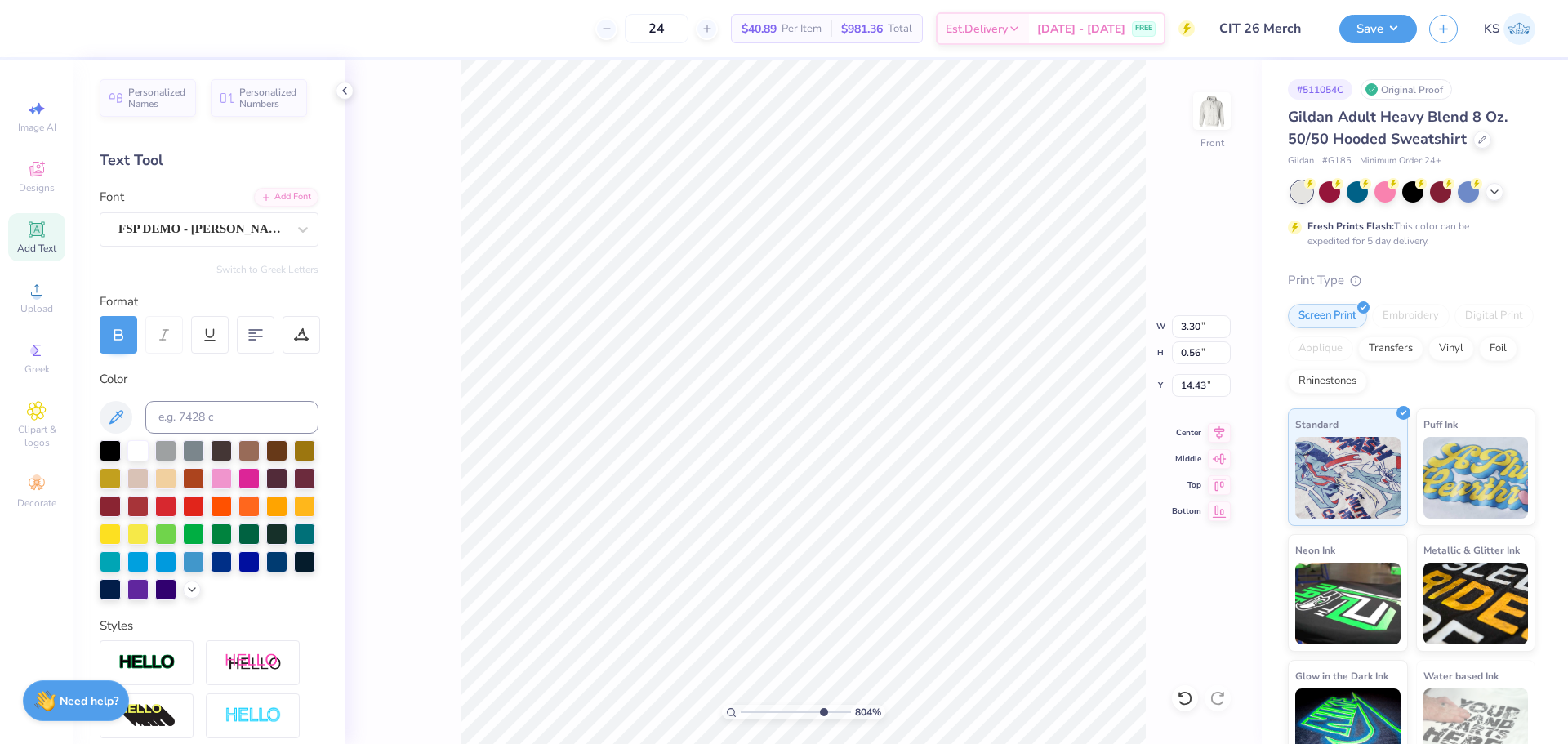
type input "0.72"
type input "14.35"
click at [289, 198] on div "Add Font" at bounding box center [286, 195] width 65 height 19
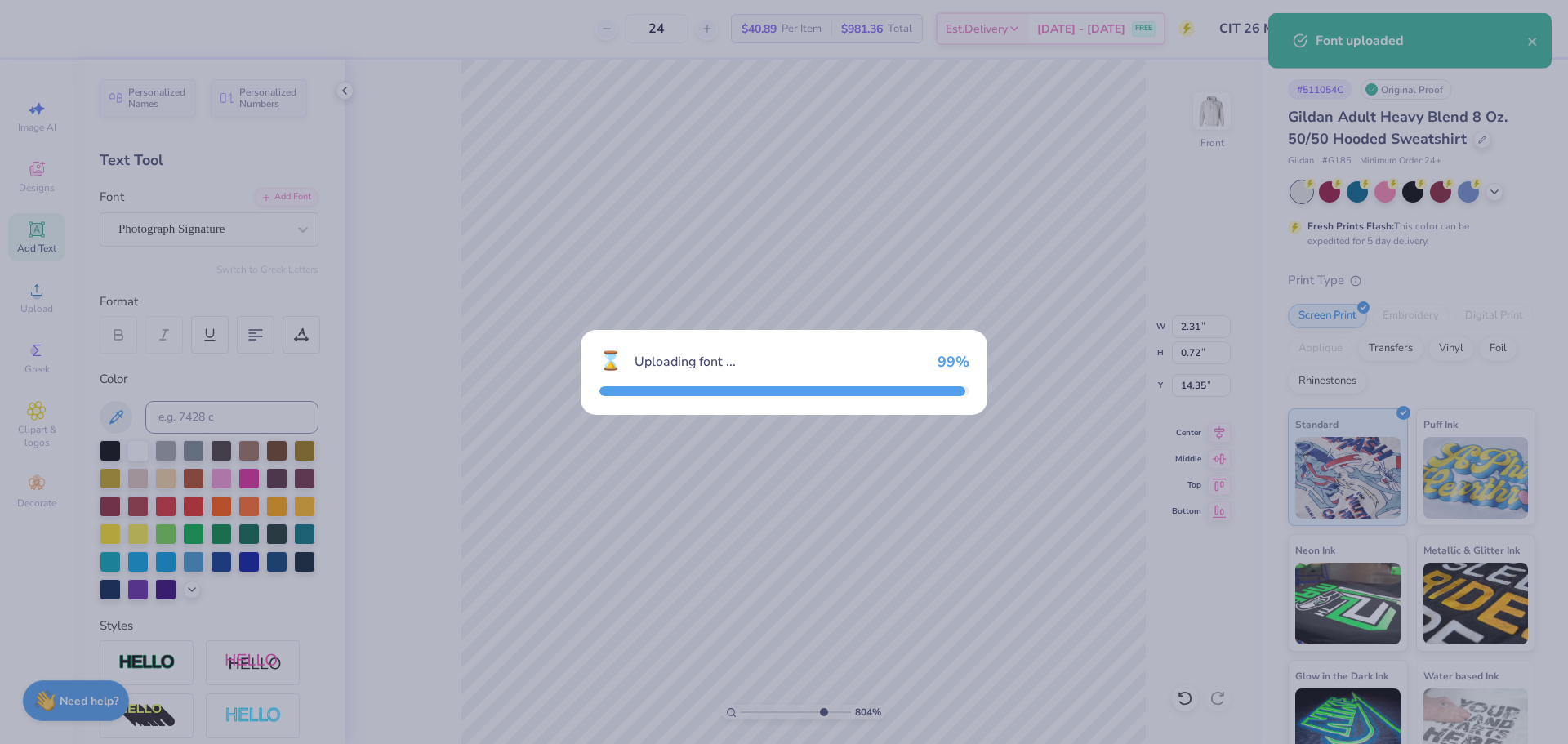
type input "1.35"
type input "0.85"
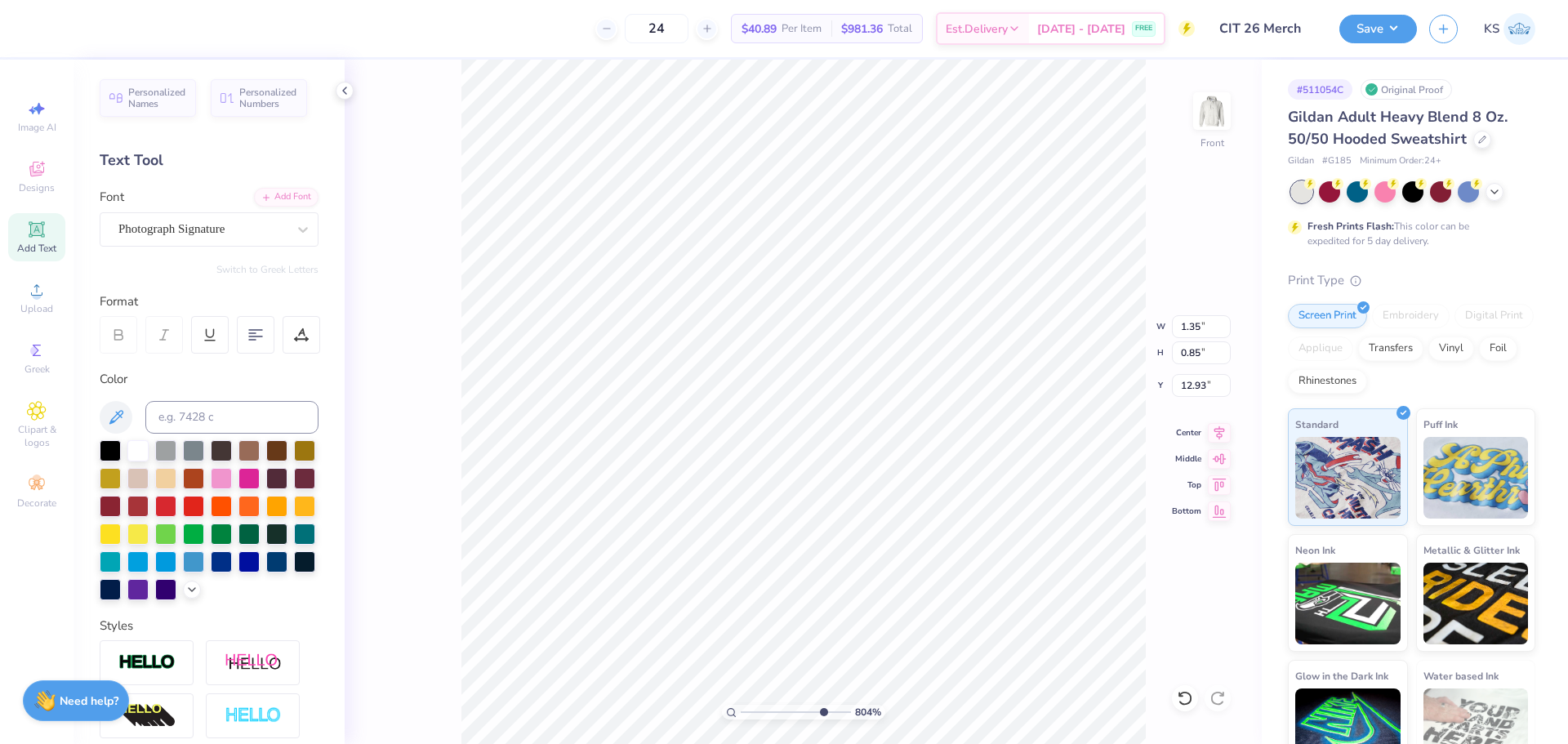
type input "14.47"
type textarea "South"
type input "3.37"
type input "1.26"
type input "13.64"
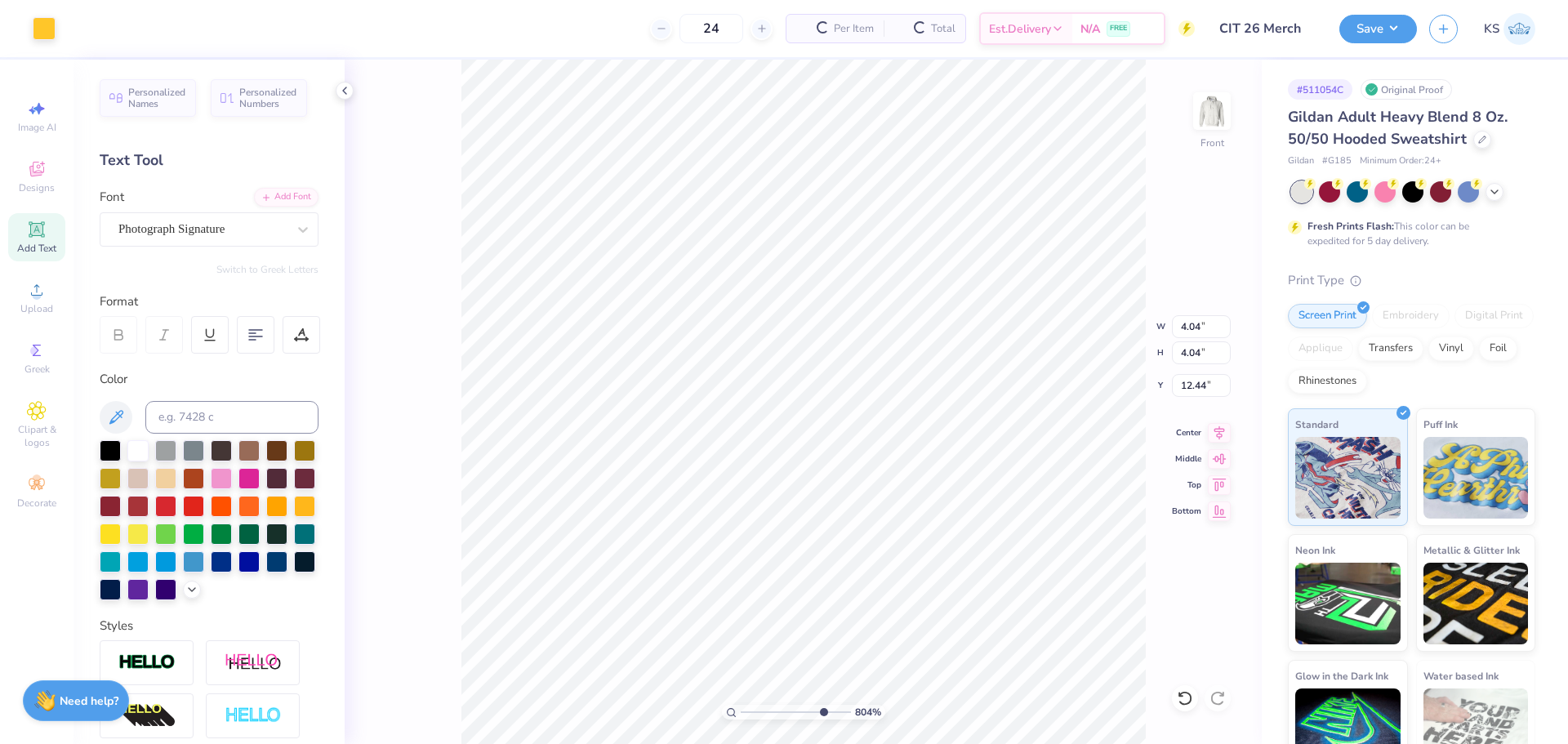
type input "3.63"
type input "1.96"
type input "12.93"
click at [38, 27] on div at bounding box center [44, 27] width 23 height 23
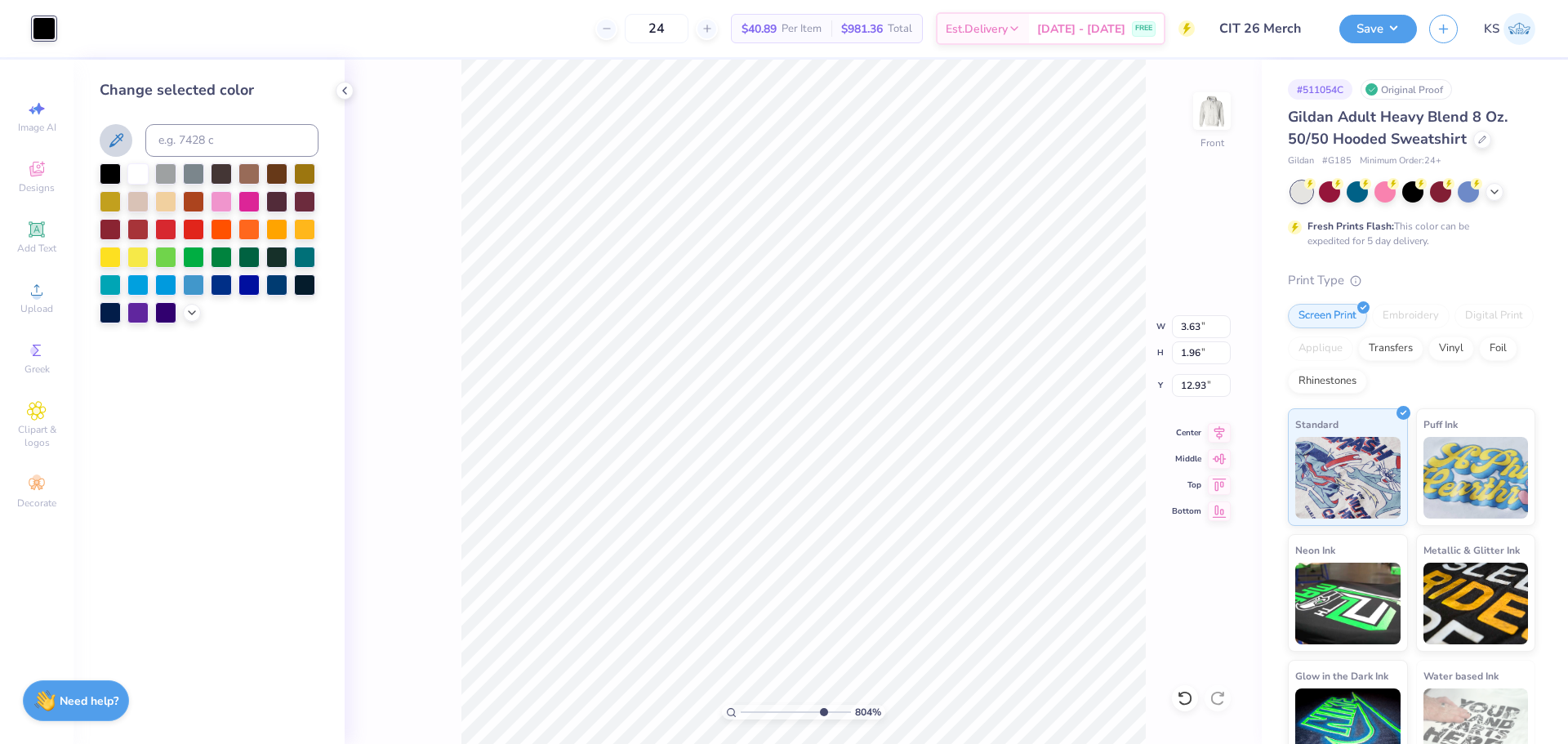
click at [114, 143] on icon at bounding box center [116, 141] width 20 height 20
drag, startPoint x: 783, startPoint y: 712, endPoint x: 747, endPoint y: 714, distance: 36.1
click at [747, 714] on input "range" at bounding box center [796, 712] width 110 height 15
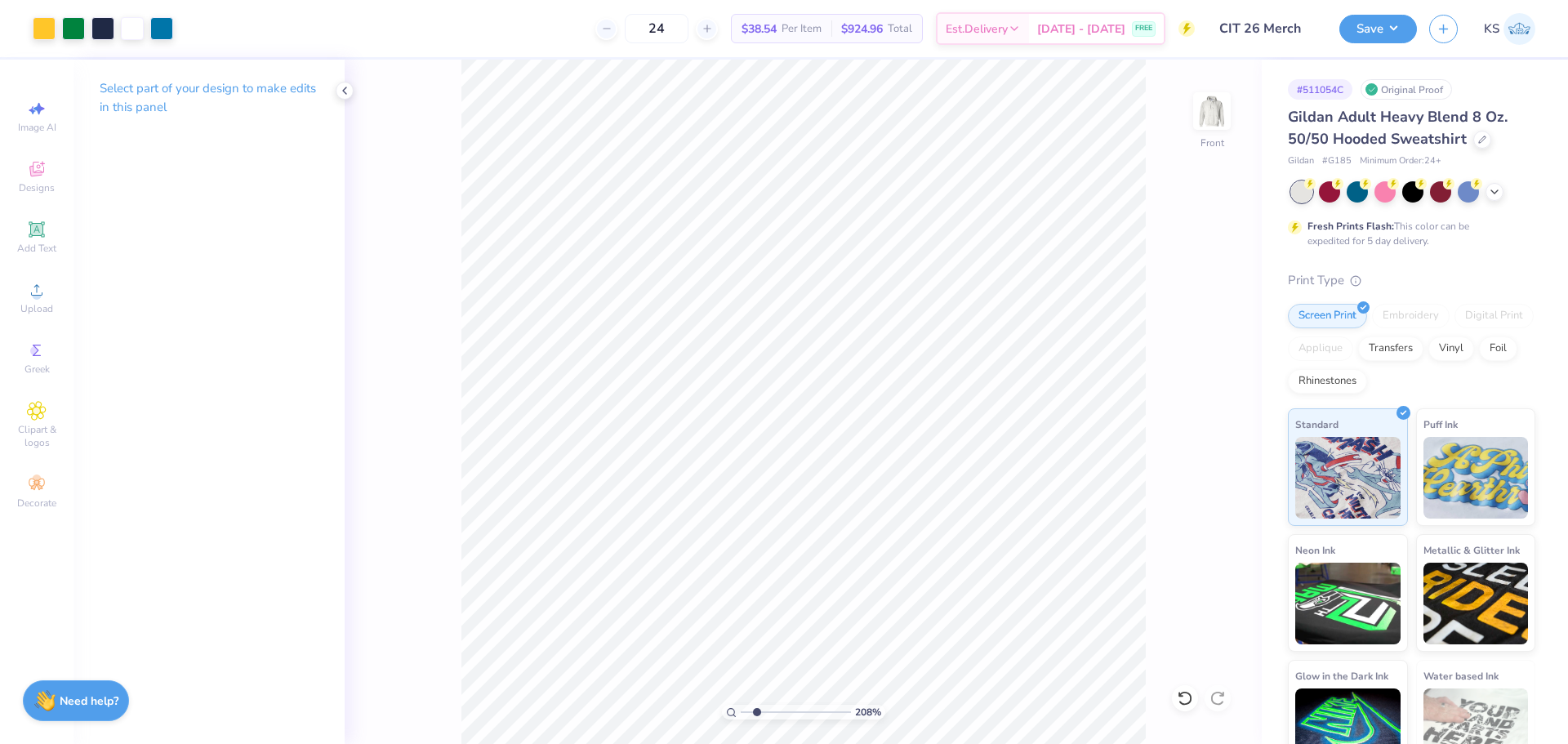
type input "2.08"
click at [757, 713] on input "range" at bounding box center [796, 712] width 110 height 15
click at [904, 557] on li "Group" at bounding box center [918, 565] width 129 height 32
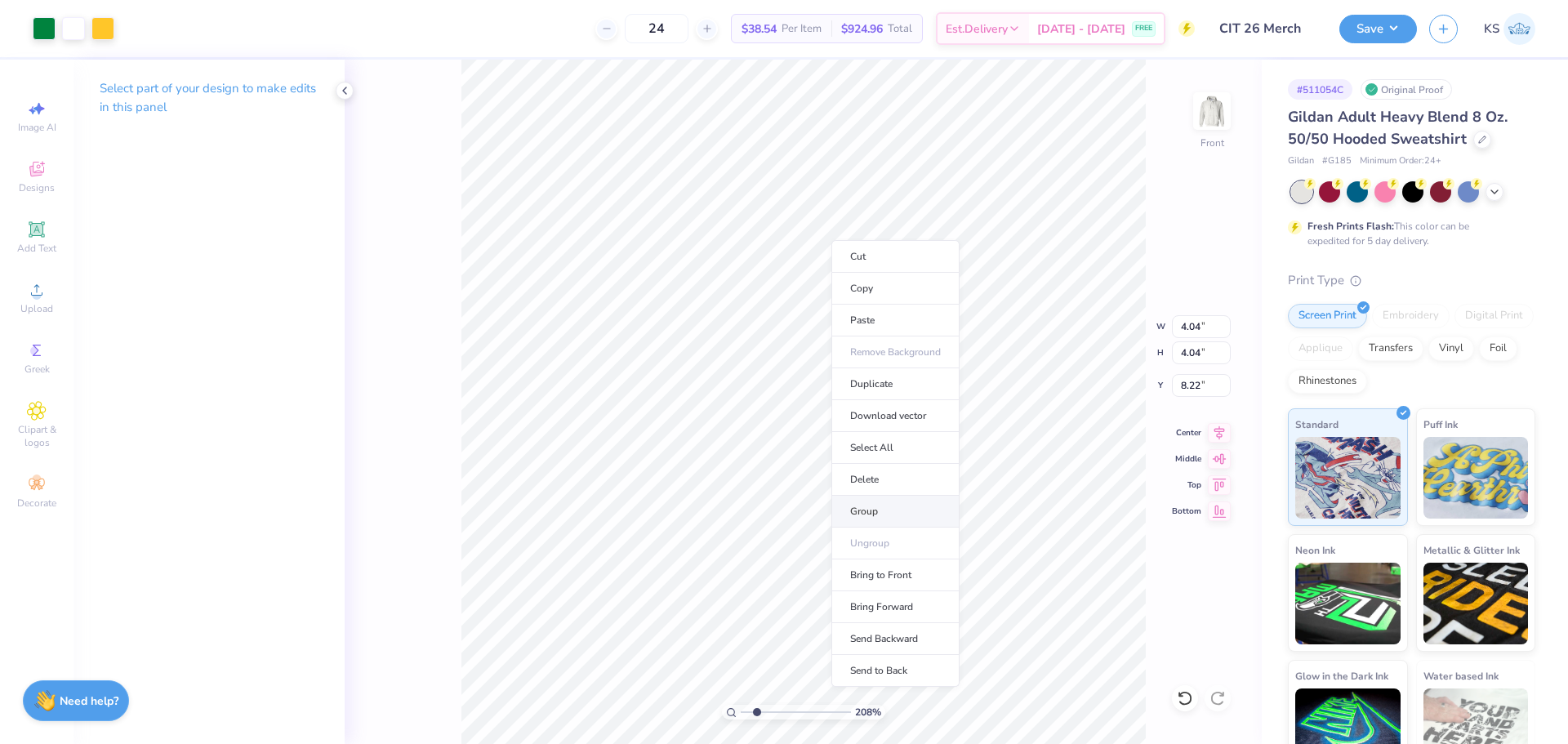
click at [933, 502] on li "Group" at bounding box center [895, 512] width 129 height 32
click at [694, 557] on li "Group" at bounding box center [701, 565] width 129 height 32
type input "16.67"
click at [1151, 467] on div "208 % Front W 4.04 4.04 " H 4.04 4.04 " Y 16.67 16.67 " Center Middle Top Bottom" at bounding box center [804, 401] width 918 height 684
type input "2.27"
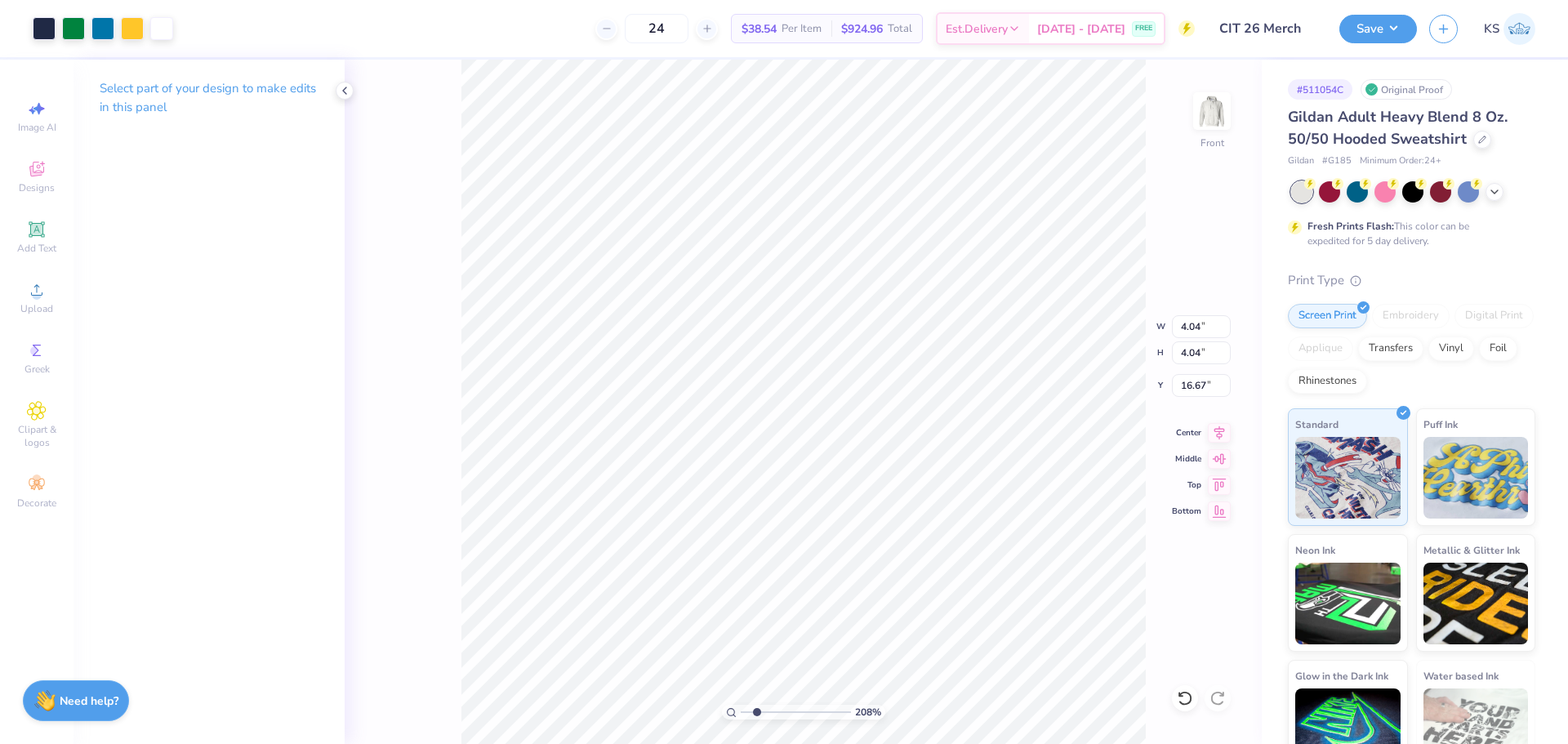
type input "1.03"
click at [827, 717] on li "Send to Back" at bounding box center [823, 724] width 129 height 32
click at [748, 712] on input "range" at bounding box center [796, 712] width 110 height 15
click at [1195, 388] on input "6.16" at bounding box center [1201, 386] width 59 height 23
click at [1215, 431] on icon at bounding box center [1220, 430] width 23 height 20
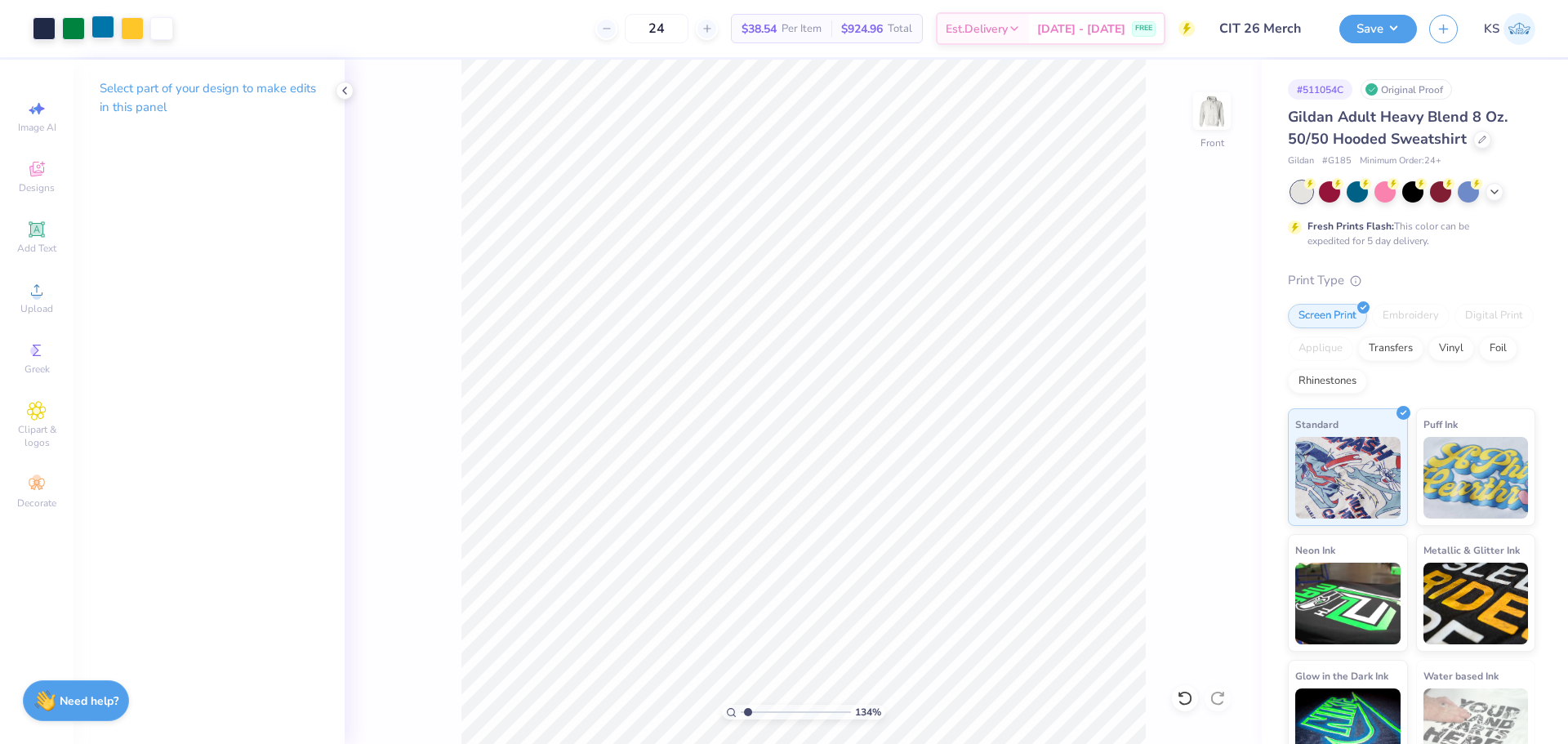
click at [107, 30] on div at bounding box center [103, 27] width 23 height 23
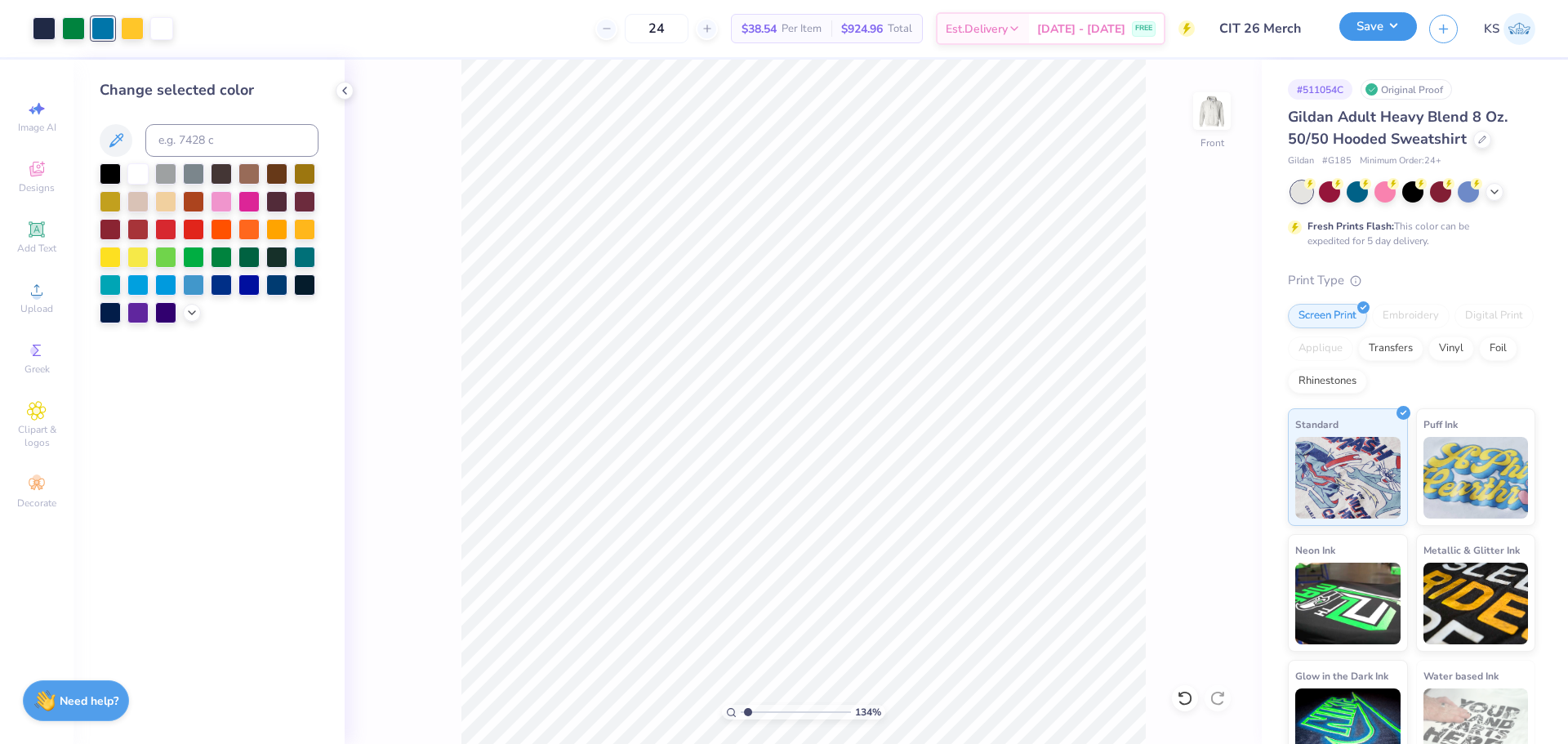
click at [1364, 36] on button "Save" at bounding box center [1379, 27] width 78 height 28
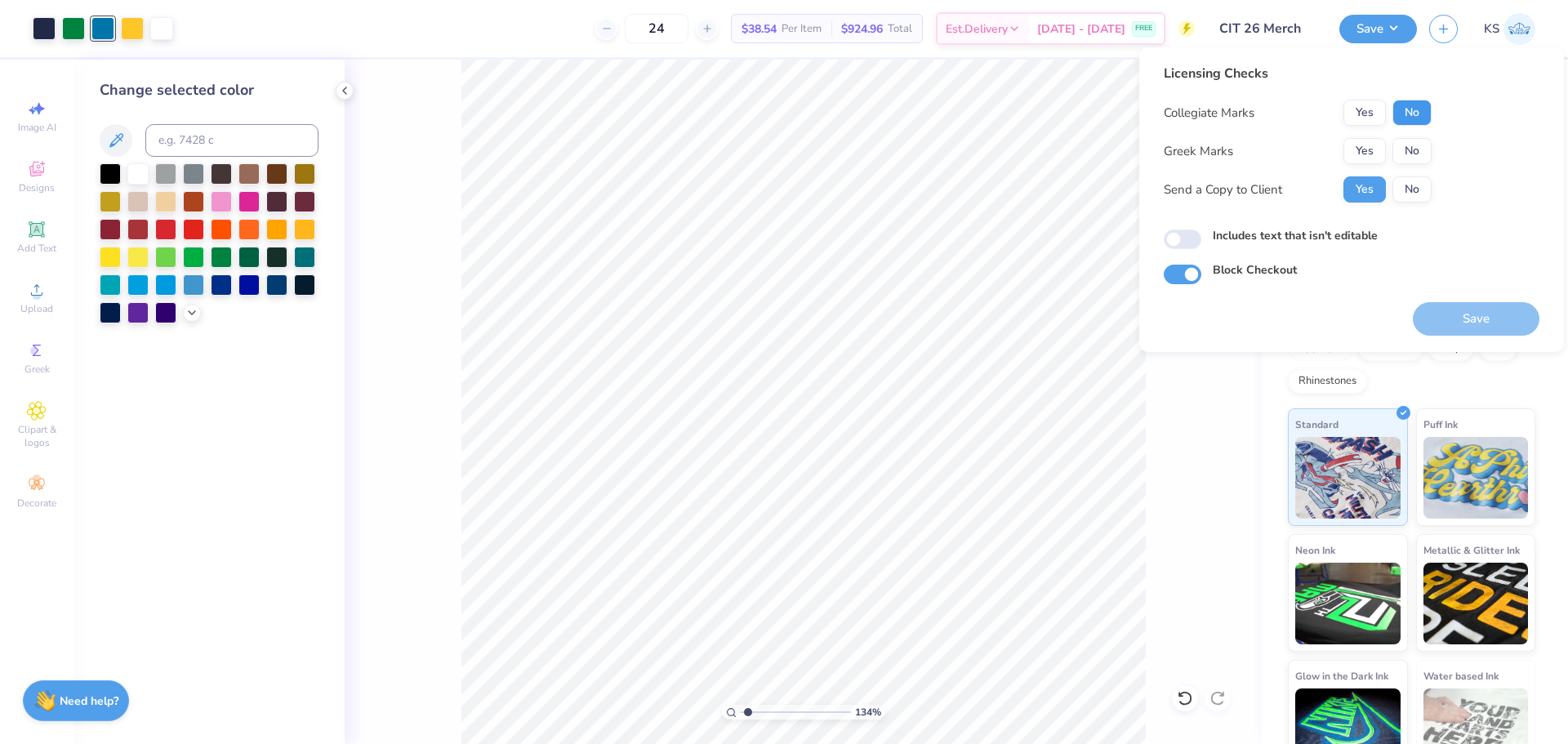
click at [1420, 124] on button "No" at bounding box center [1412, 113] width 39 height 27
click at [1415, 151] on button "No" at bounding box center [1412, 151] width 39 height 27
click at [1478, 321] on button "Save" at bounding box center [1476, 319] width 127 height 33
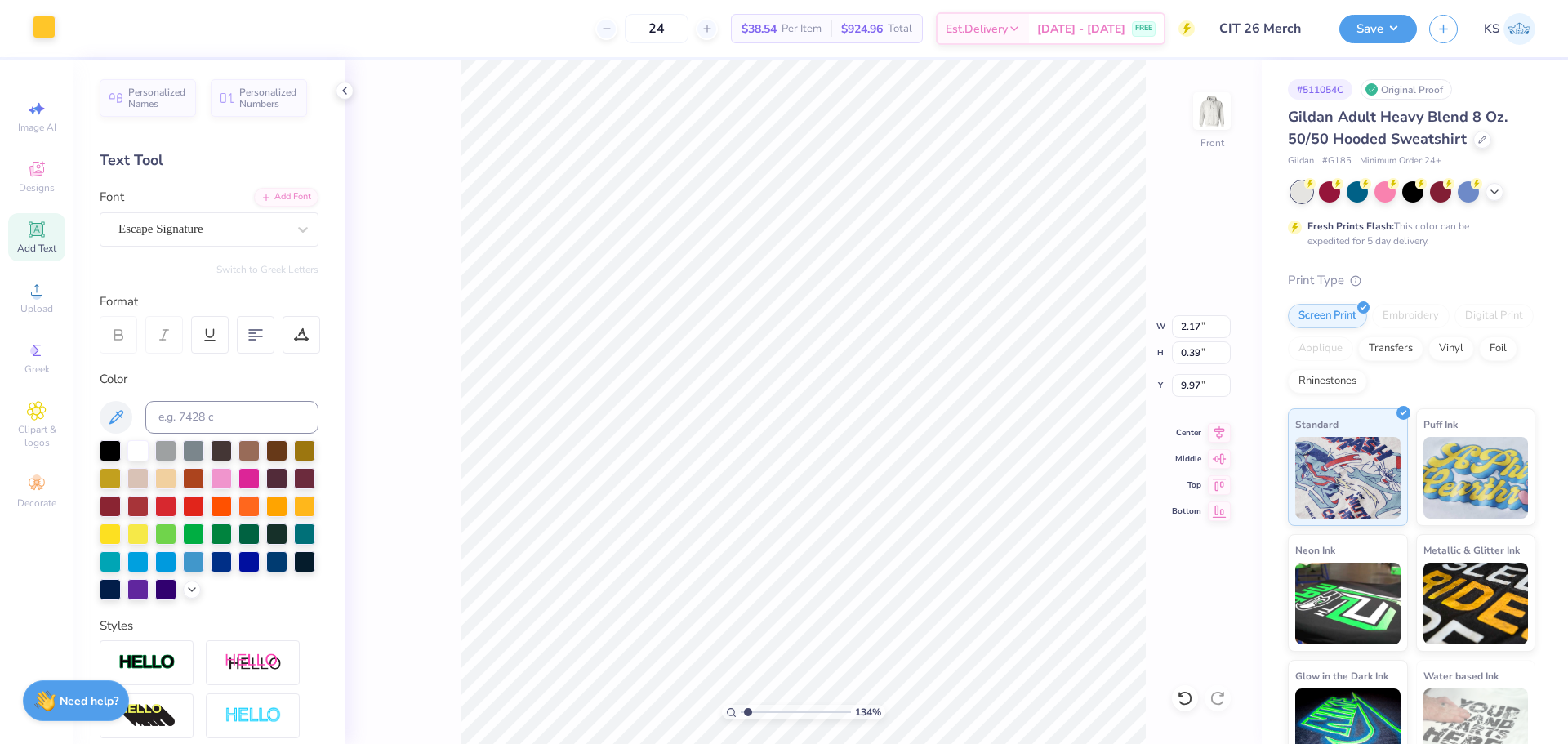
click at [53, 25] on div at bounding box center [44, 27] width 23 height 23
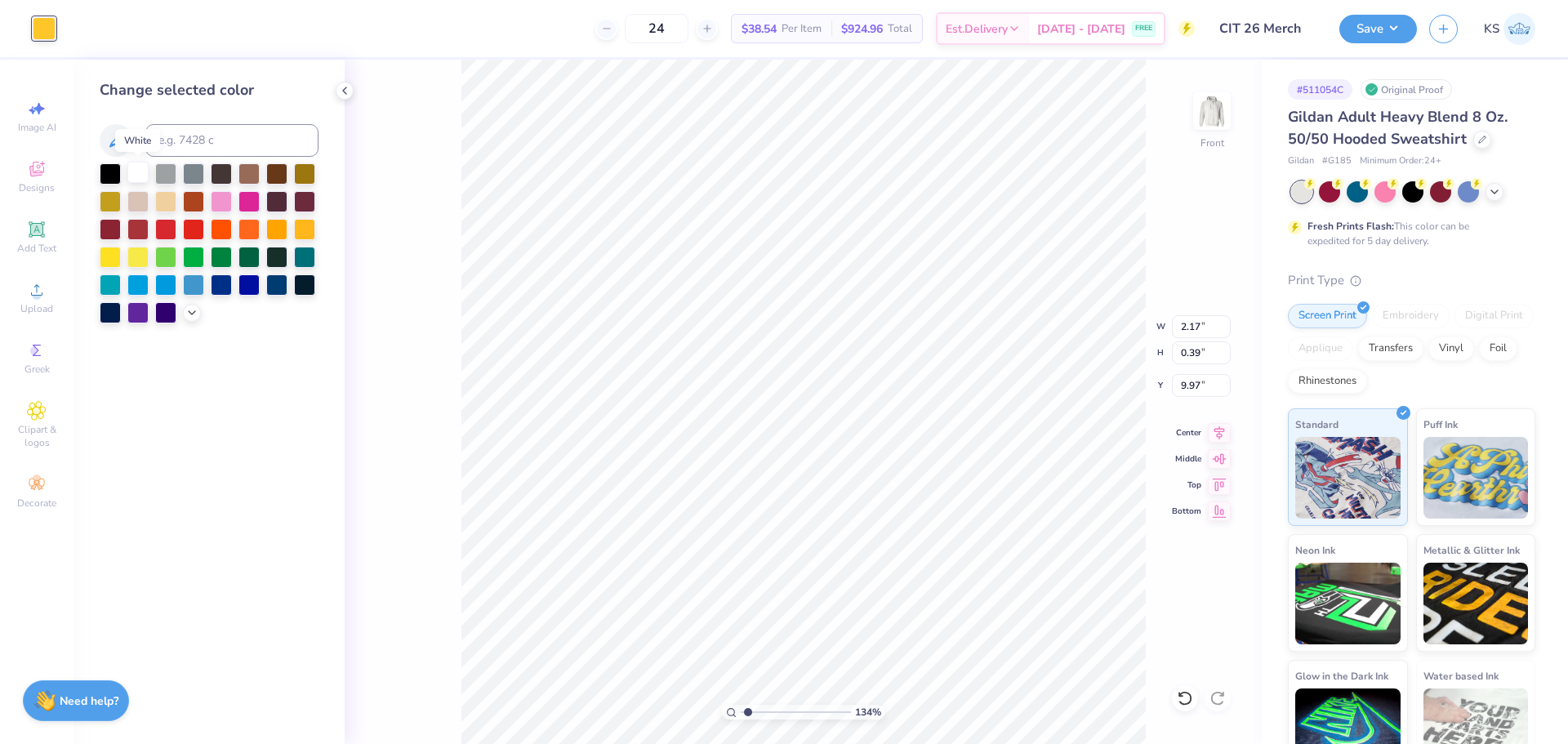
click at [137, 173] on div at bounding box center [139, 173] width 22 height 22
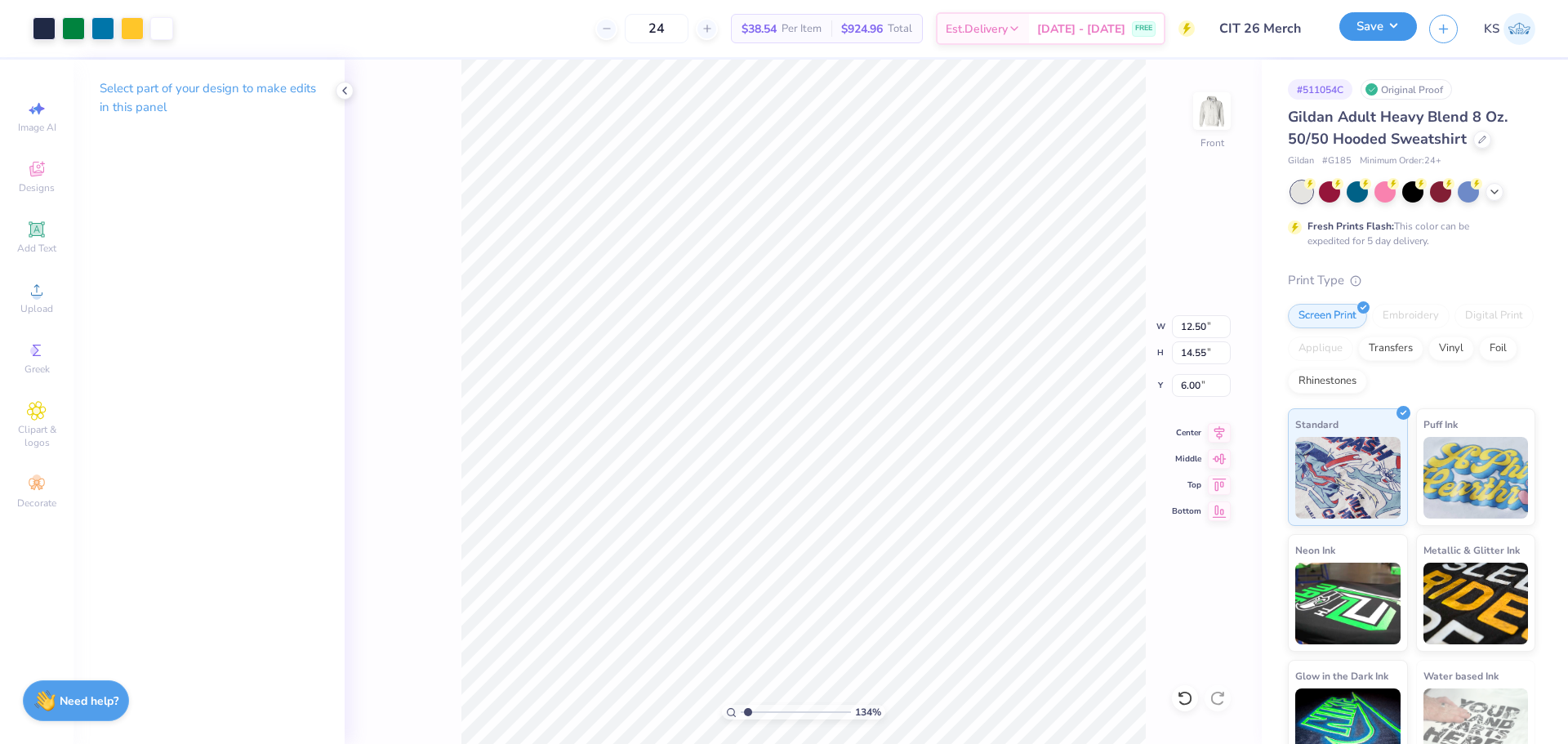
click at [1360, 26] on button "Save" at bounding box center [1379, 27] width 78 height 28
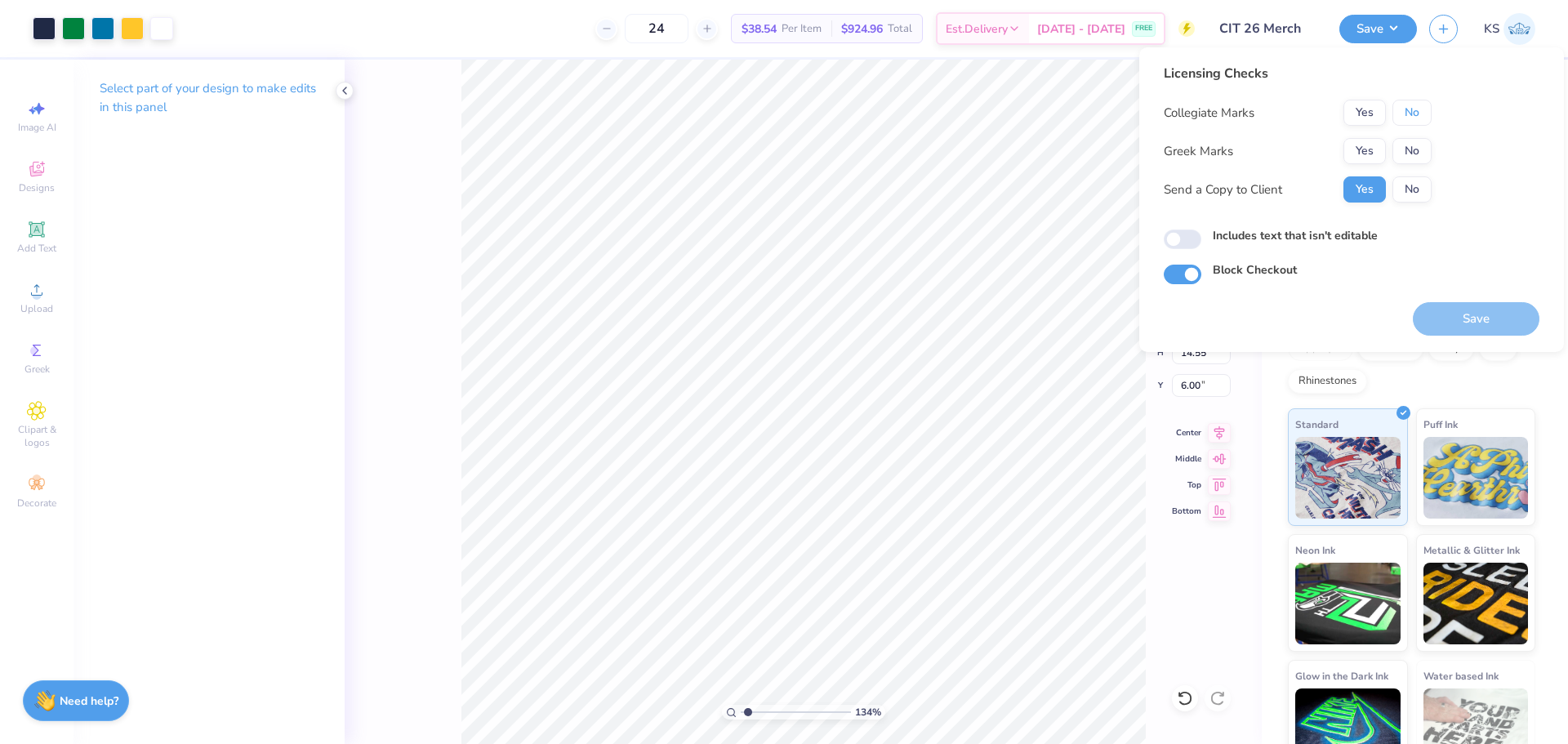
click at [1415, 115] on button "No" at bounding box center [1412, 113] width 39 height 27
click at [1415, 150] on button "No" at bounding box center [1412, 151] width 39 height 27
click at [1421, 195] on button "No" at bounding box center [1412, 190] width 39 height 27
click at [1466, 315] on button "Save" at bounding box center [1476, 319] width 127 height 33
